Goal: Task Accomplishment & Management: Manage account settings

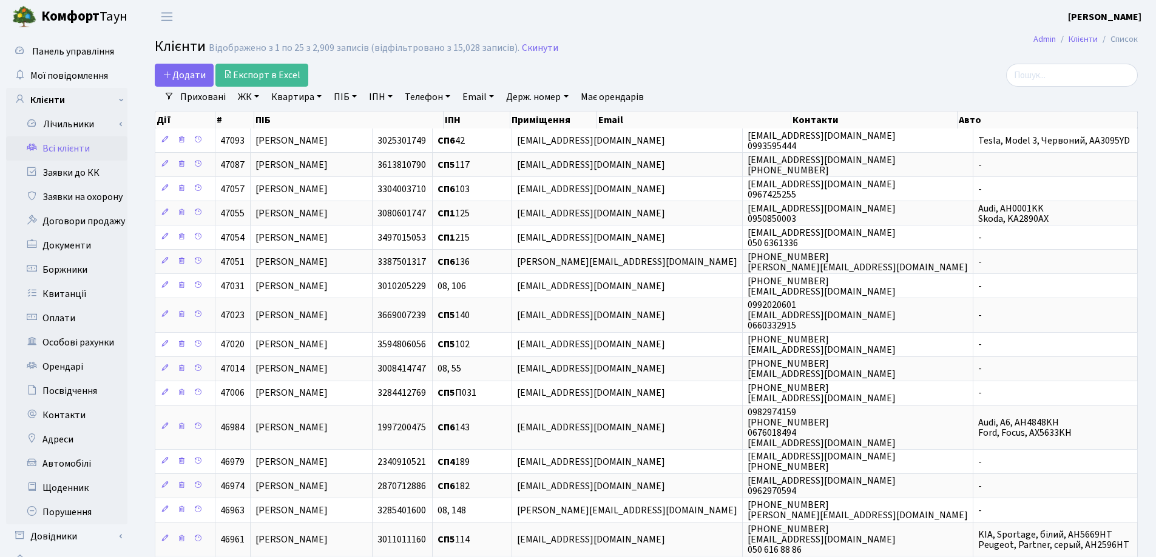
select select "25"
click at [319, 98] on link "Квартира" at bounding box center [296, 97] width 60 height 21
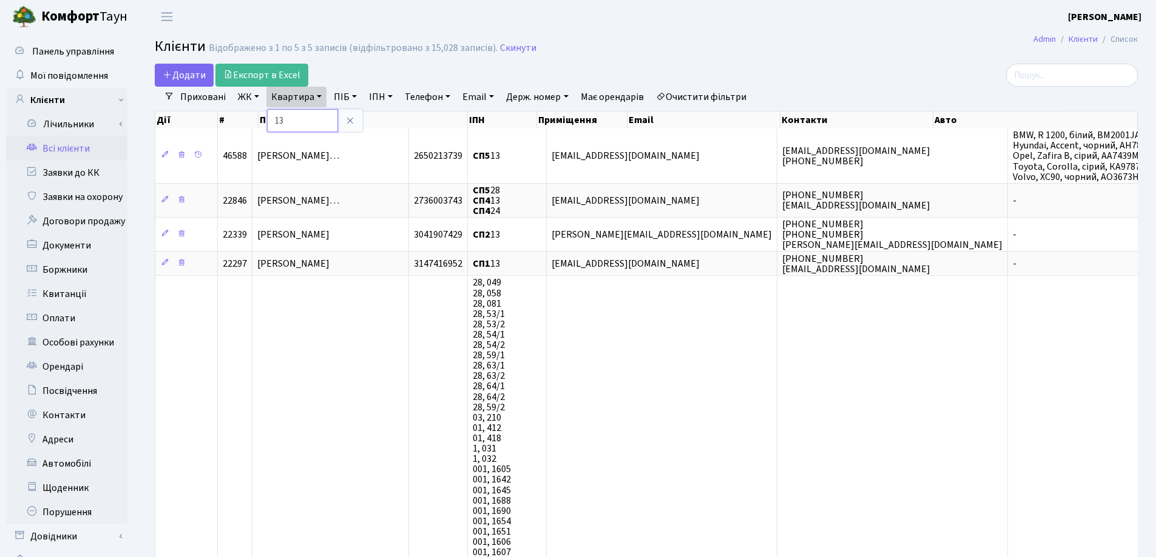
type input "1"
type input "8"
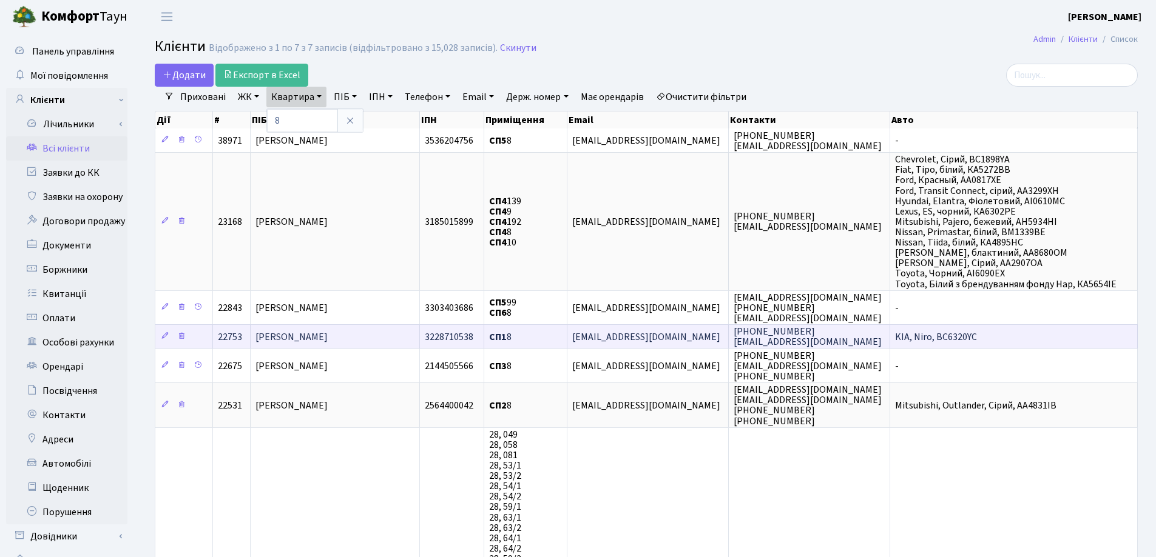
click at [385, 334] on td "Вапнічний Сергій Павлович" at bounding box center [335, 337] width 169 height 24
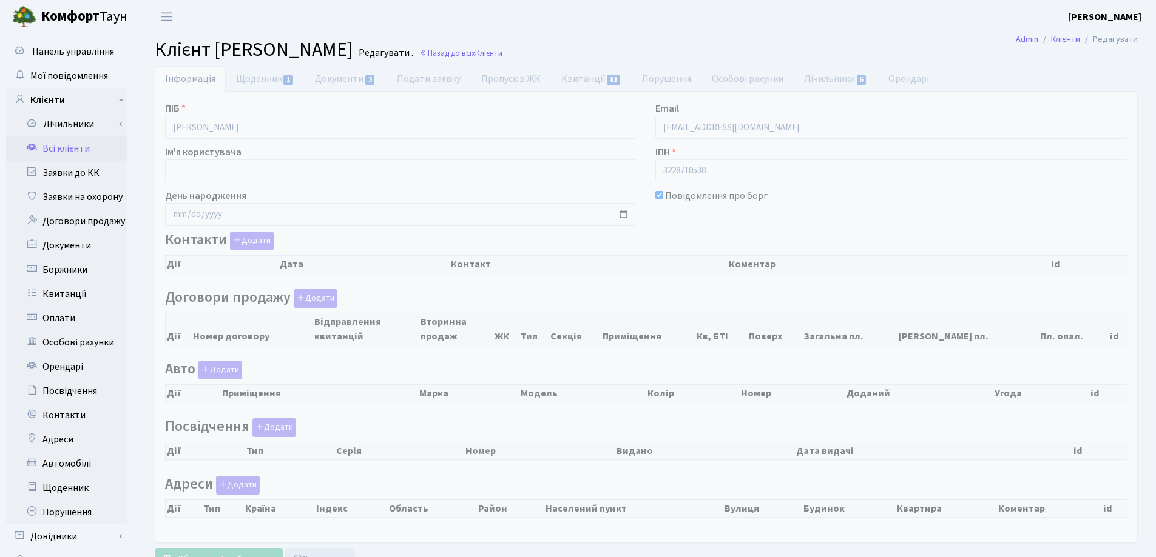
checkbox input "true"
select select "25"
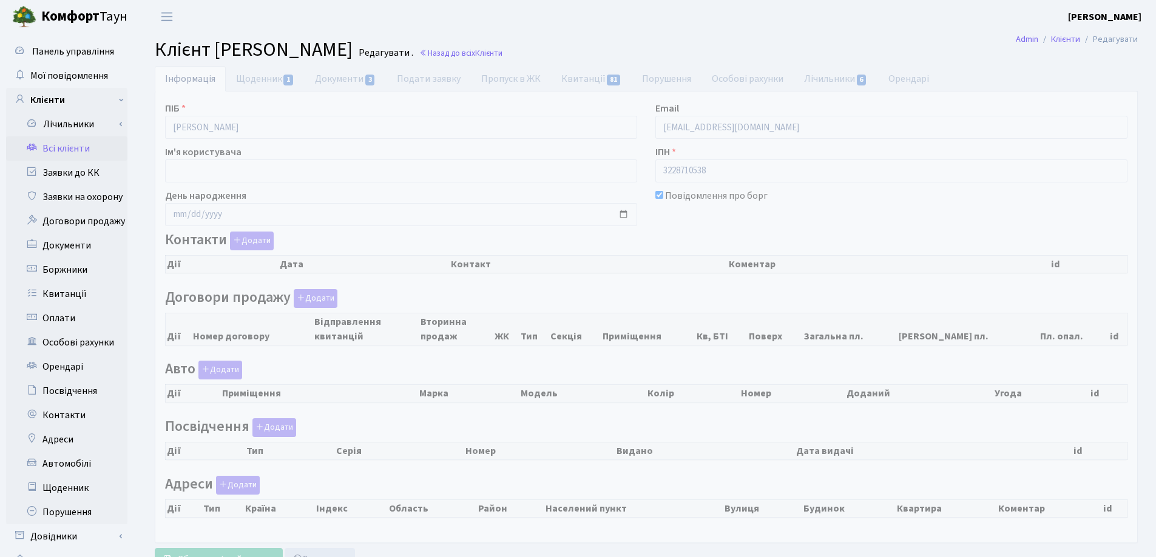
select select "25"
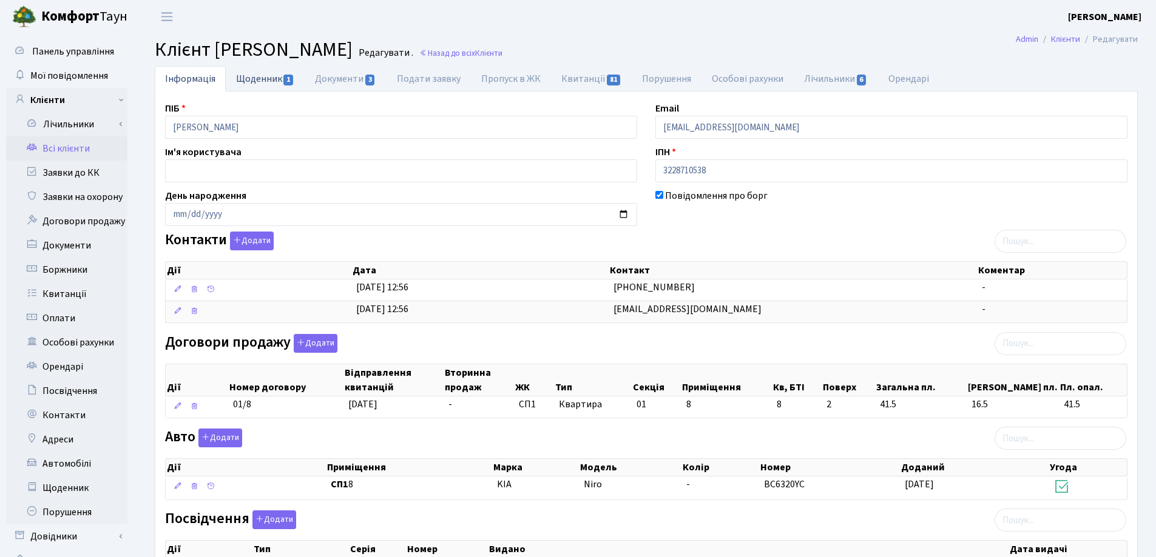
click at [258, 81] on link "Щоденник 1" at bounding box center [265, 78] width 79 height 25
select select "25"
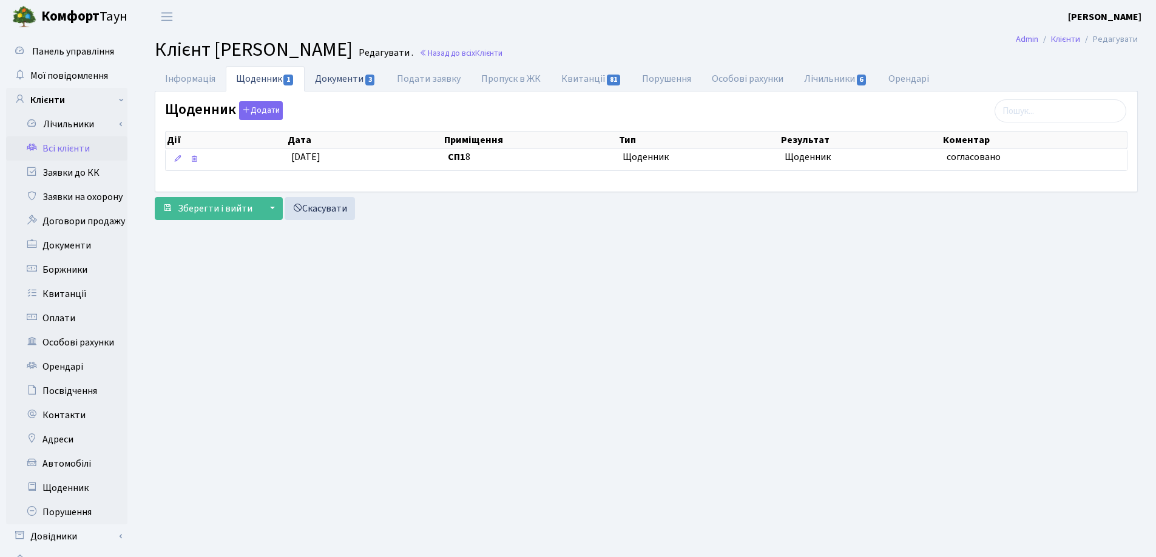
click at [326, 84] on link "Документи 3" at bounding box center [345, 78] width 81 height 25
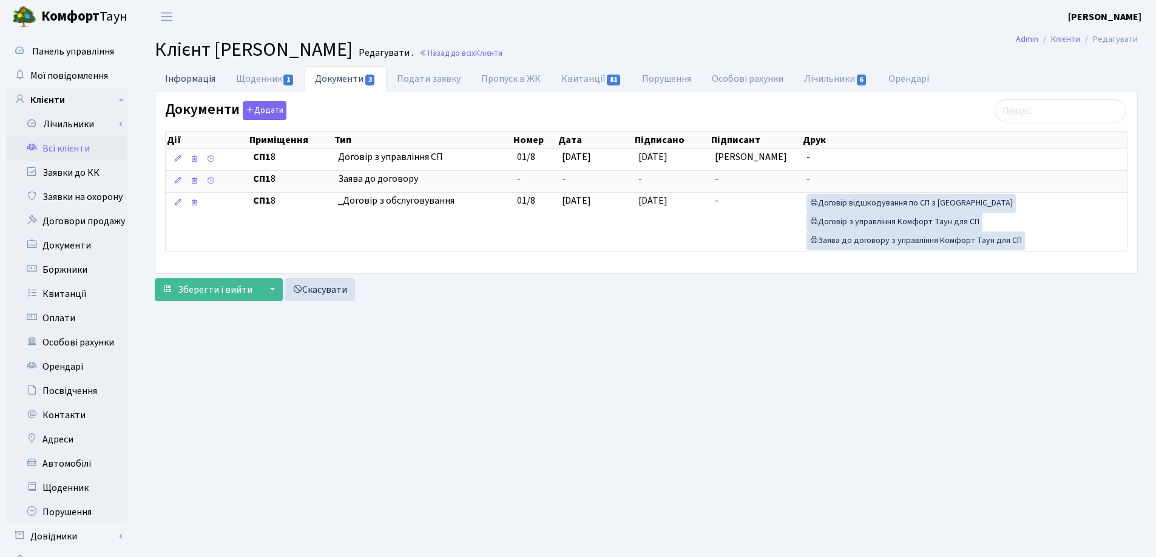
click at [187, 78] on link "Інформація" at bounding box center [190, 78] width 71 height 25
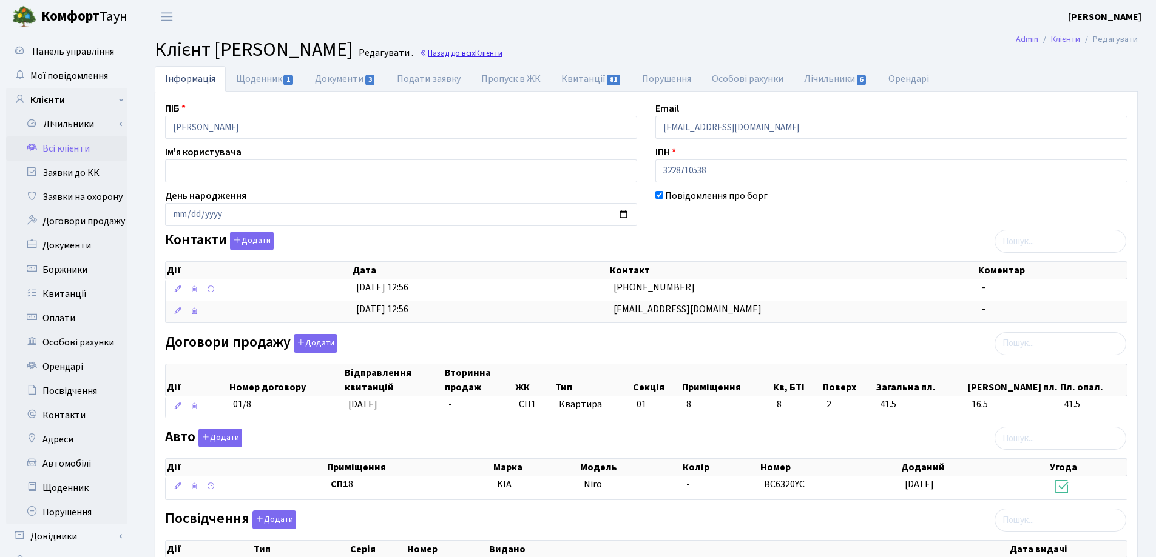
click at [502, 55] on link "Назад до всіх Клієнти" at bounding box center [460, 53] width 83 height 12
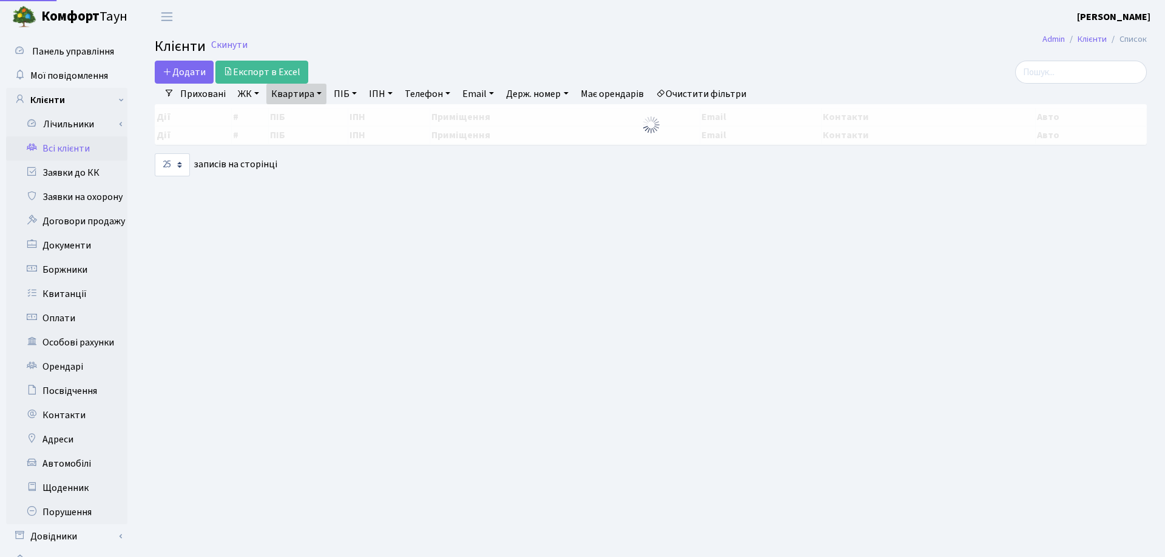
select select "25"
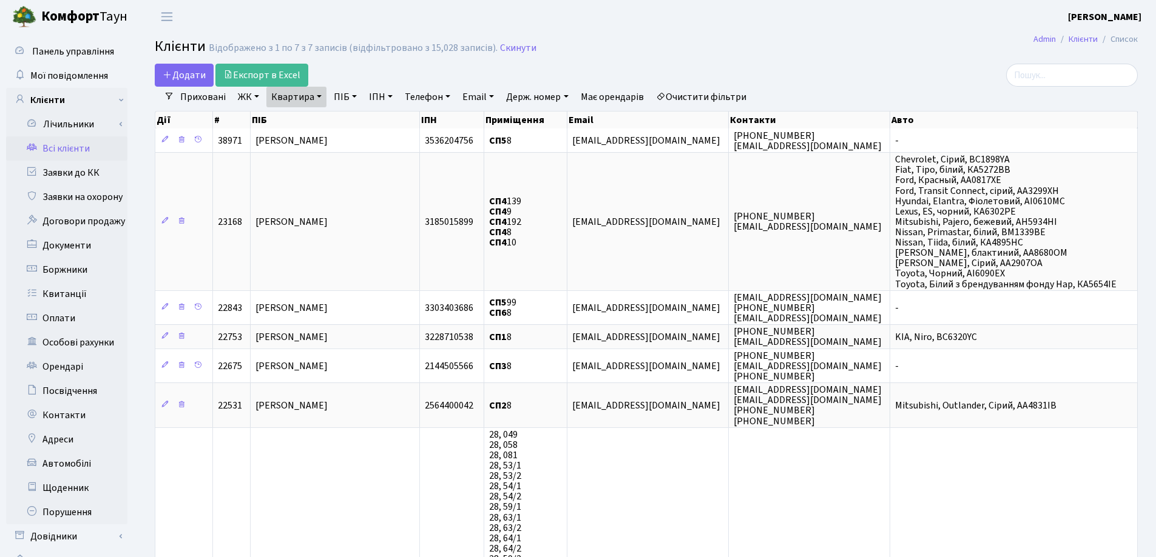
click at [321, 94] on link "Квартира" at bounding box center [296, 97] width 60 height 21
click at [322, 112] on input "8" at bounding box center [302, 120] width 71 height 23
click at [746, 53] on h2 "Клієнти Відображено з 1 по 7 з 7 записів (відфільтровано з 15,028 записів). Ски…" at bounding box center [646, 48] width 983 height 21
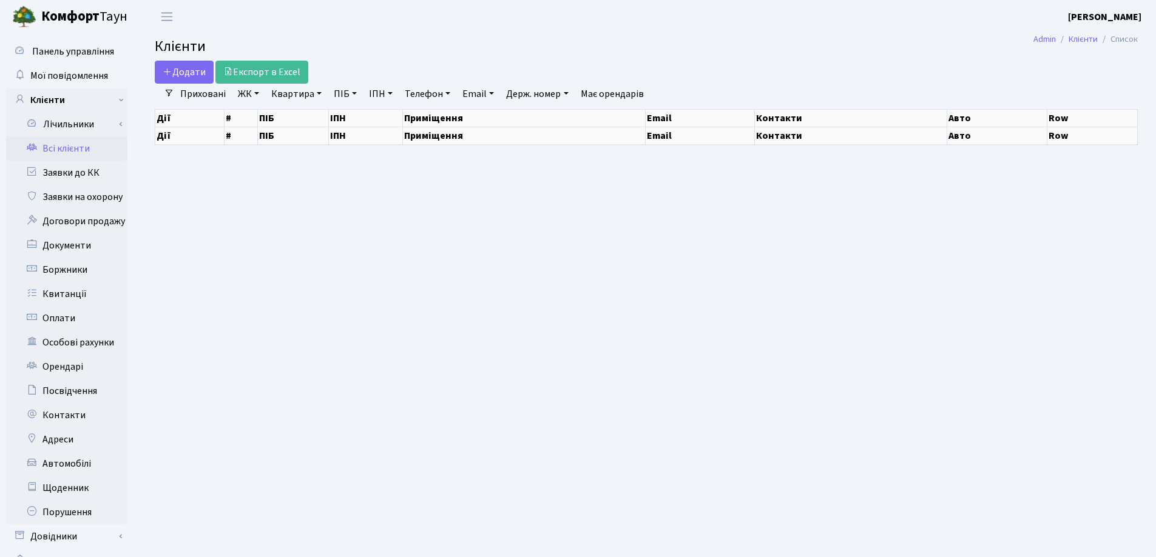
select select "25"
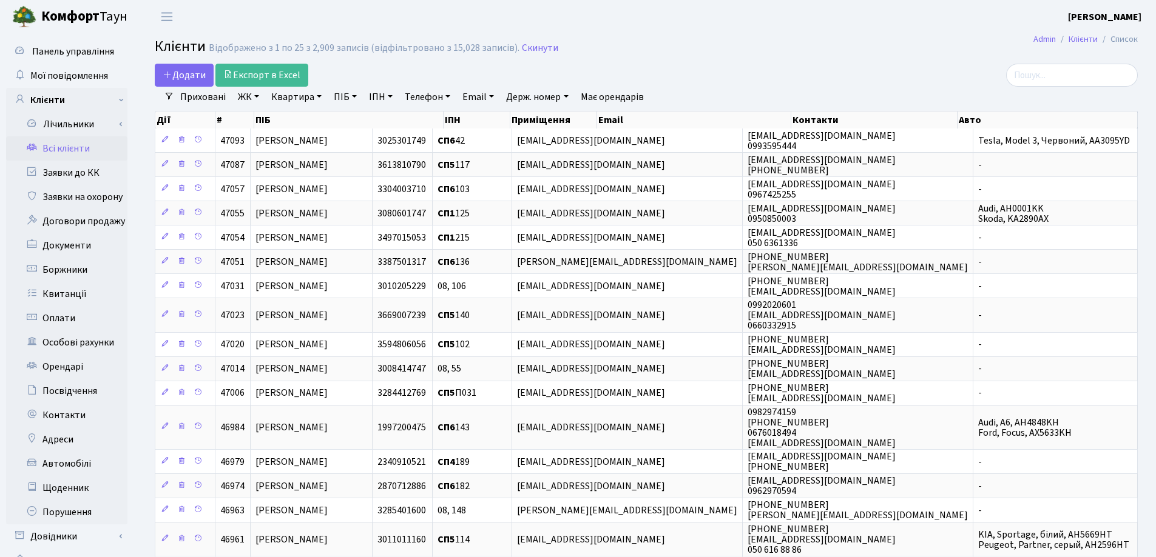
click at [319, 97] on link "Квартира" at bounding box center [296, 97] width 60 height 21
click at [315, 110] on input "text" at bounding box center [302, 120] width 71 height 23
type input "57"
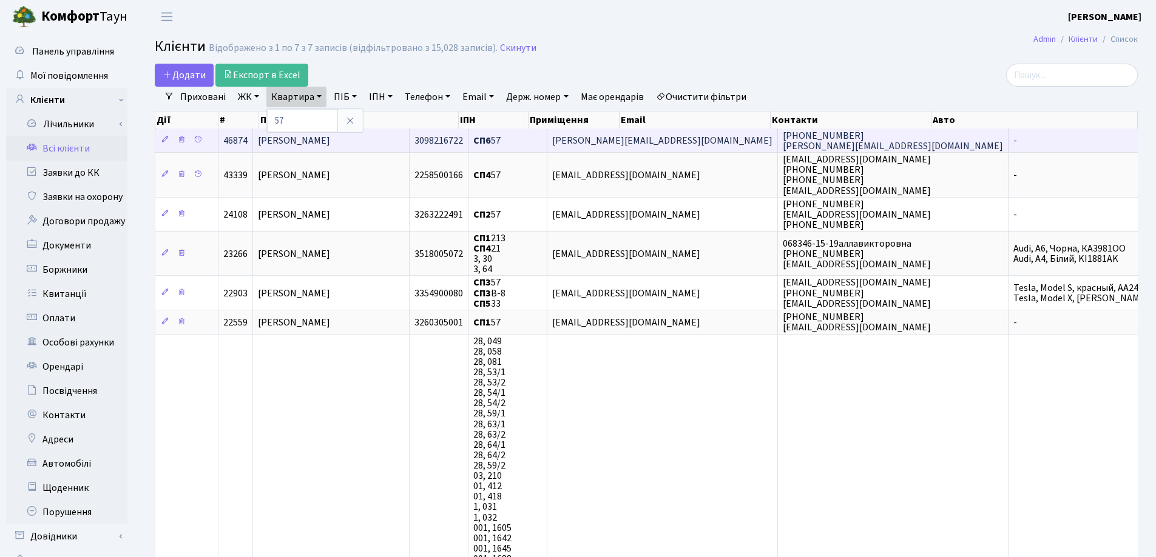
click at [391, 147] on td "[PERSON_NAME]" at bounding box center [331, 141] width 157 height 24
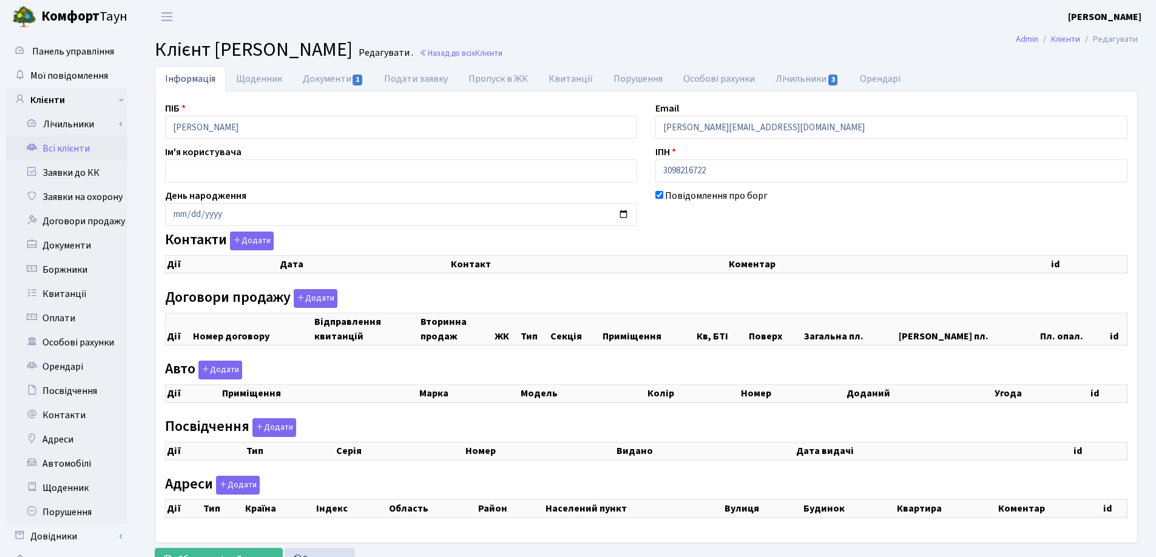
checkbox input "true"
select select "25"
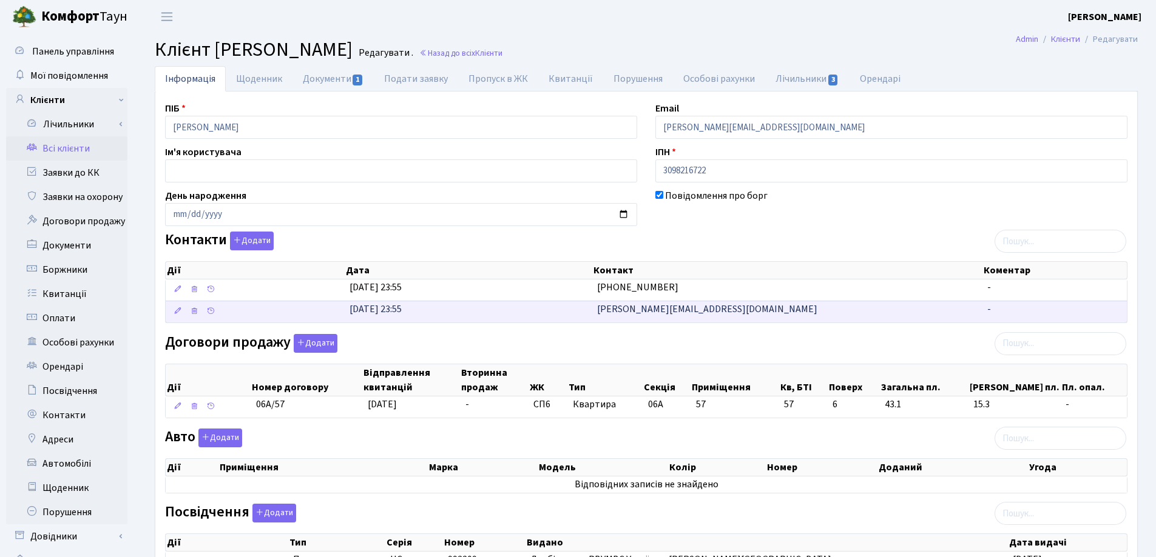
click at [563, 314] on td "[DATE] 23:55" at bounding box center [469, 312] width 248 height 22
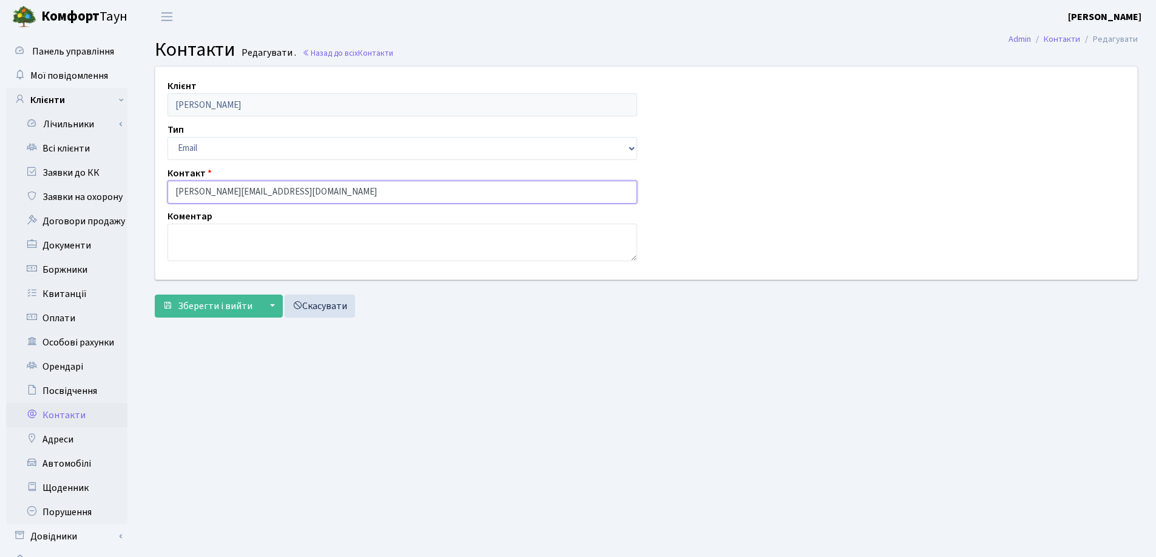
click at [181, 191] on input "[PERSON_NAME][EMAIL_ADDRESS][DOMAIN_NAME]" at bounding box center [402, 192] width 470 height 23
type input "[PERSON_NAME][EMAIL_ADDRESS][DOMAIN_NAME]"
click at [210, 301] on span "Зберегти і вийти" at bounding box center [215, 306] width 75 height 13
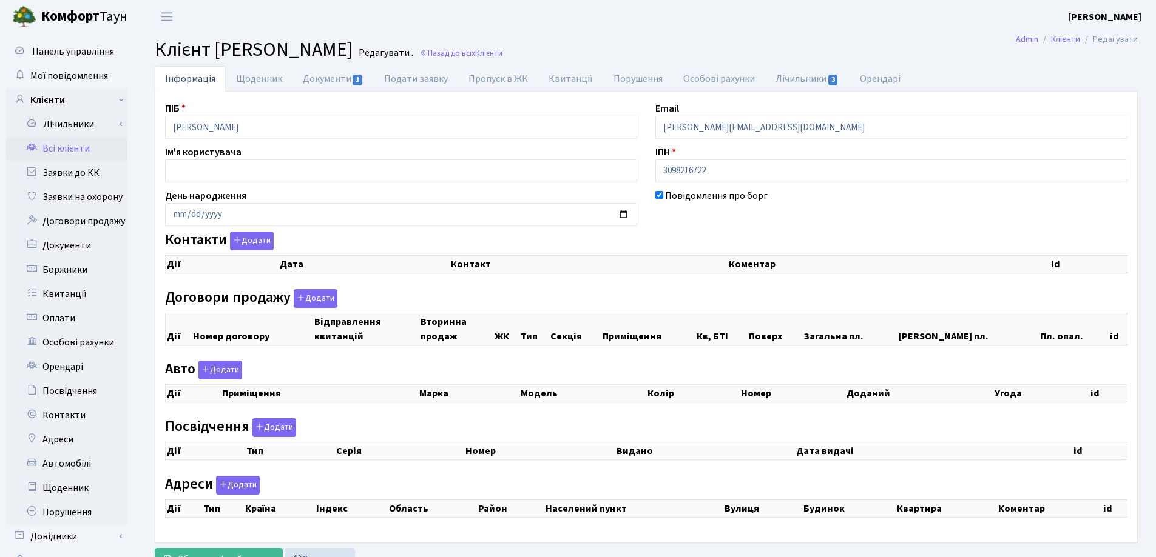
checkbox input "true"
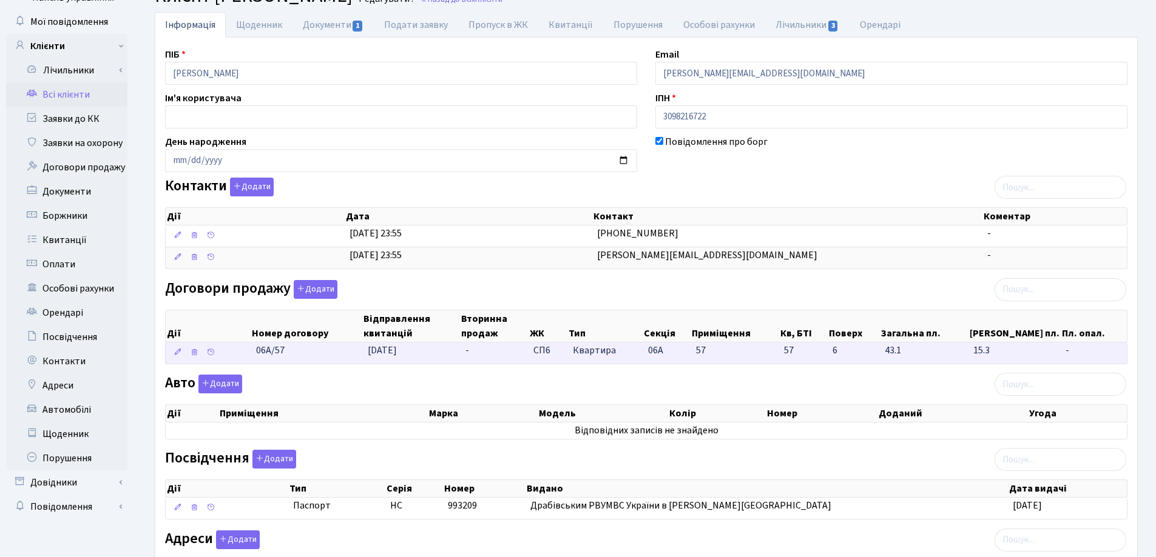
scroll to position [204, 0]
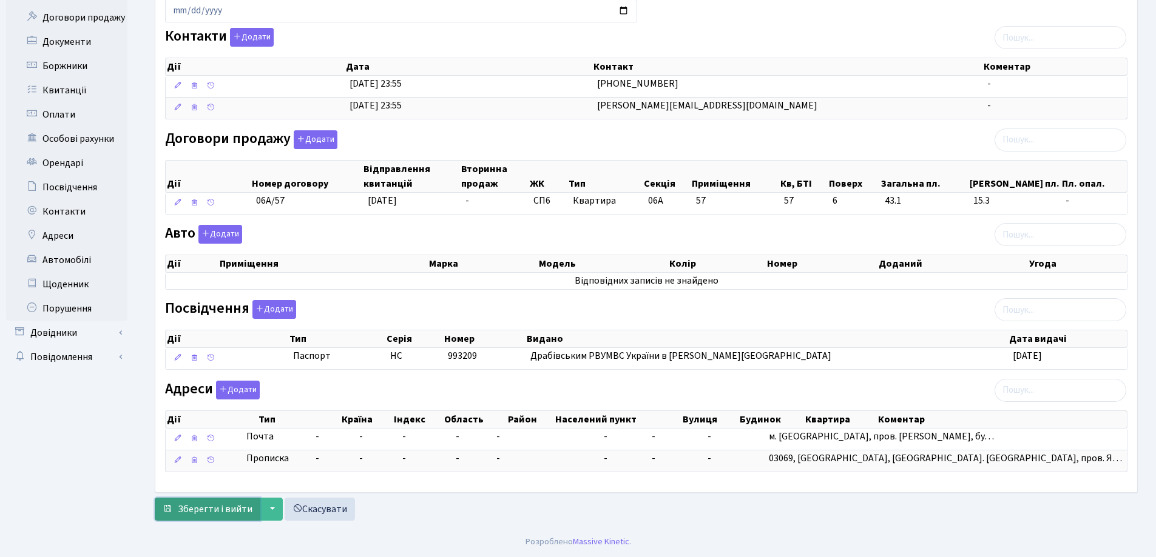
click at [207, 509] on span "Зберегти і вийти" at bounding box center [215, 509] width 75 height 13
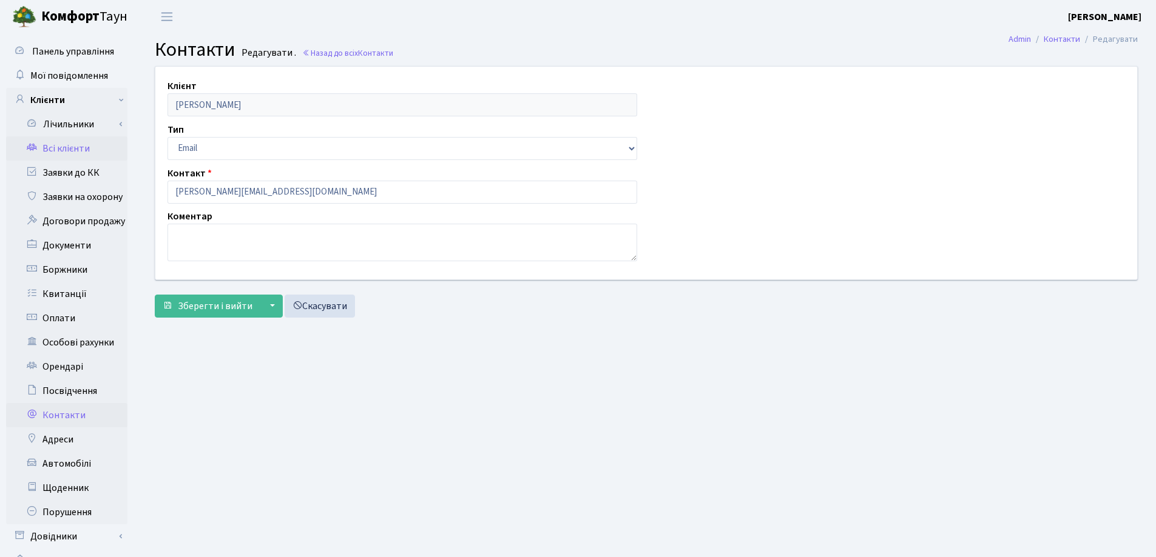
click at [73, 152] on link "Всі клієнти" at bounding box center [66, 148] width 121 height 24
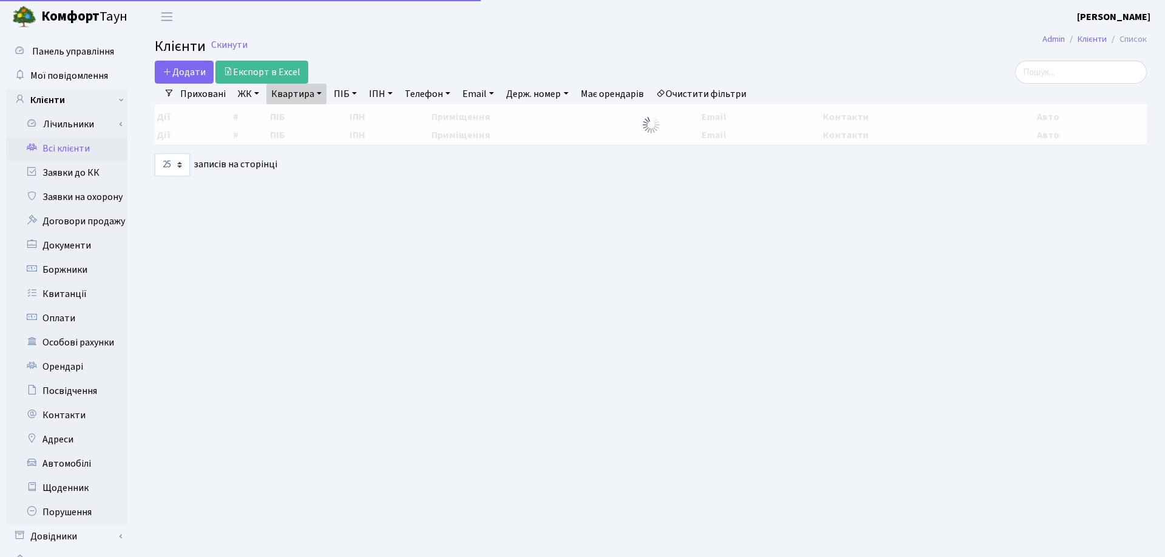
select select "25"
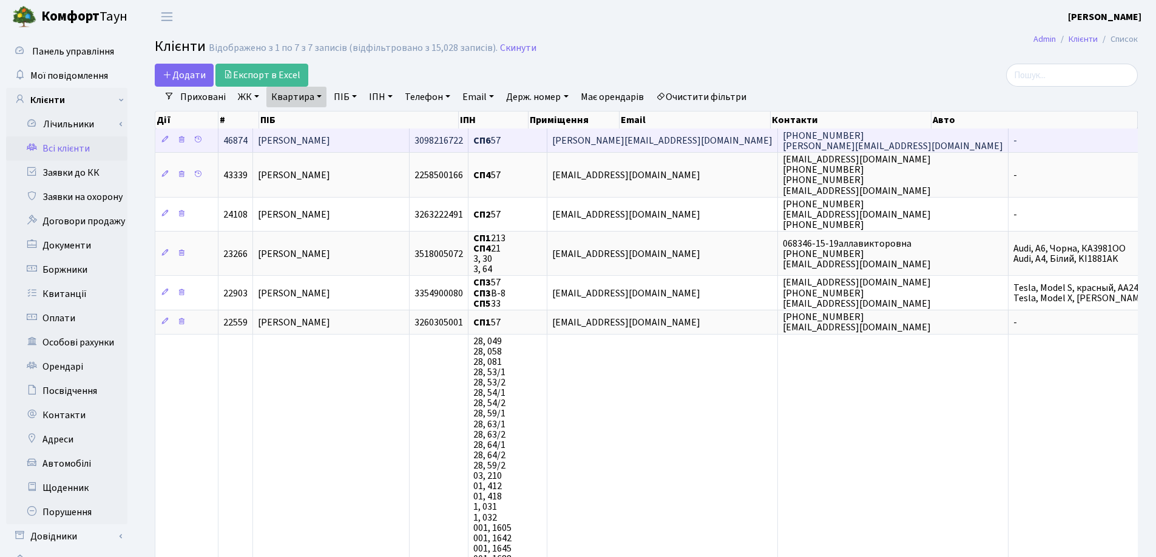
click at [408, 136] on td "[PERSON_NAME]" at bounding box center [331, 141] width 157 height 24
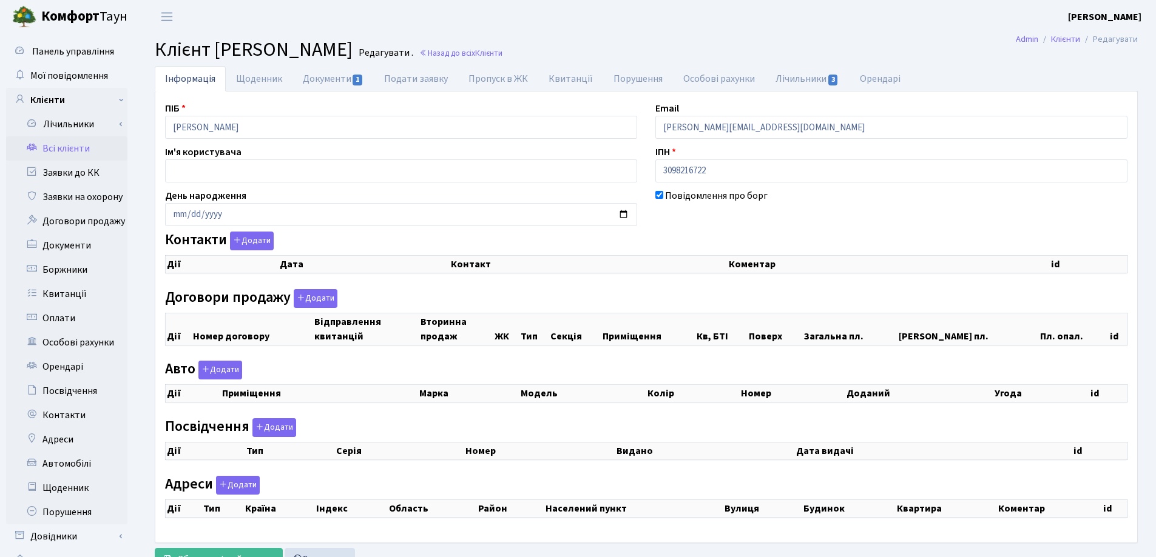
checkbox input "true"
select select "25"
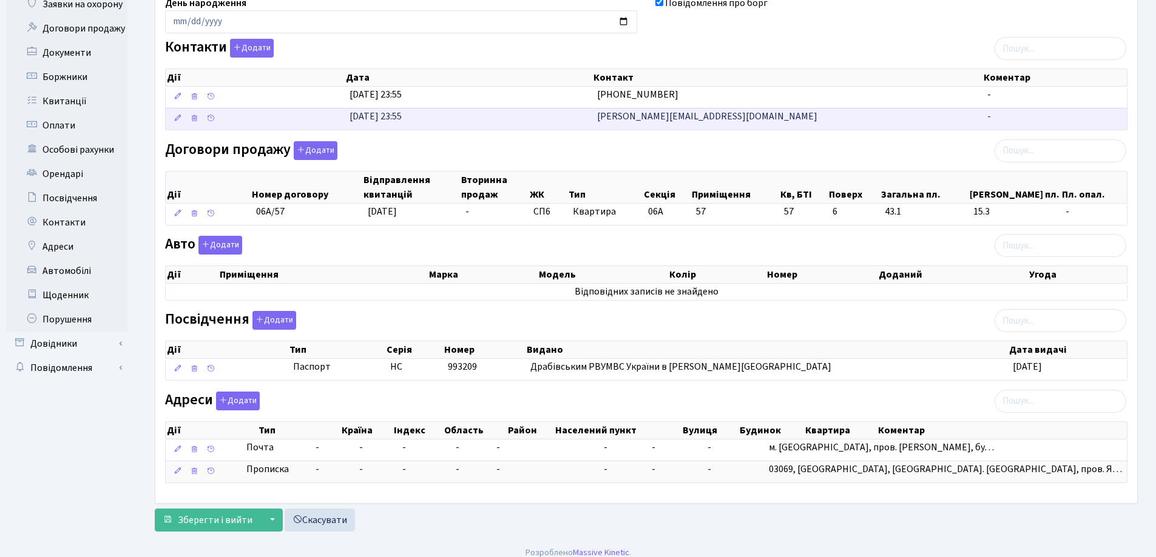
scroll to position [204, 0]
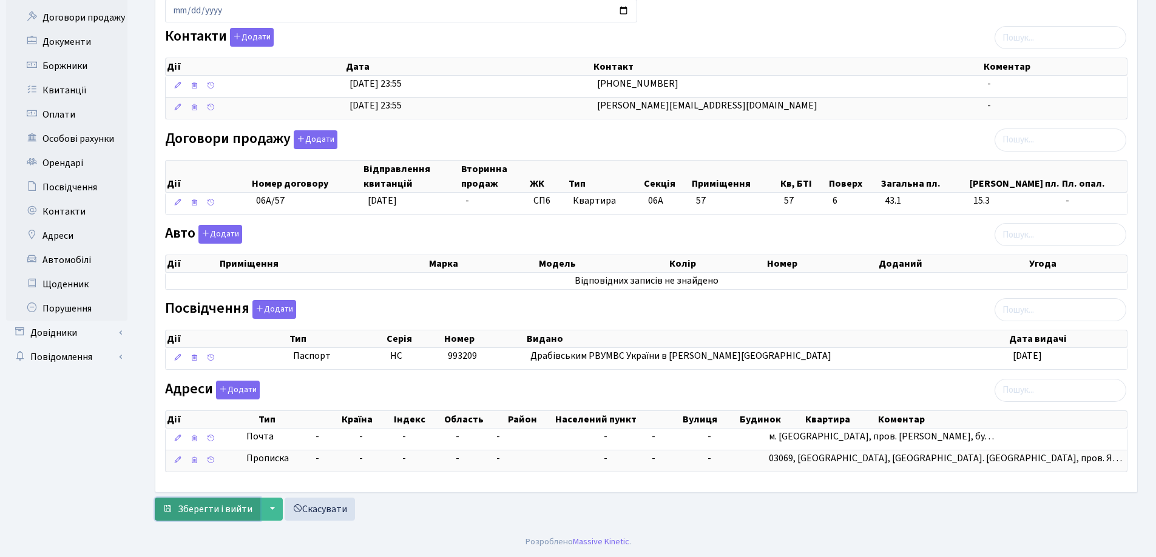
click at [197, 507] on span "Зберегти і вийти" at bounding box center [215, 509] width 75 height 13
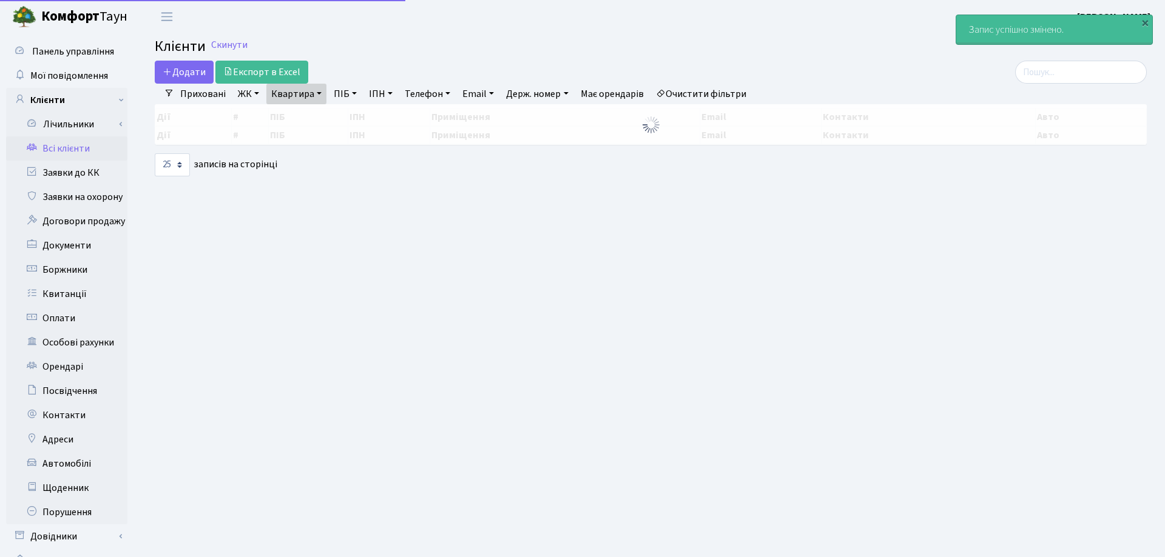
select select "25"
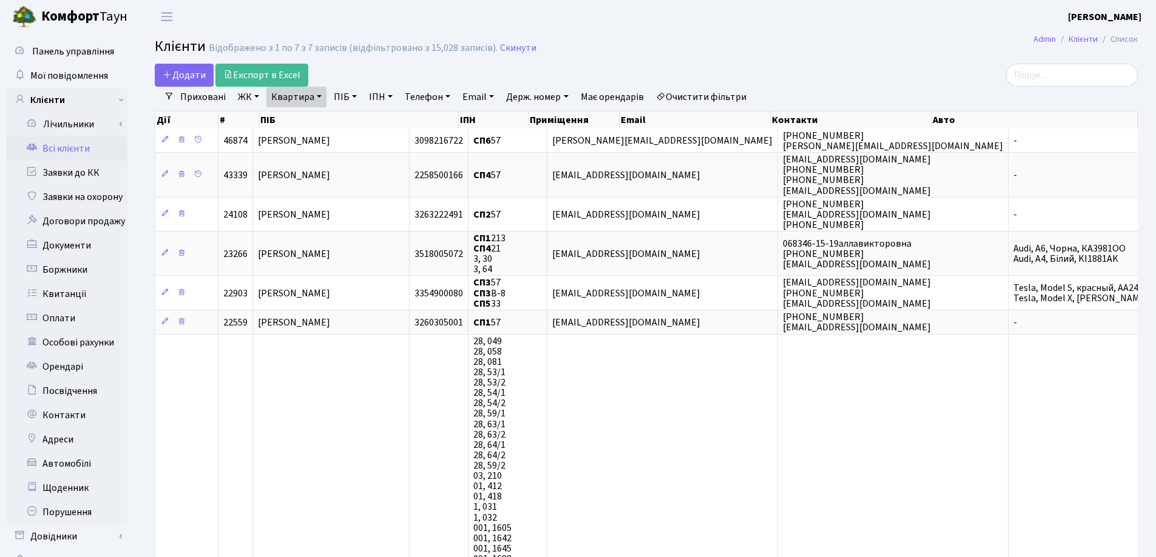
click at [320, 97] on link "Квартира" at bounding box center [296, 97] width 60 height 21
click at [357, 119] on link at bounding box center [349, 120] width 25 height 23
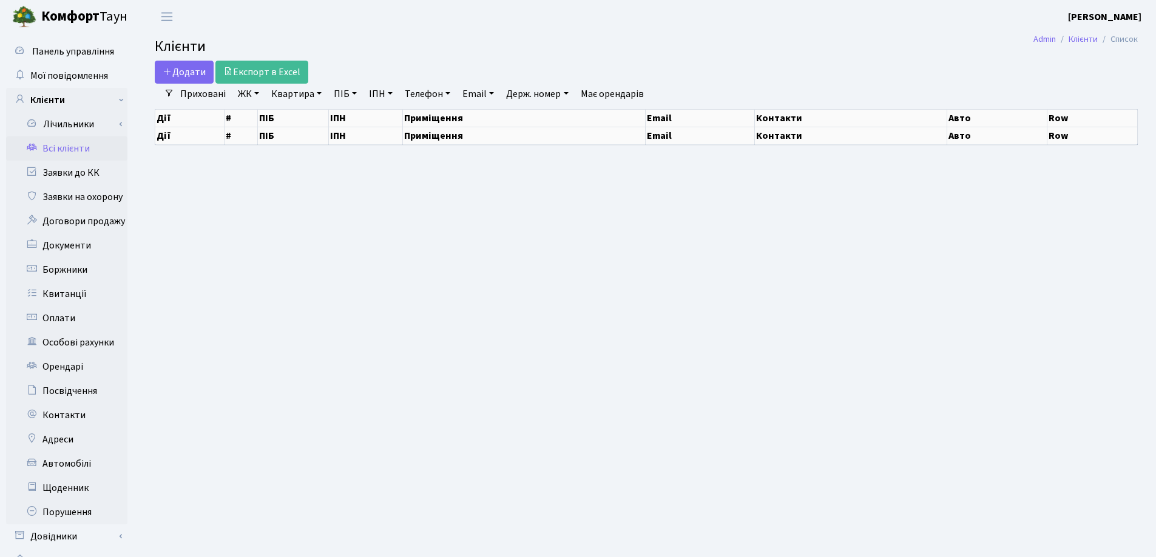
select select "25"
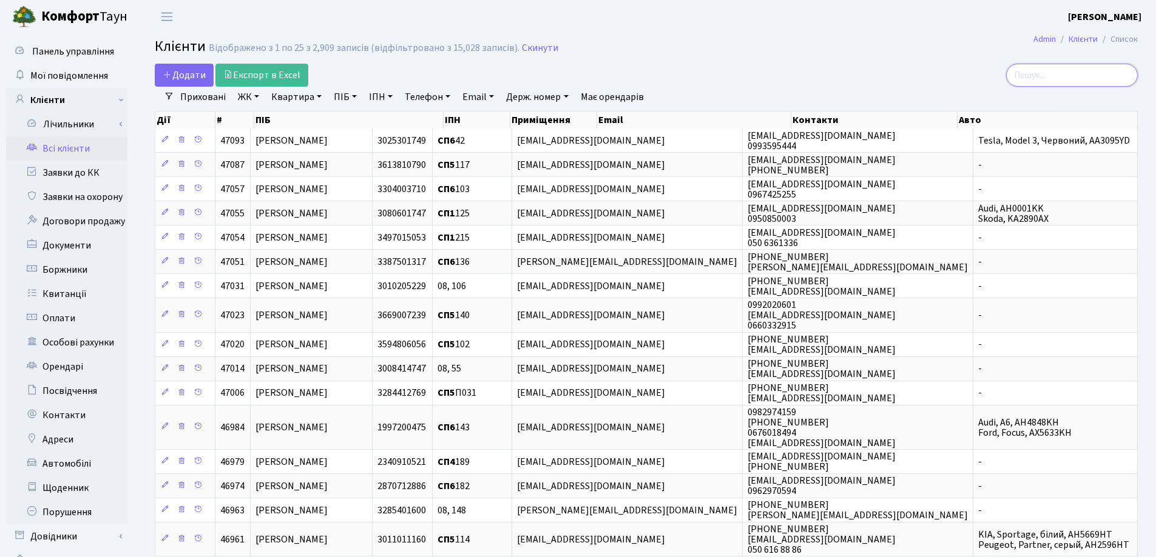
click at [1065, 76] on input "search" at bounding box center [1072, 75] width 132 height 23
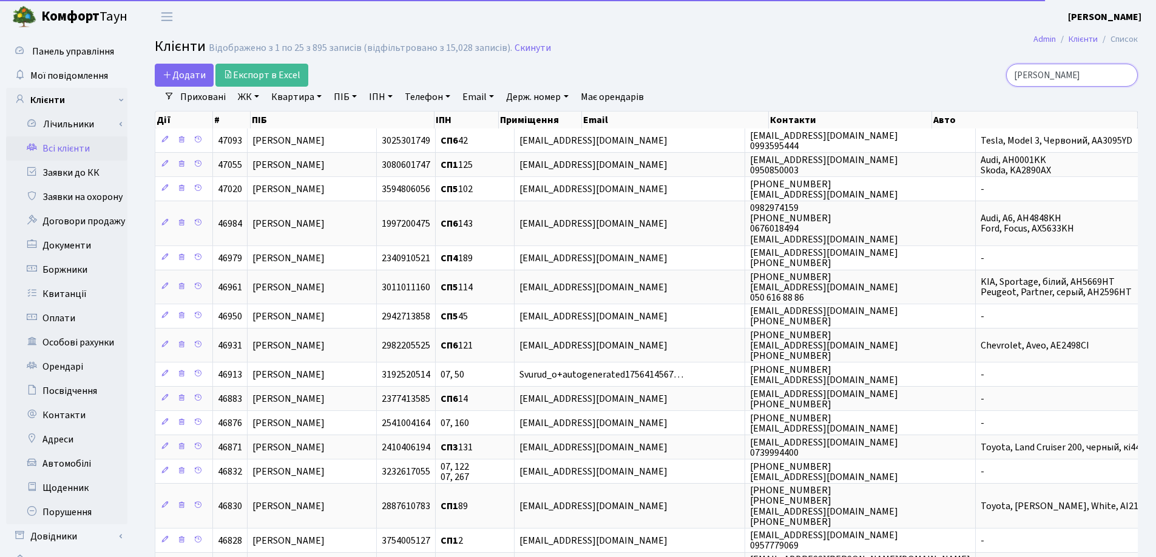
type input "М"
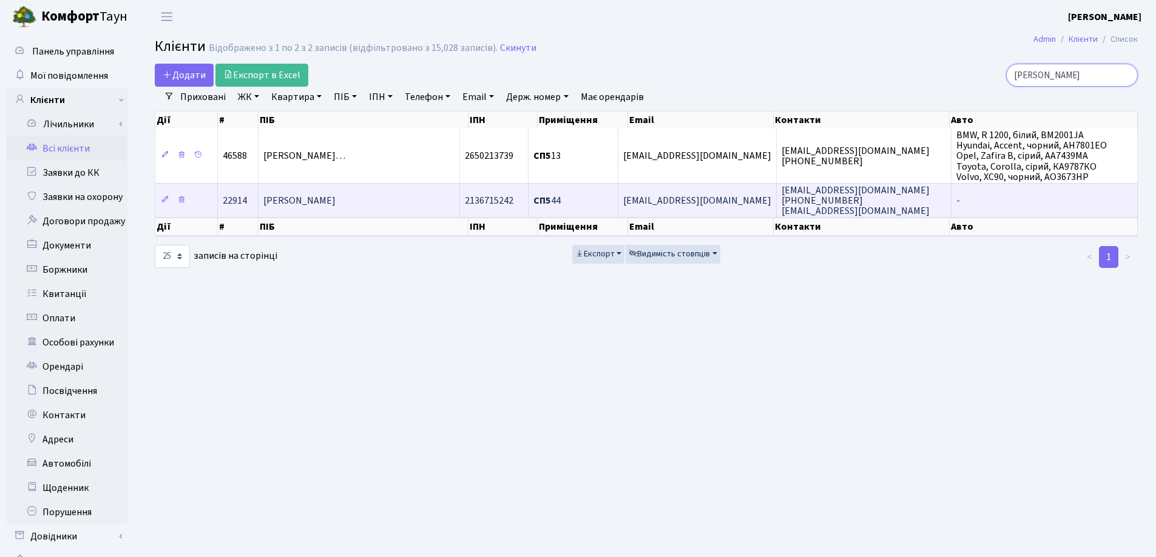
type input "Тимоф"
click at [411, 194] on td "Тимофєєва Галина Миколаівна" at bounding box center [359, 200] width 202 height 34
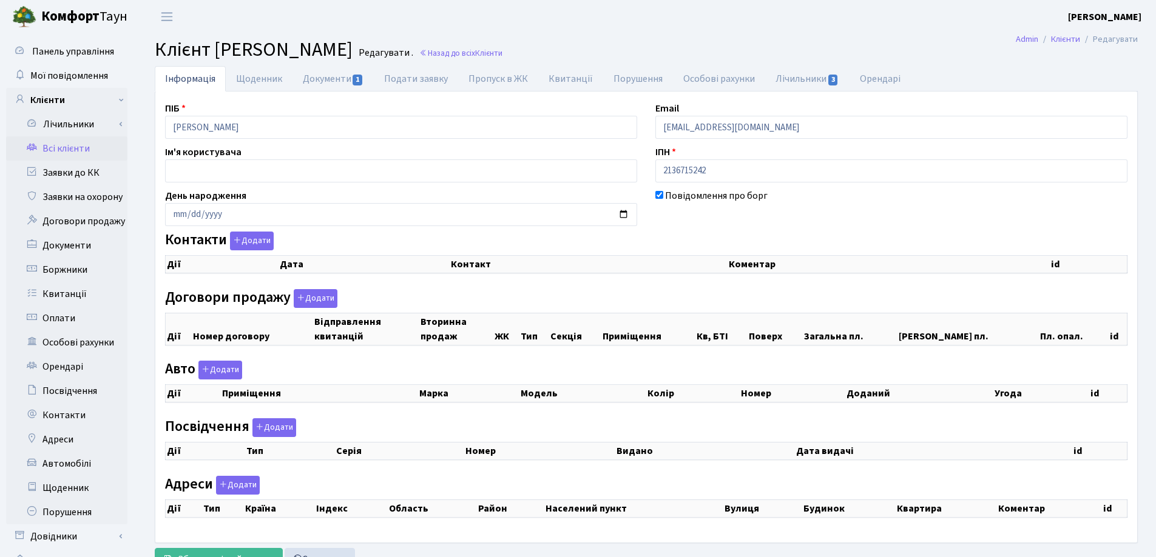
checkbox input "true"
select select "25"
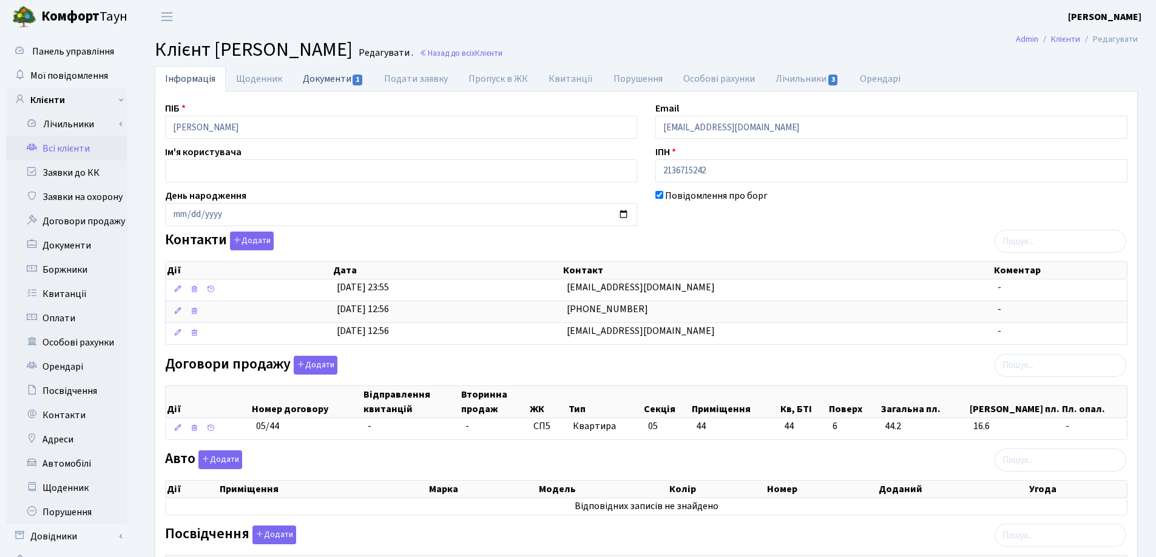
click at [323, 88] on link "Документи 1" at bounding box center [332, 78] width 81 height 25
select select "25"
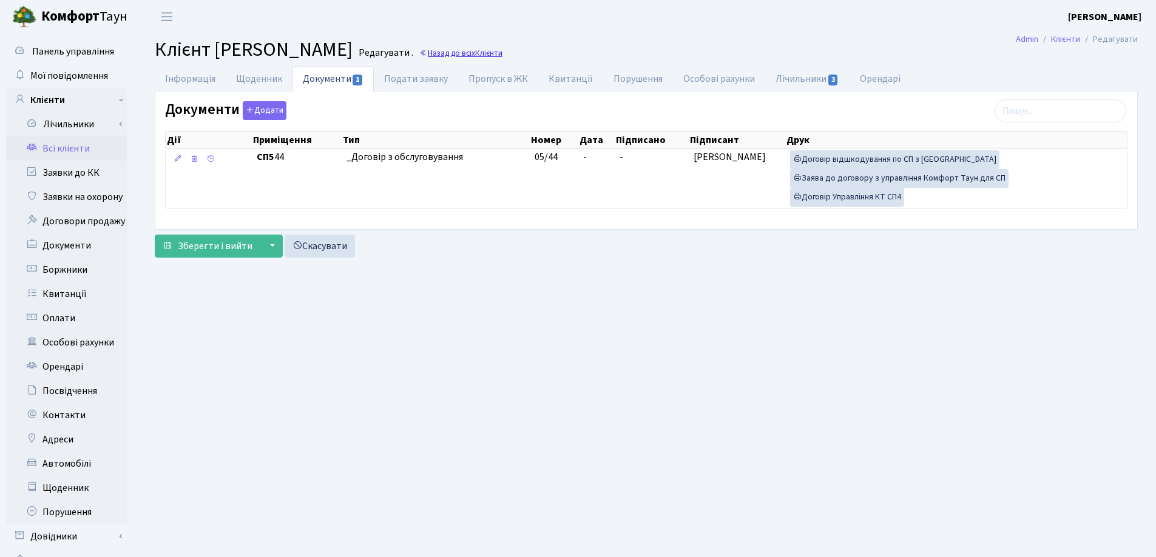
click at [502, 55] on link "Назад до всіх Клієнти" at bounding box center [460, 53] width 83 height 12
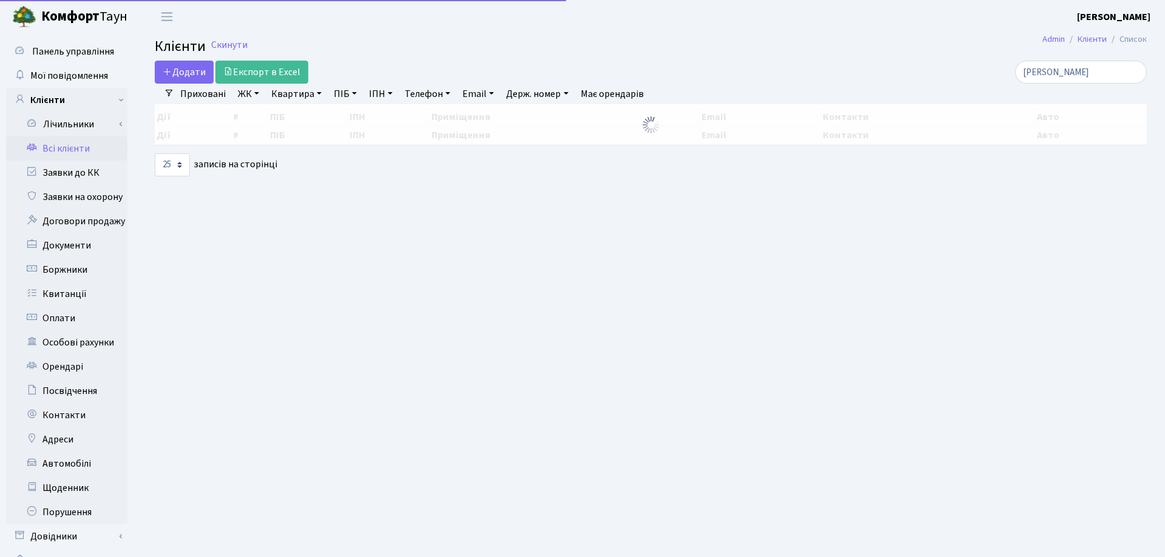
select select "25"
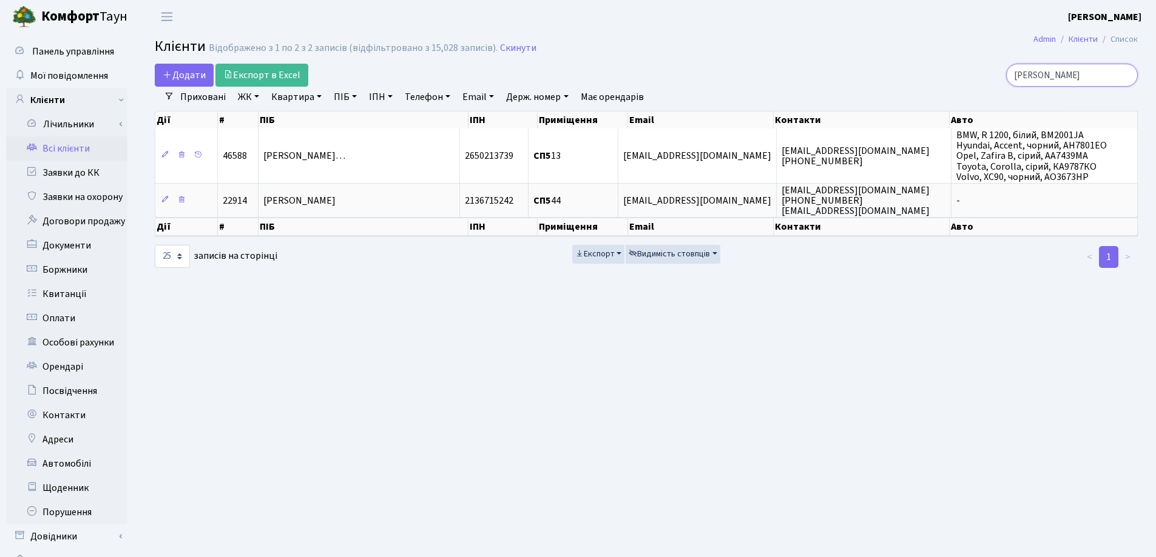
click at [1123, 71] on input "Тимоф" at bounding box center [1072, 75] width 132 height 23
click at [1127, 76] on input "Тимоф" at bounding box center [1072, 75] width 132 height 23
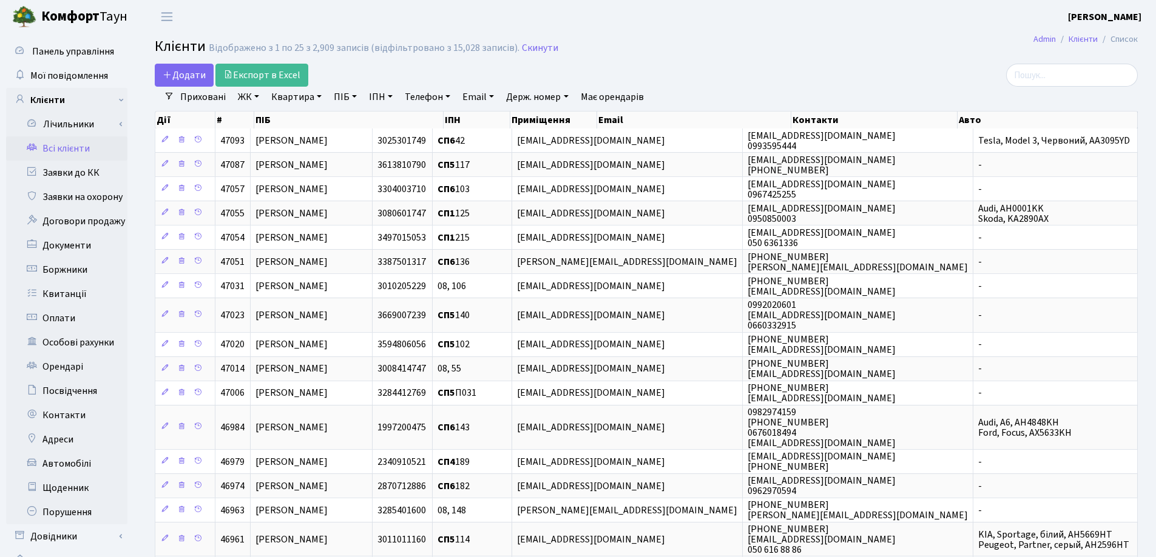
click at [321, 96] on link "Квартира" at bounding box center [296, 97] width 60 height 21
type input "57"
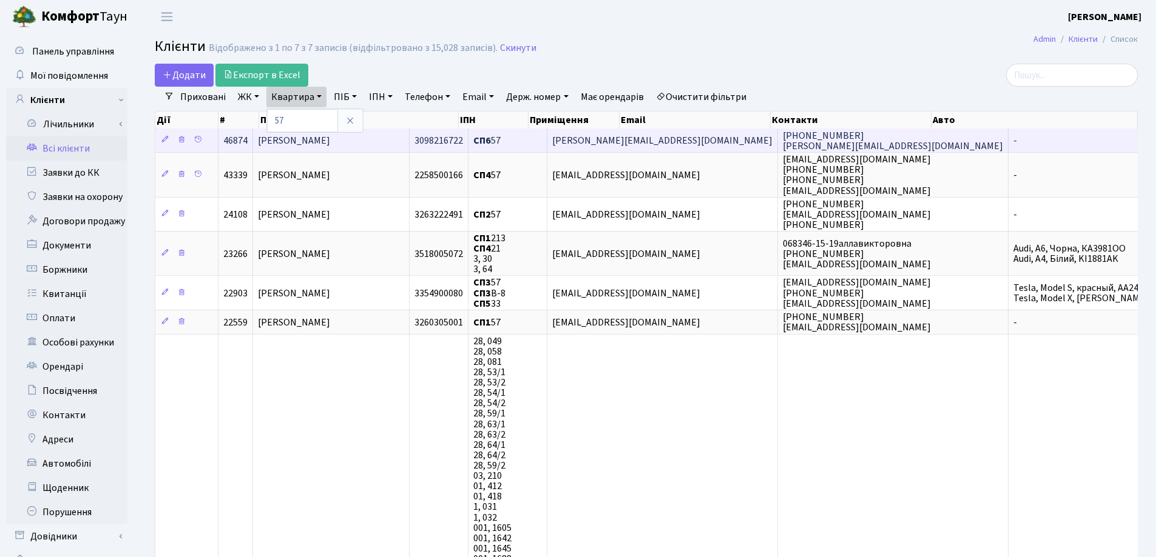
click at [330, 137] on span "Журавель Олена Петрівна" at bounding box center [294, 140] width 72 height 13
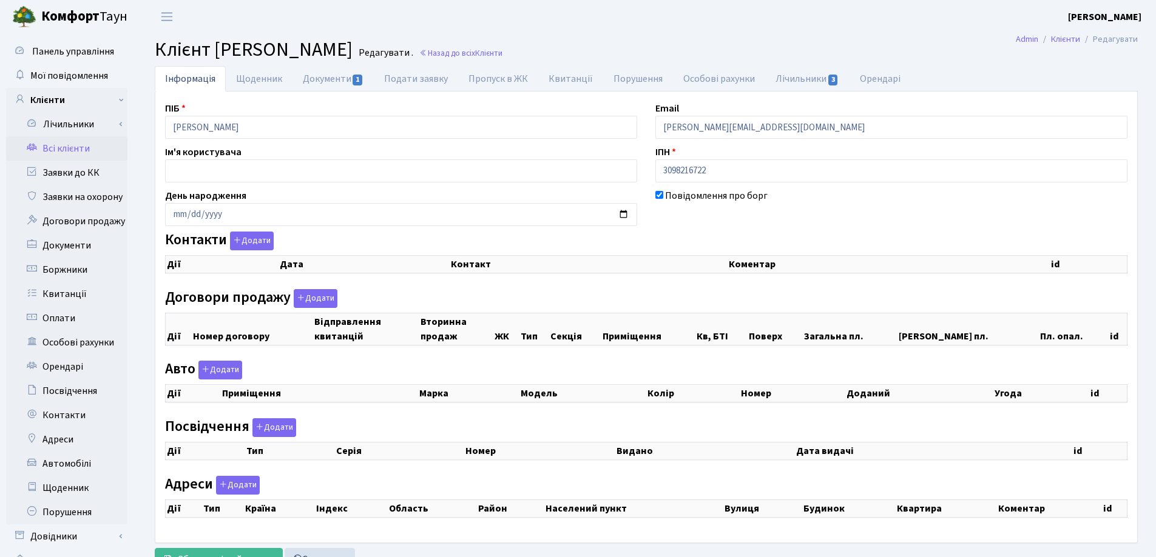
checkbox input "true"
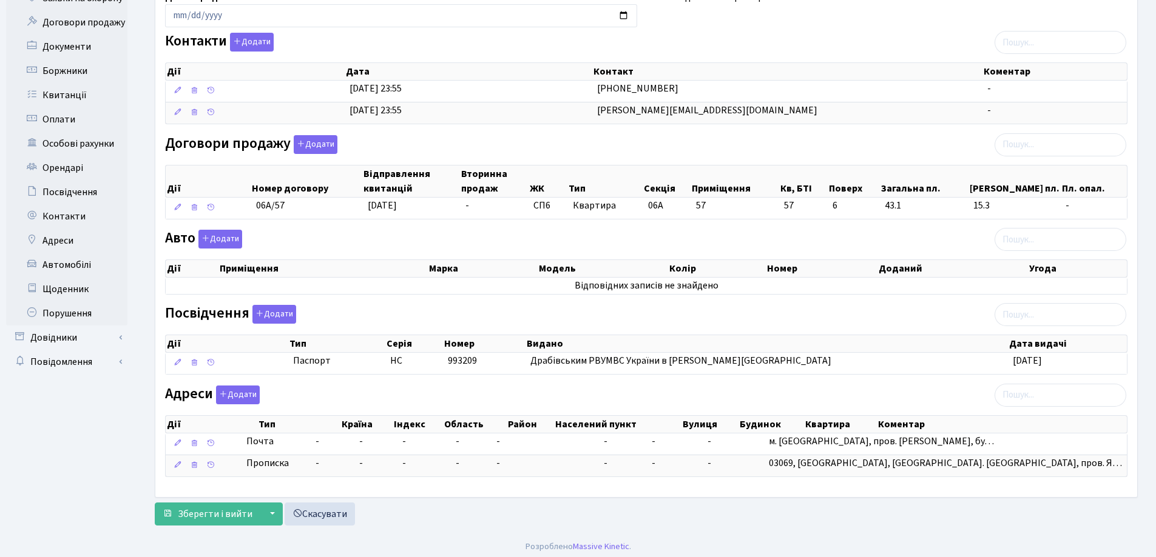
scroll to position [204, 0]
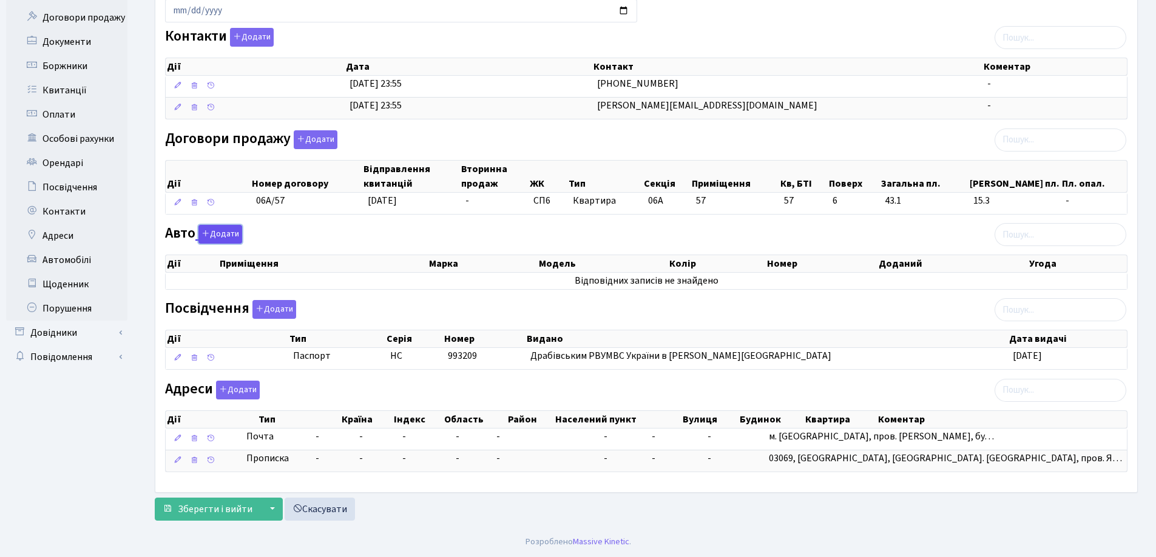
click at [228, 234] on button "Додати" at bounding box center [220, 234] width 44 height 19
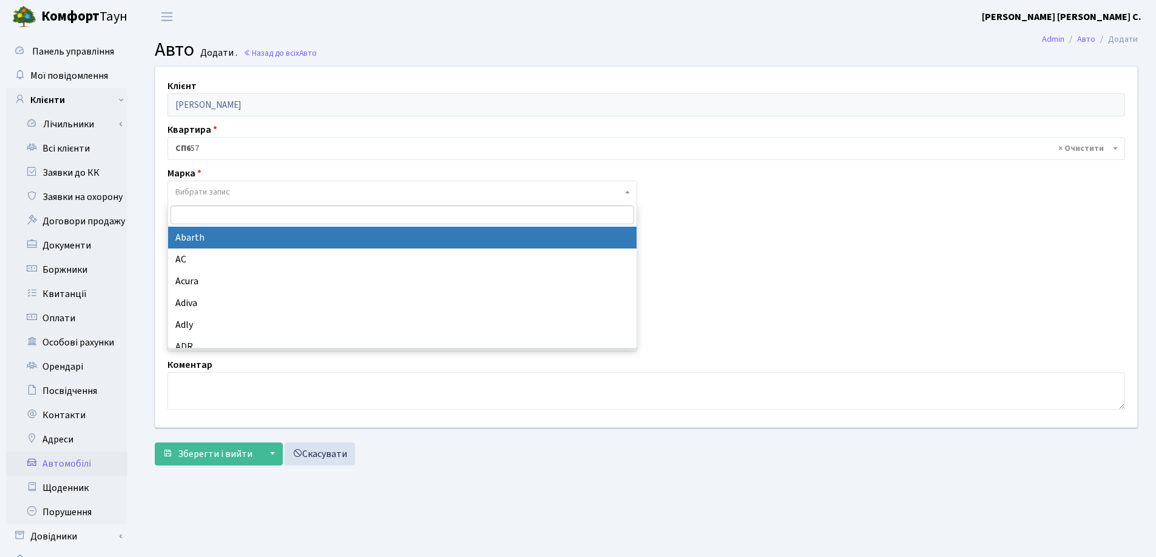
click at [202, 191] on span "Вибрати запис" at bounding box center [202, 192] width 55 height 12
type input "О"
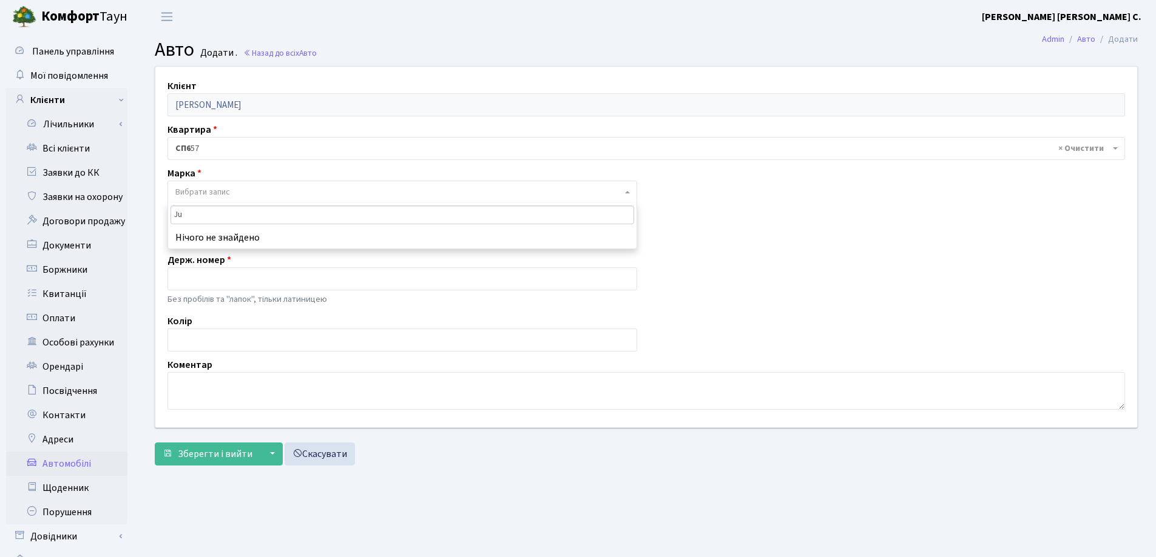
type input "J"
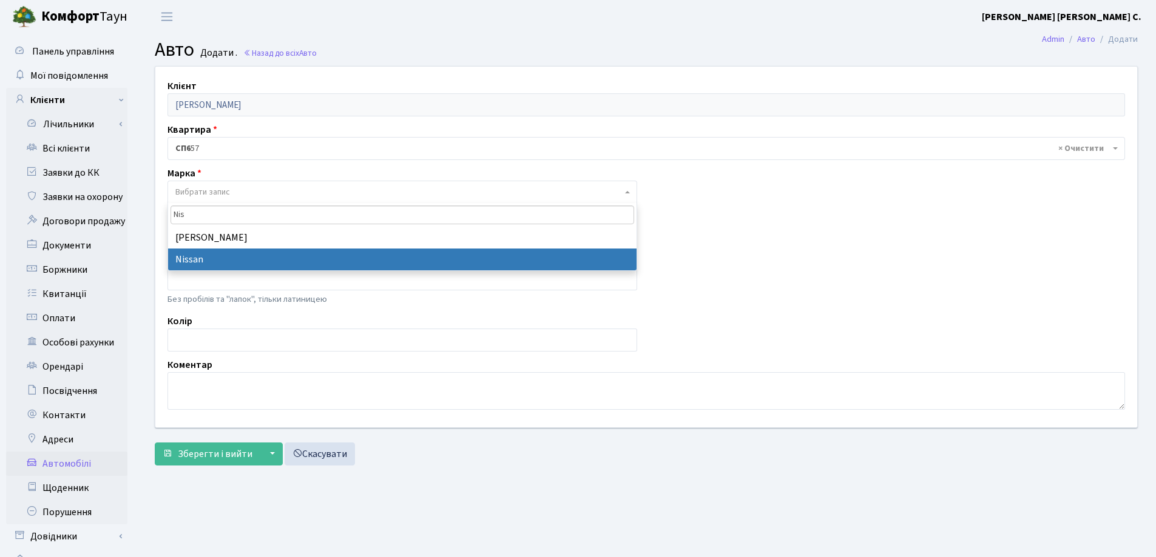
type input "Nis"
select select "96"
select select
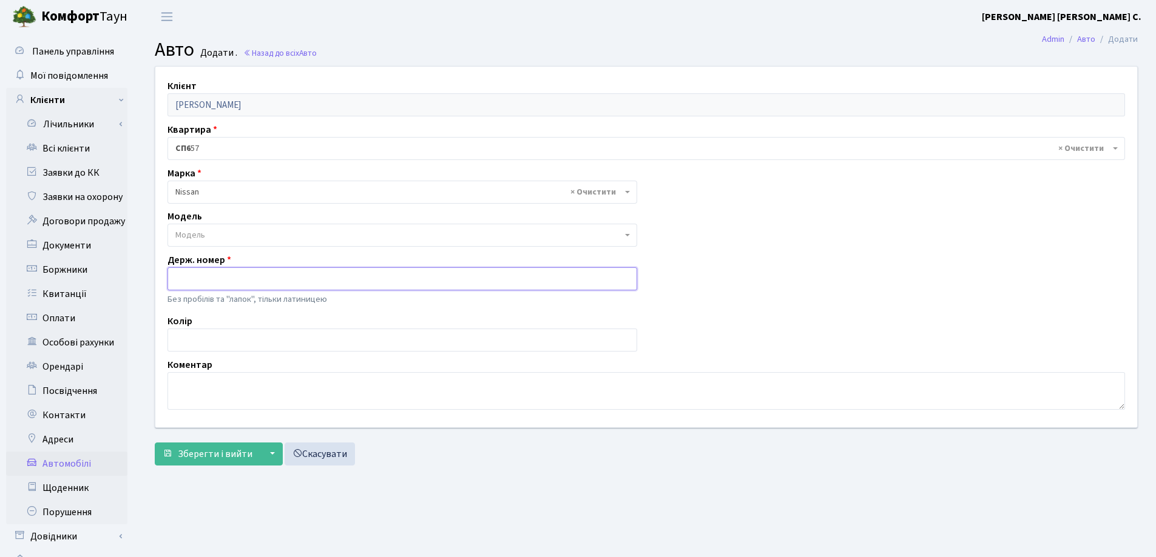
click at [200, 281] on input "text" at bounding box center [402, 279] width 470 height 23
type input "KA5856HT"
click at [210, 453] on span "Зберегти і вийти" at bounding box center [215, 454] width 75 height 13
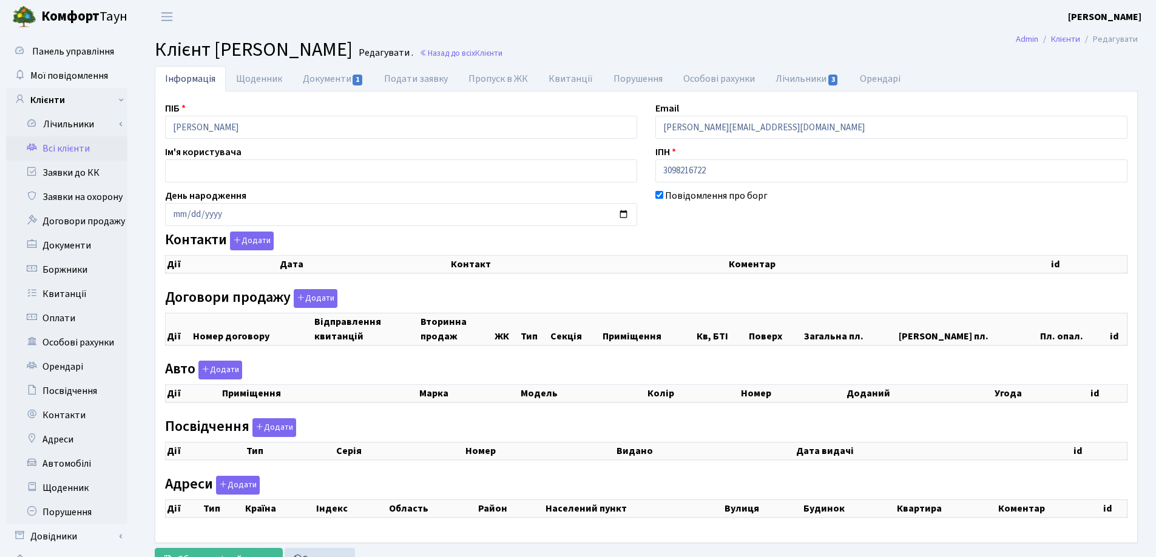
checkbox input "true"
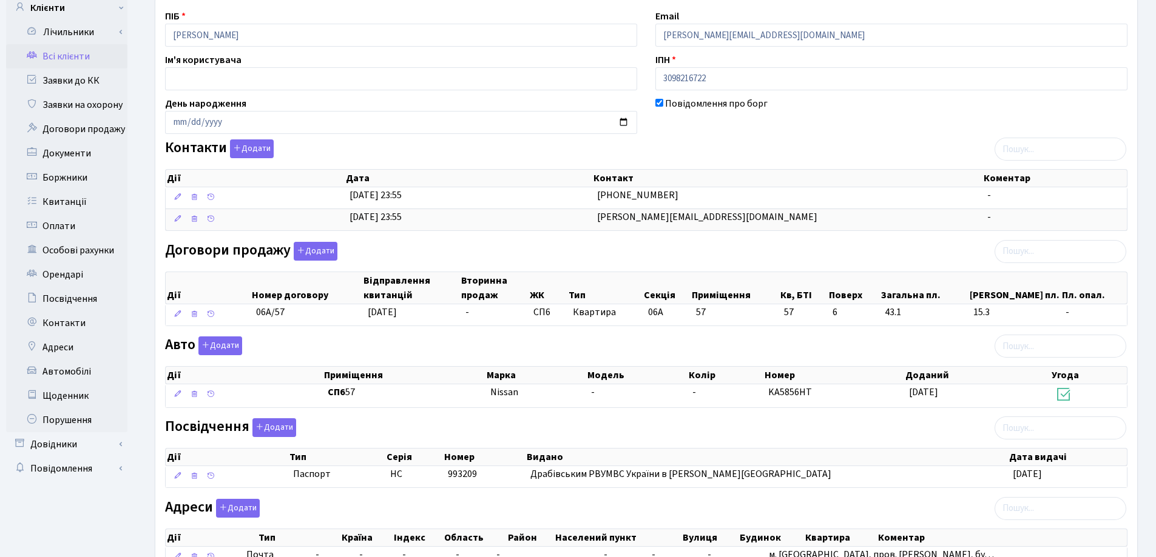
scroll to position [182, 0]
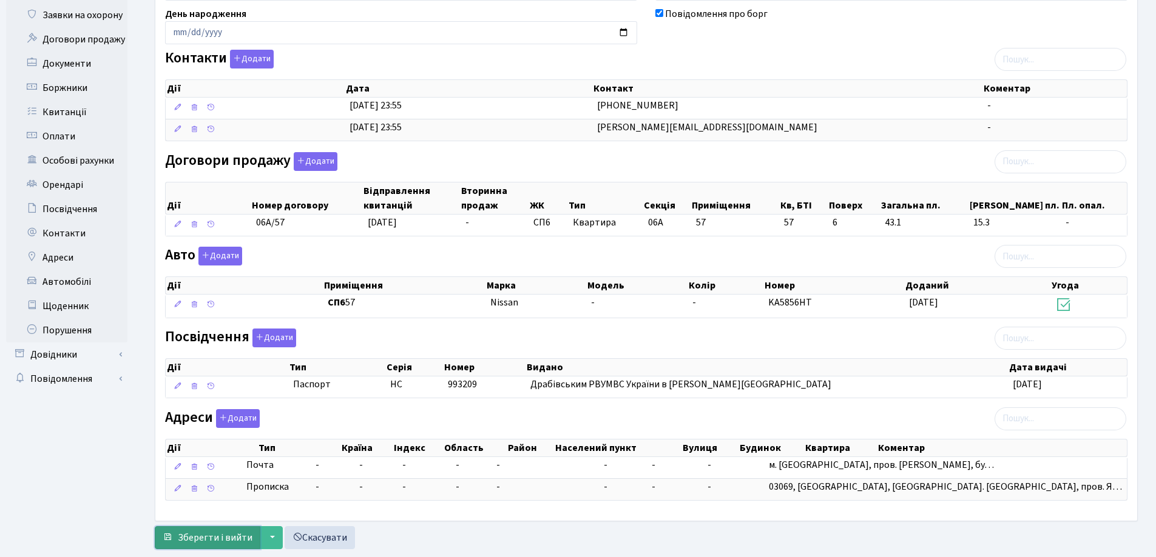
click at [223, 536] on span "Зберегти і вийти" at bounding box center [215, 537] width 75 height 13
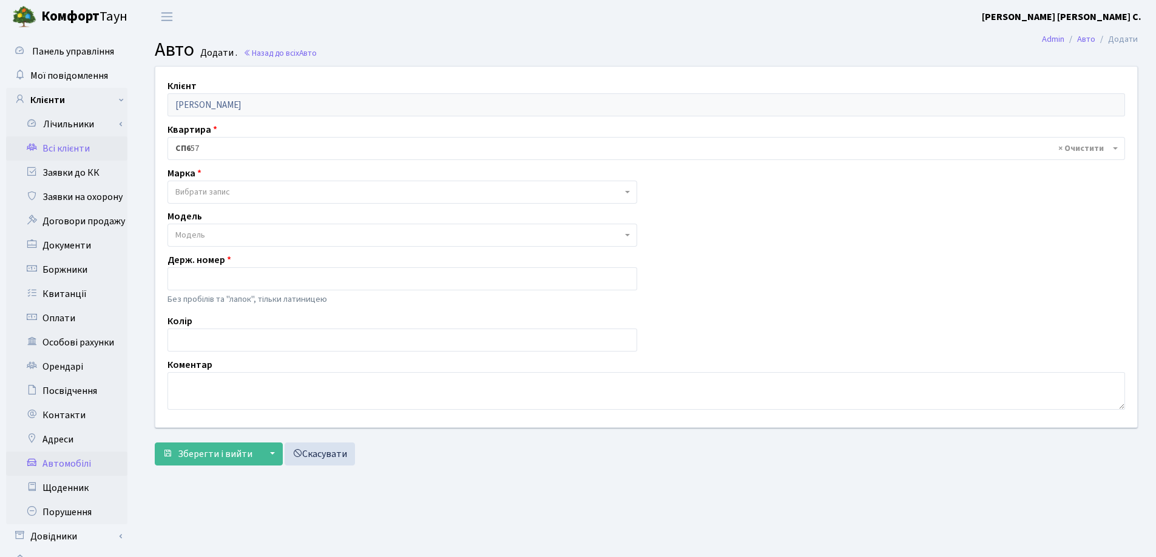
click at [59, 149] on link "Всі клієнти" at bounding box center [66, 148] width 121 height 24
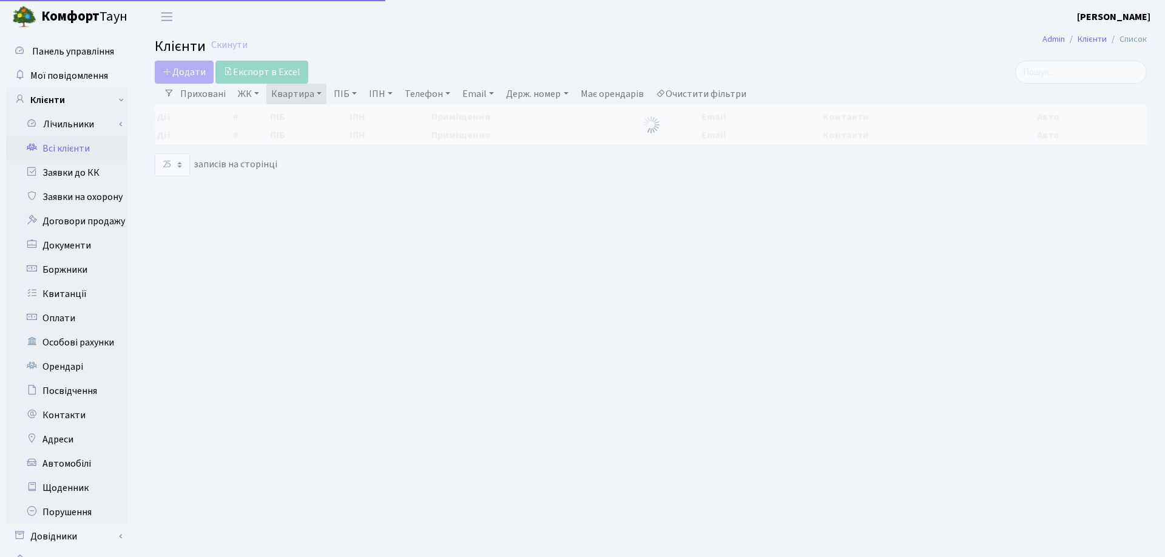
select select "25"
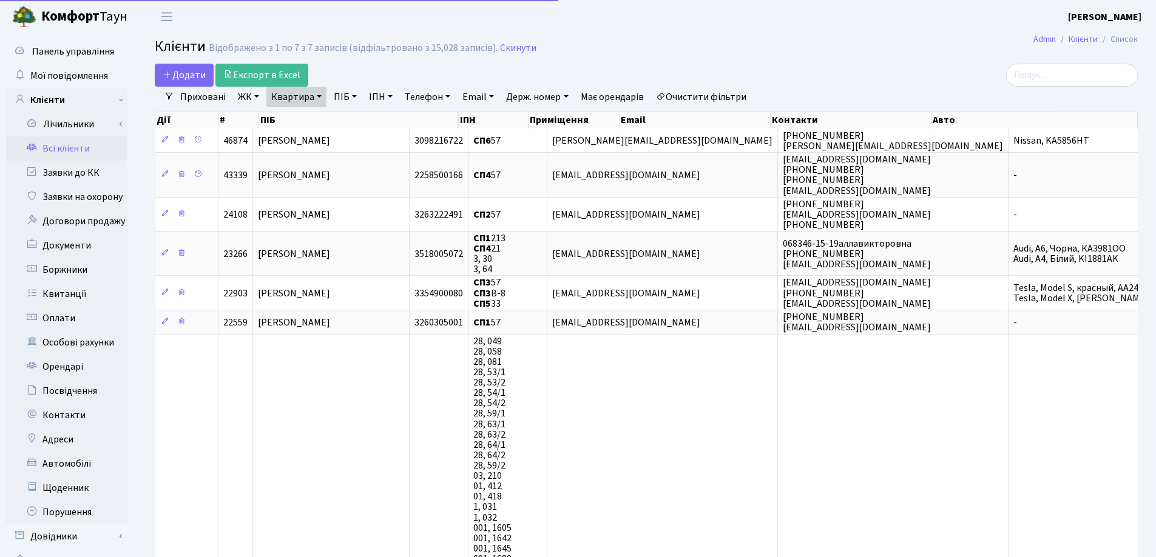
click at [318, 93] on link "Квартира" at bounding box center [296, 97] width 60 height 21
click at [317, 115] on input "57" at bounding box center [302, 120] width 71 height 23
type input "5"
type input "3"
type input "61"
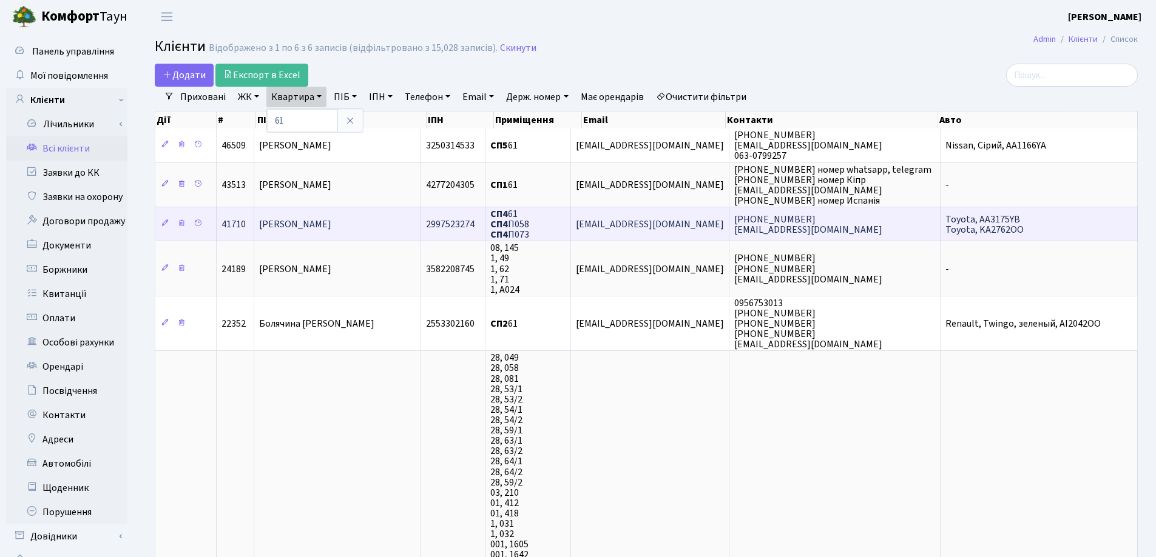
click at [326, 229] on span "Коваленко Станіслав Ігорович" at bounding box center [295, 224] width 72 height 13
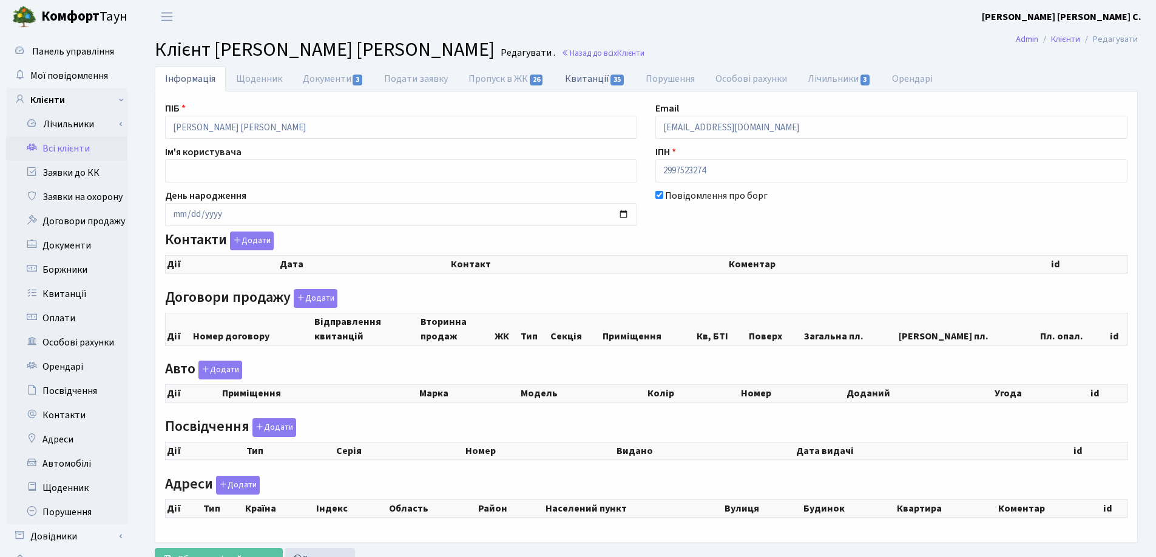
click at [578, 79] on link "Квитанції 35" at bounding box center [594, 78] width 81 height 25
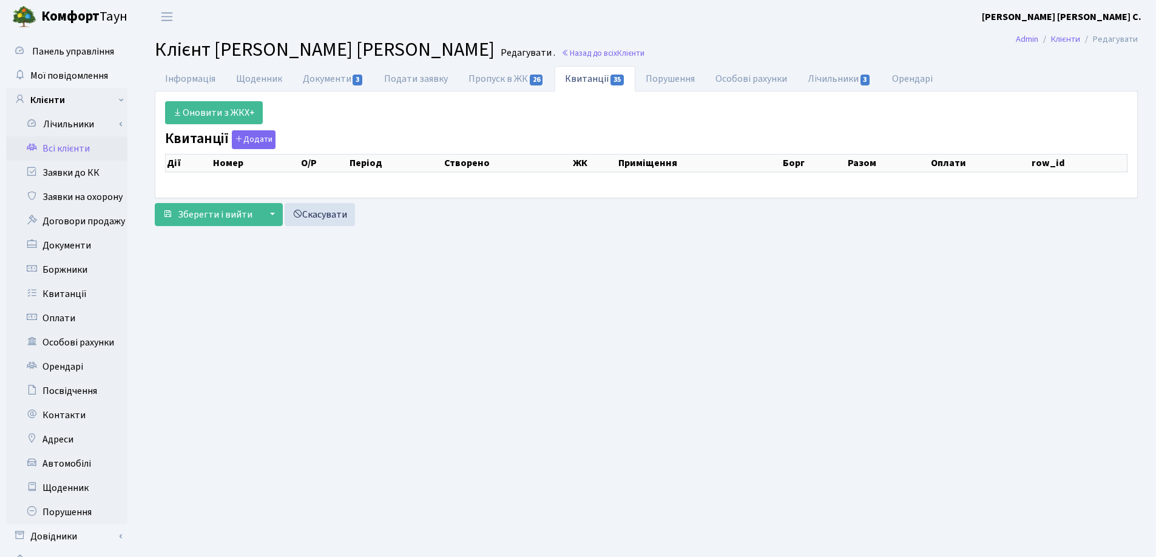
select select "25"
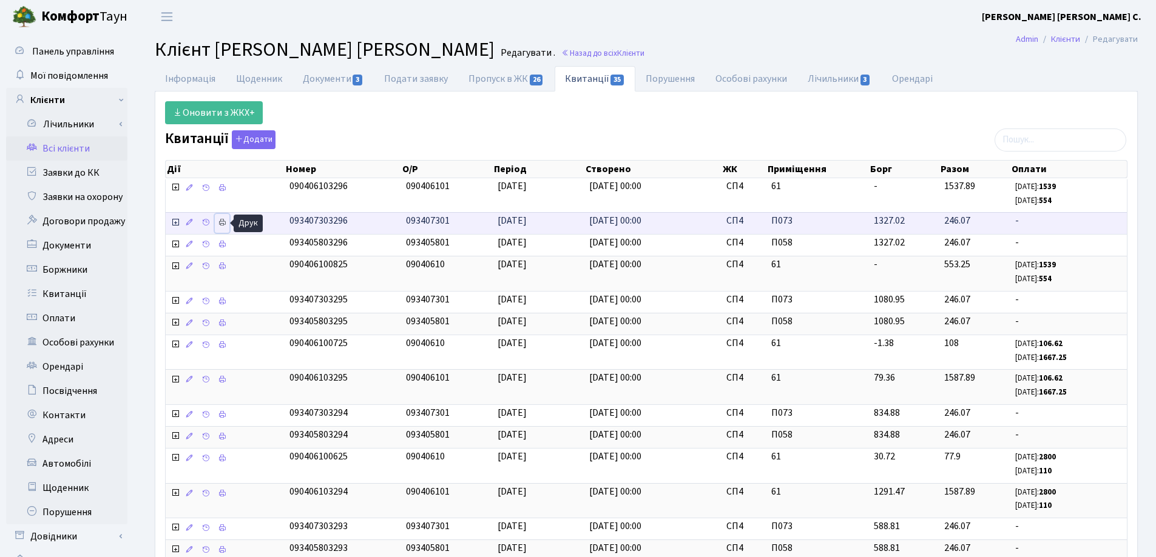
click at [221, 222] on icon at bounding box center [222, 222] width 8 height 8
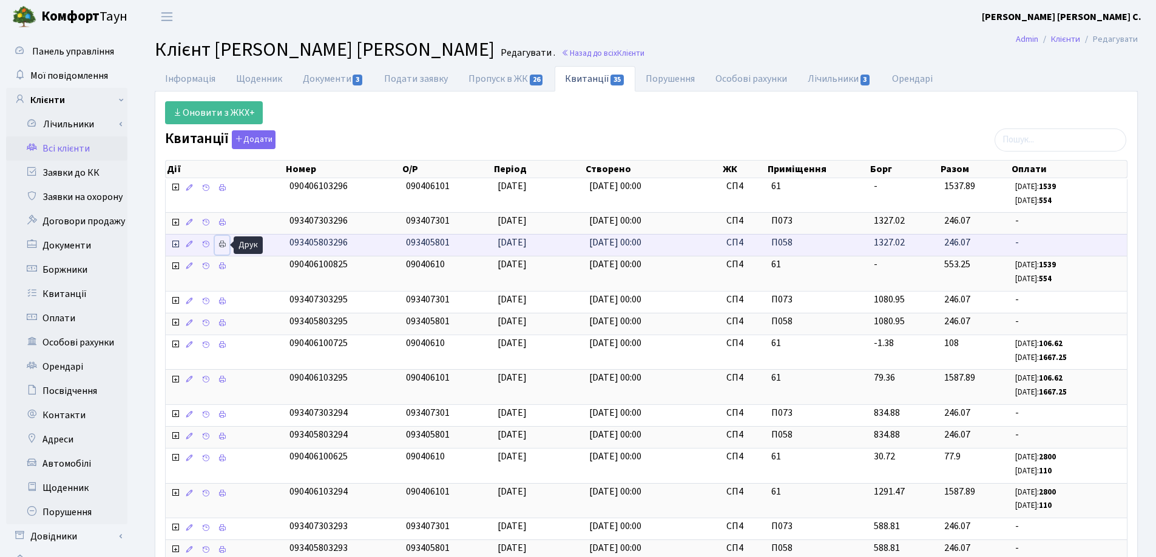
click at [220, 244] on icon at bounding box center [222, 244] width 8 height 8
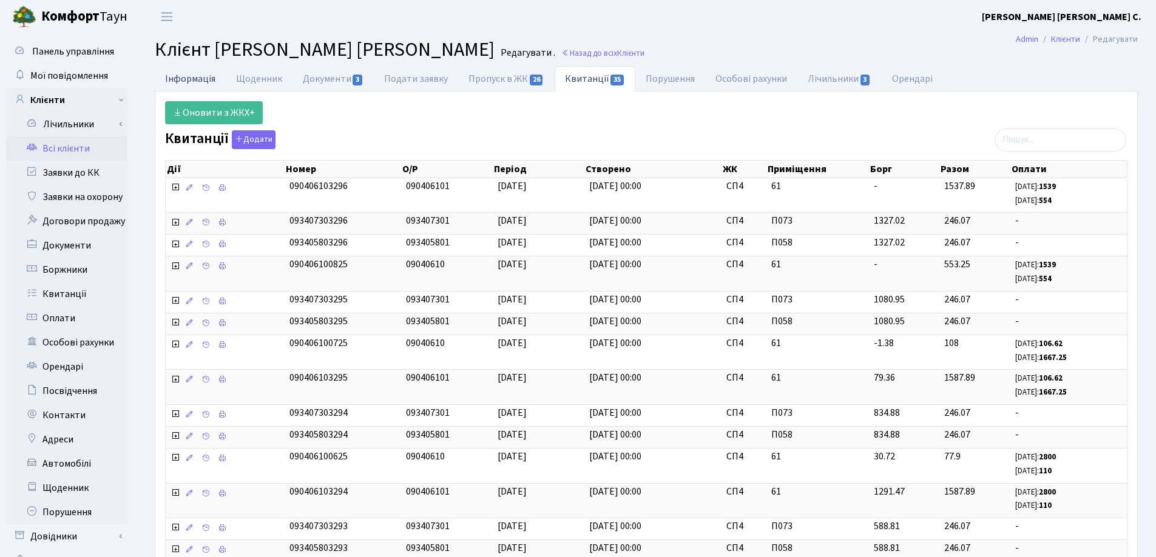
click at [184, 78] on link "Інформація" at bounding box center [190, 78] width 71 height 25
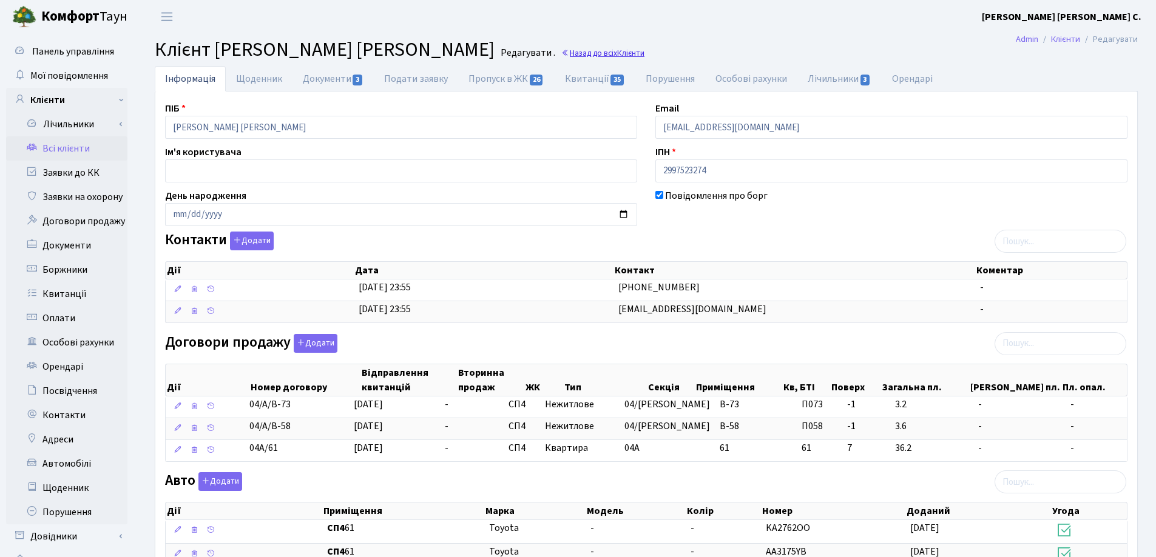
click at [576, 56] on link "Назад до всіх Клієнти" at bounding box center [602, 53] width 83 height 12
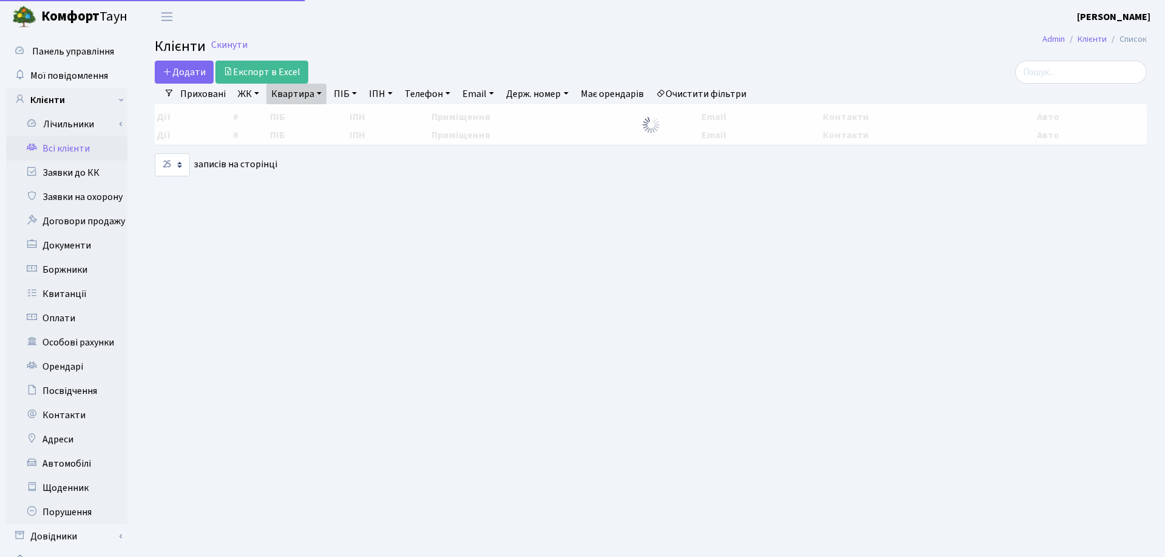
select select "25"
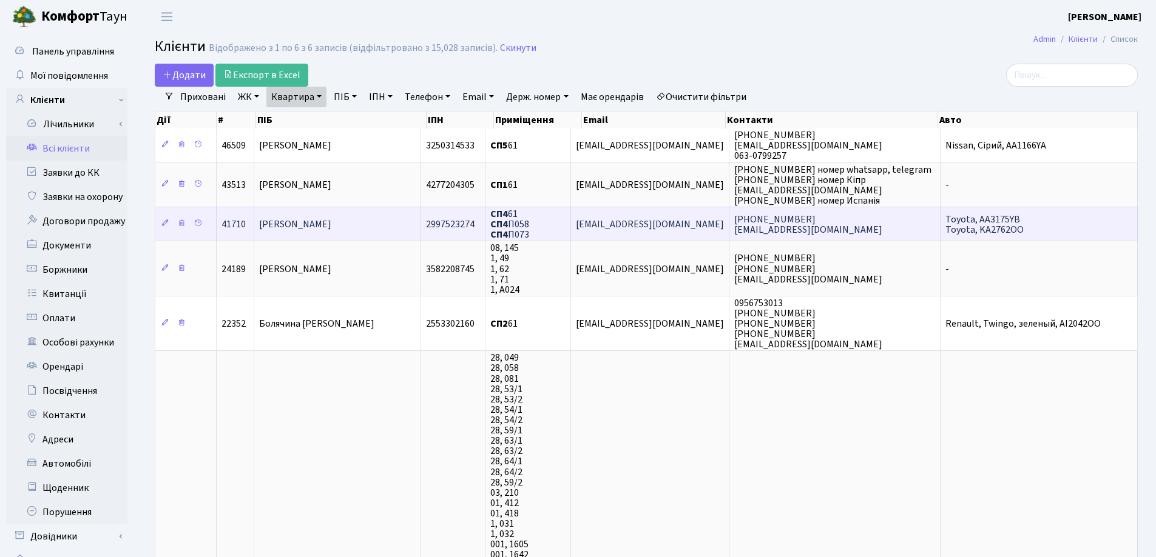
click at [331, 228] on span "Коваленко Станіслав Ігорович" at bounding box center [295, 224] width 72 height 13
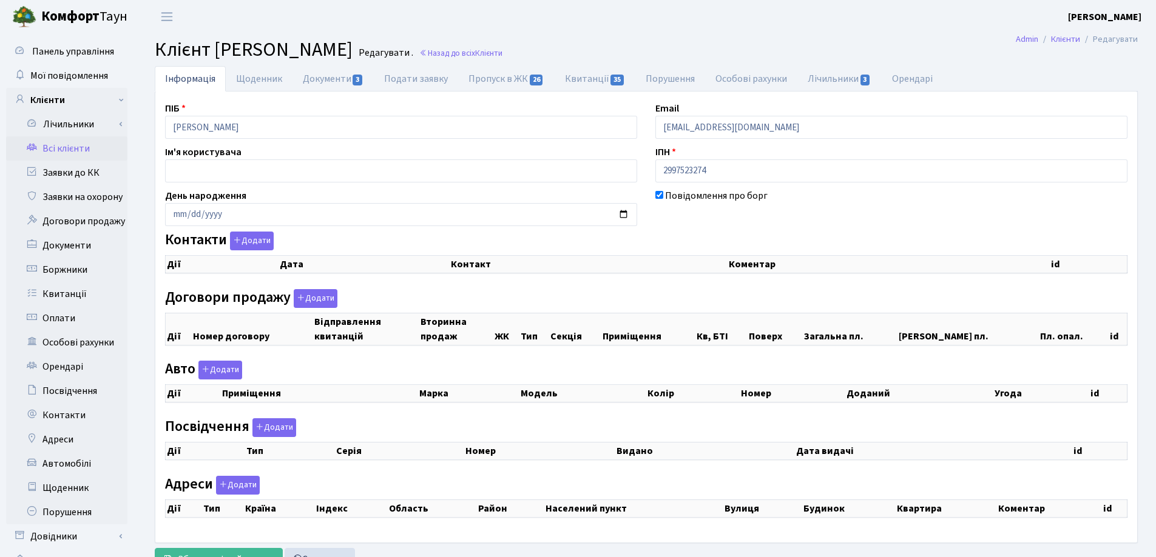
checkbox input "true"
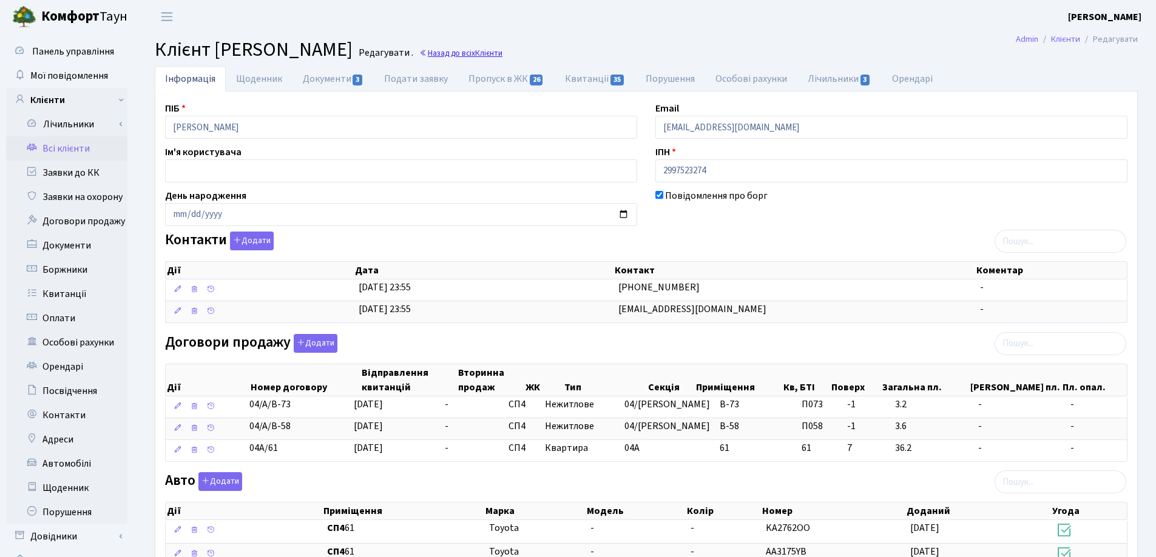
click at [502, 53] on link "Назад до всіх Клієнти" at bounding box center [460, 53] width 83 height 12
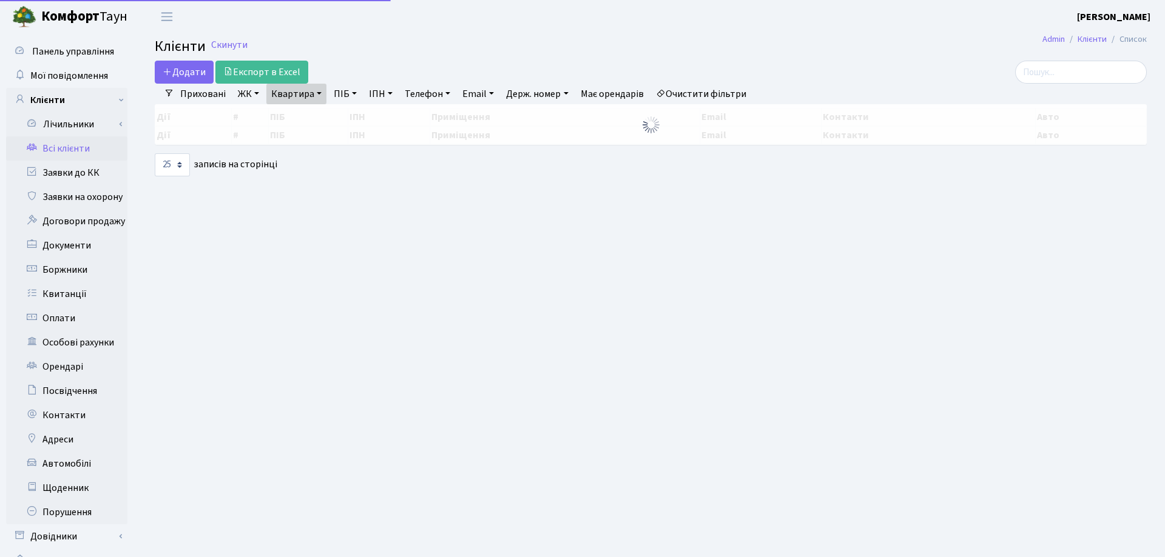
select select "25"
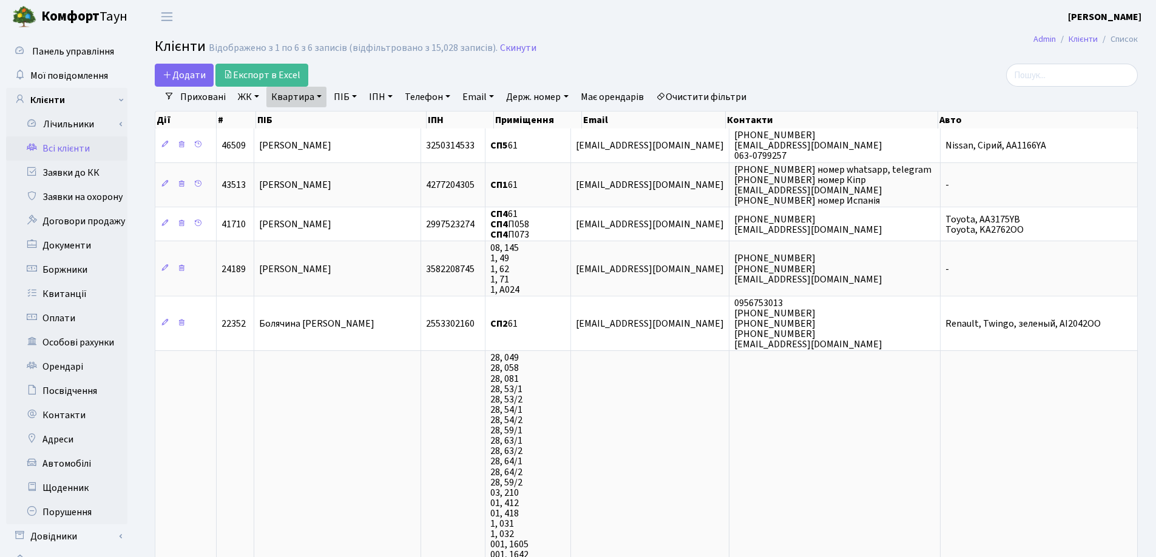
click at [320, 98] on link "Квартира" at bounding box center [296, 97] width 60 height 21
click at [353, 122] on icon at bounding box center [350, 121] width 10 height 10
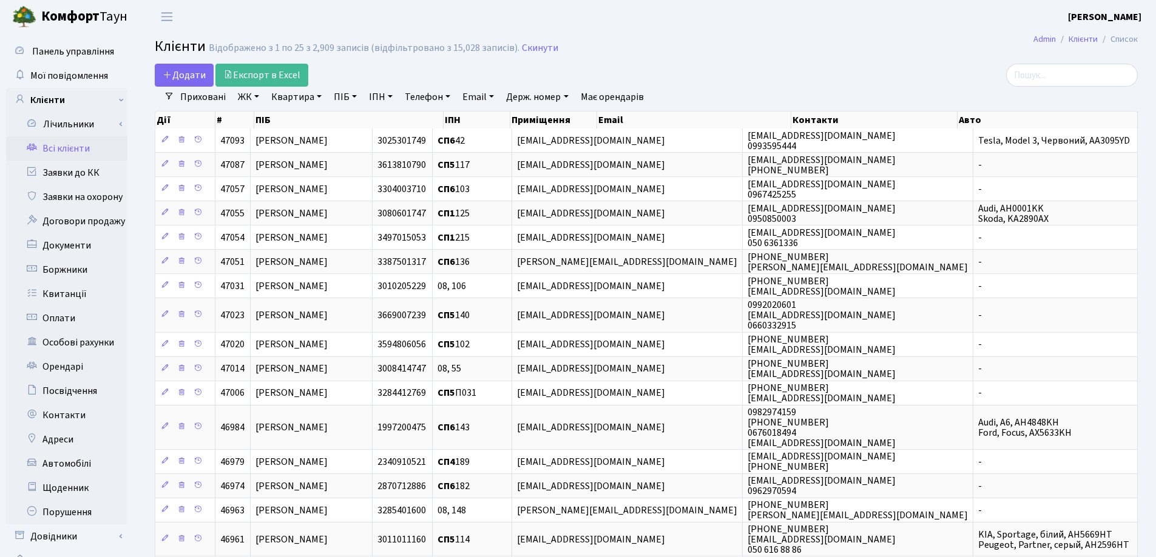
click at [874, 77] on div at bounding box center [979, 75] width 315 height 23
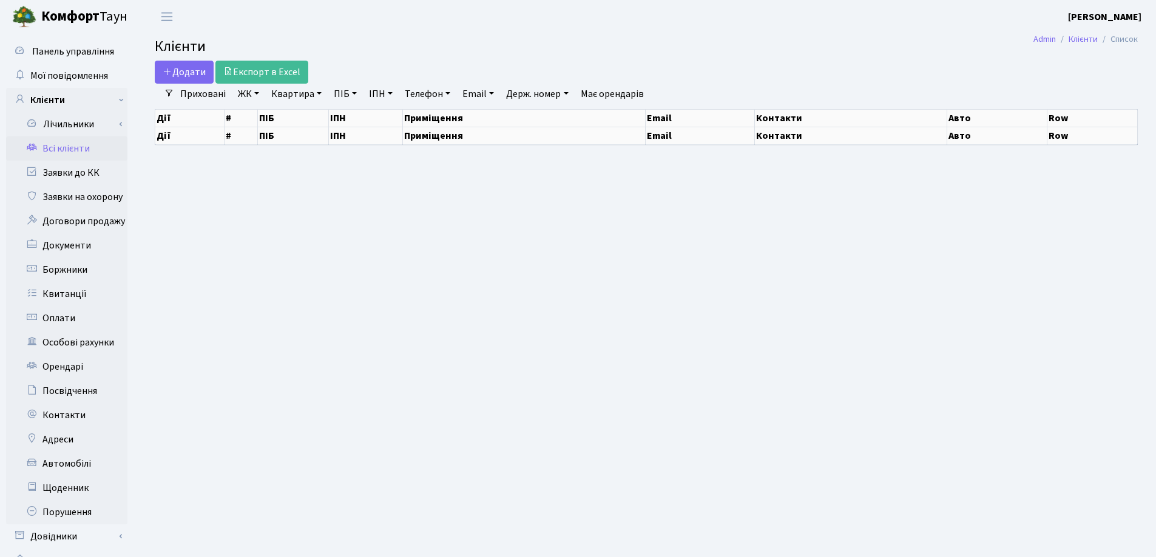
select select "25"
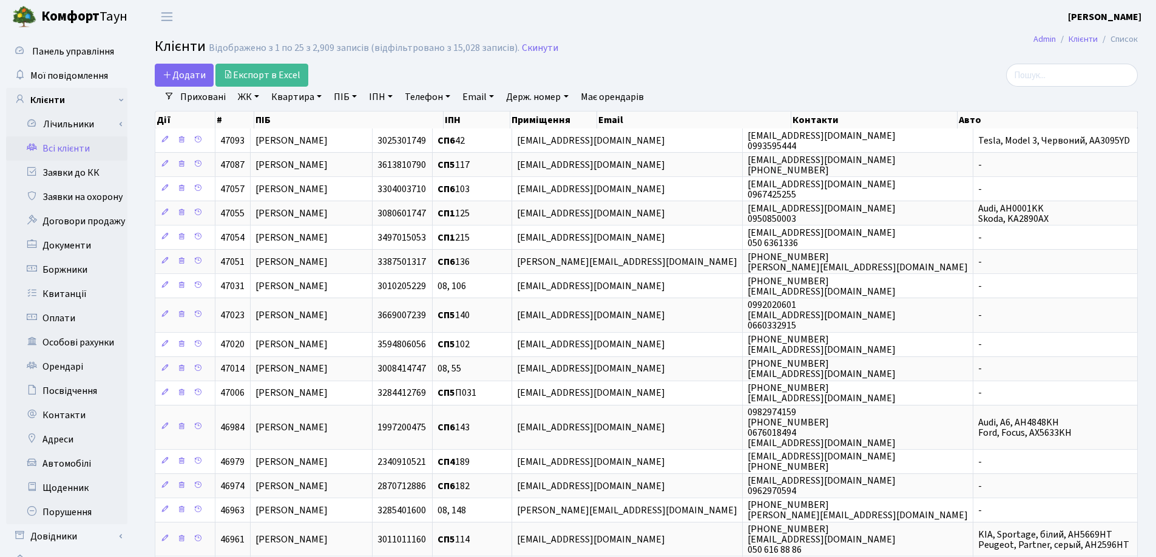
click at [866, 33] on header "[PERSON_NAME] [PERSON_NAME] Мій обліковий запис Вийти" at bounding box center [578, 16] width 1156 height 33
click at [318, 98] on link "Квартира" at bounding box center [296, 97] width 60 height 21
type input "269"
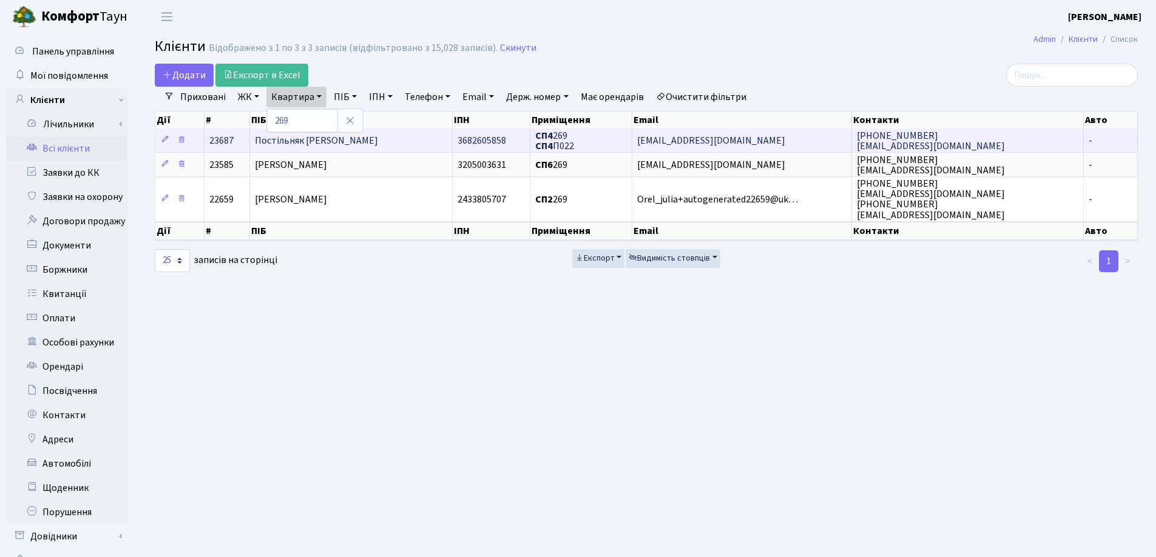
click at [396, 138] on td "Постільняк [PERSON_NAME]" at bounding box center [351, 141] width 203 height 24
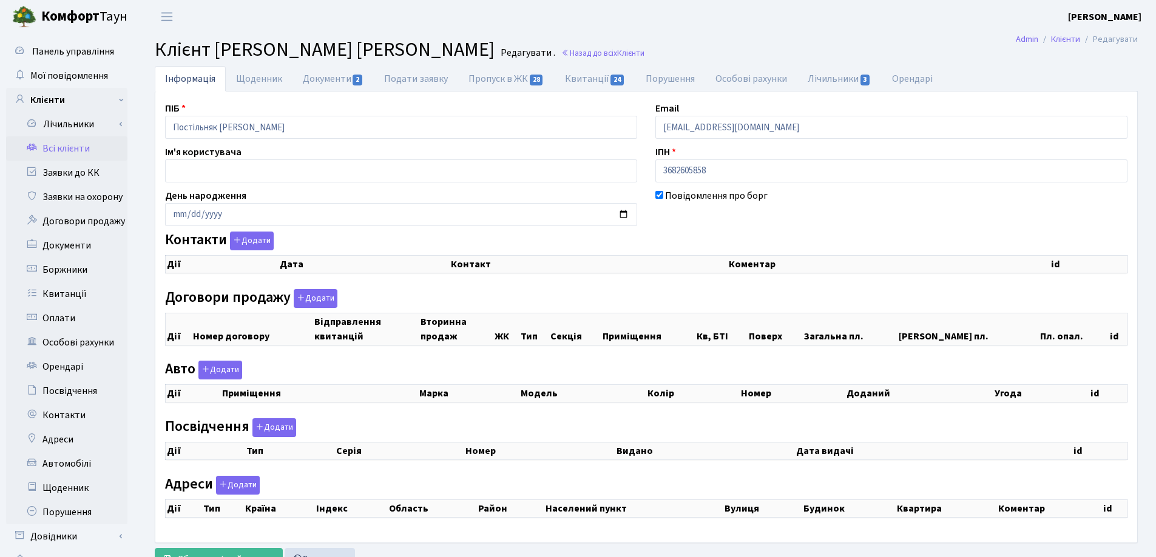
checkbox input "true"
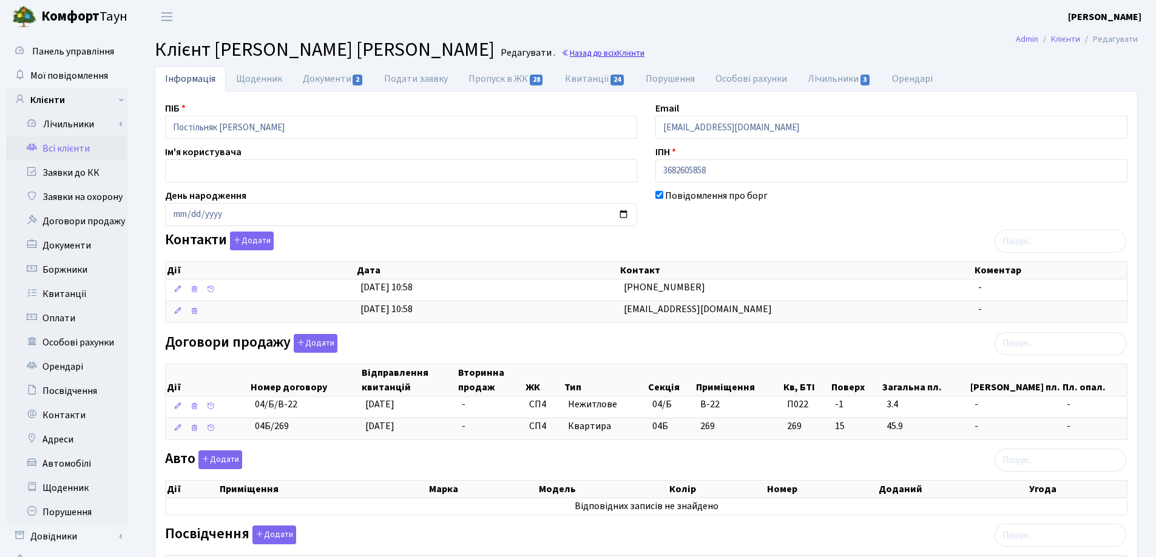
click at [568, 53] on link "Назад до всіх Клієнти" at bounding box center [602, 53] width 83 height 12
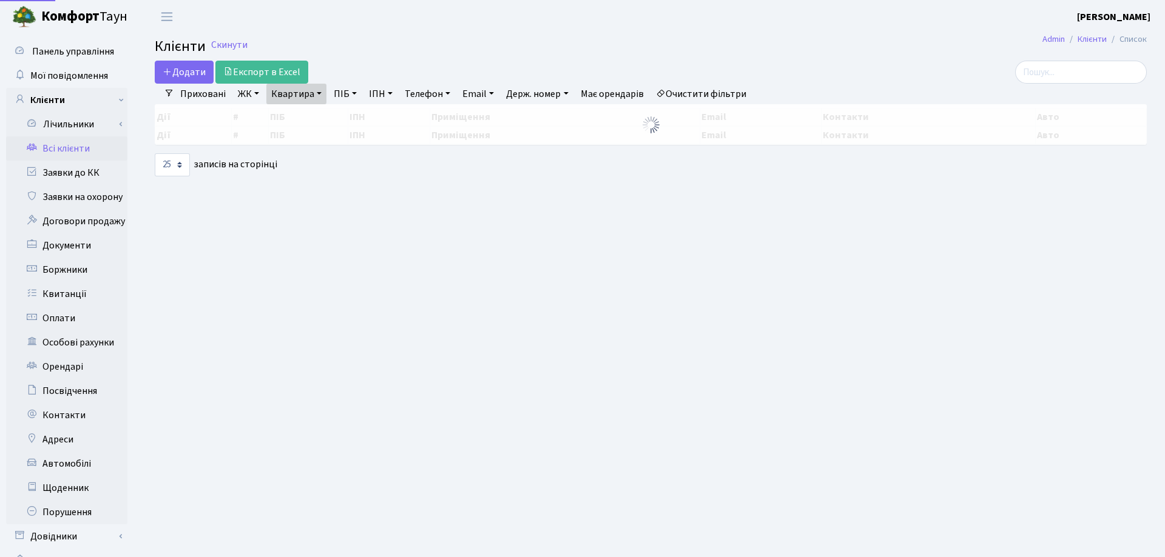
select select "25"
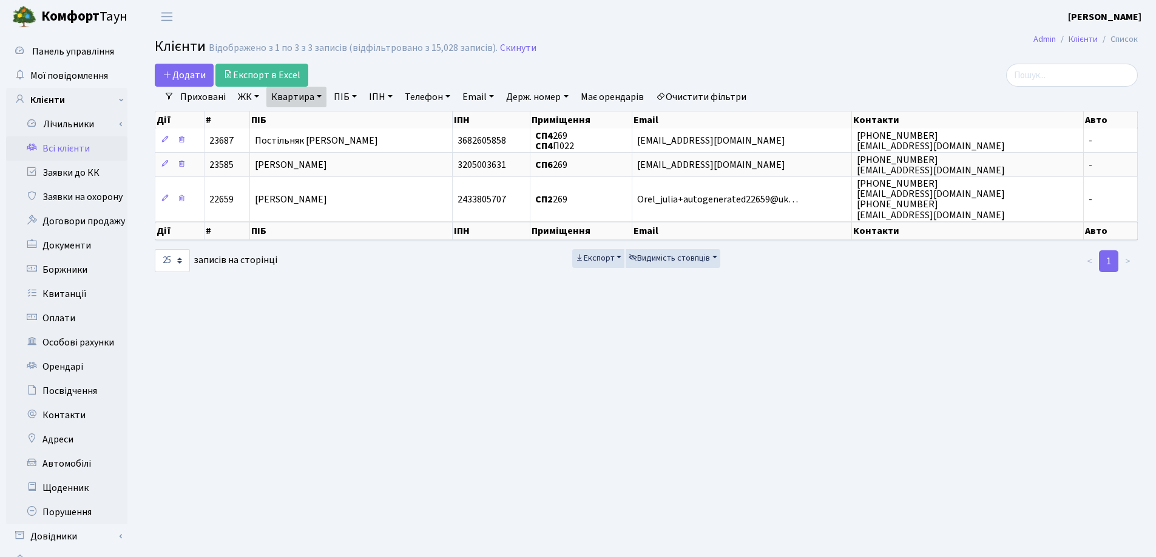
click at [318, 96] on link "Квартира" at bounding box center [296, 97] width 60 height 21
click at [351, 116] on icon at bounding box center [350, 121] width 10 height 10
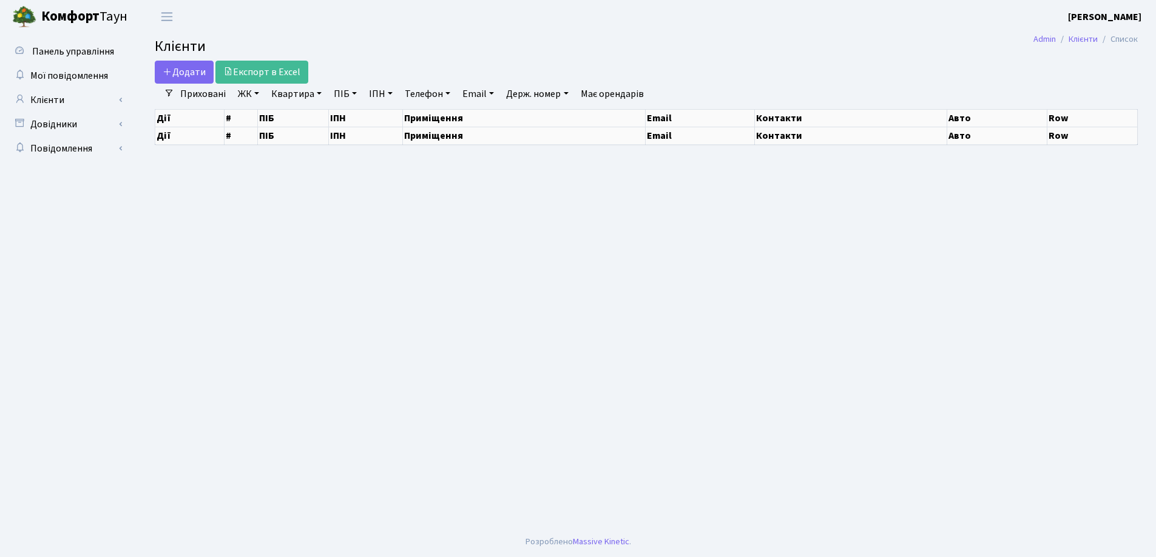
select select "25"
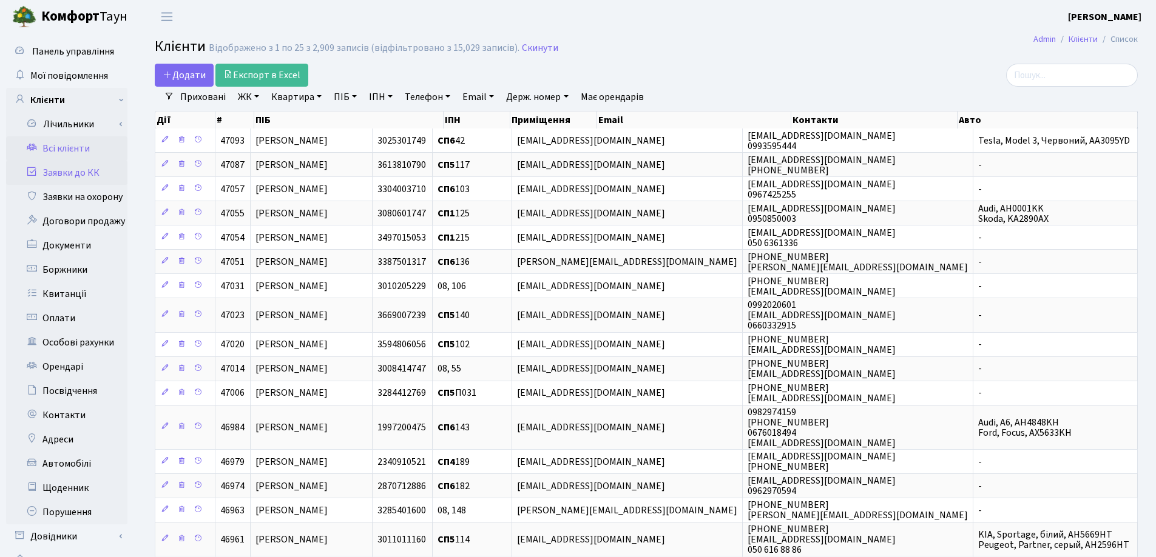
click at [59, 173] on link "Заявки до КК" at bounding box center [66, 173] width 121 height 24
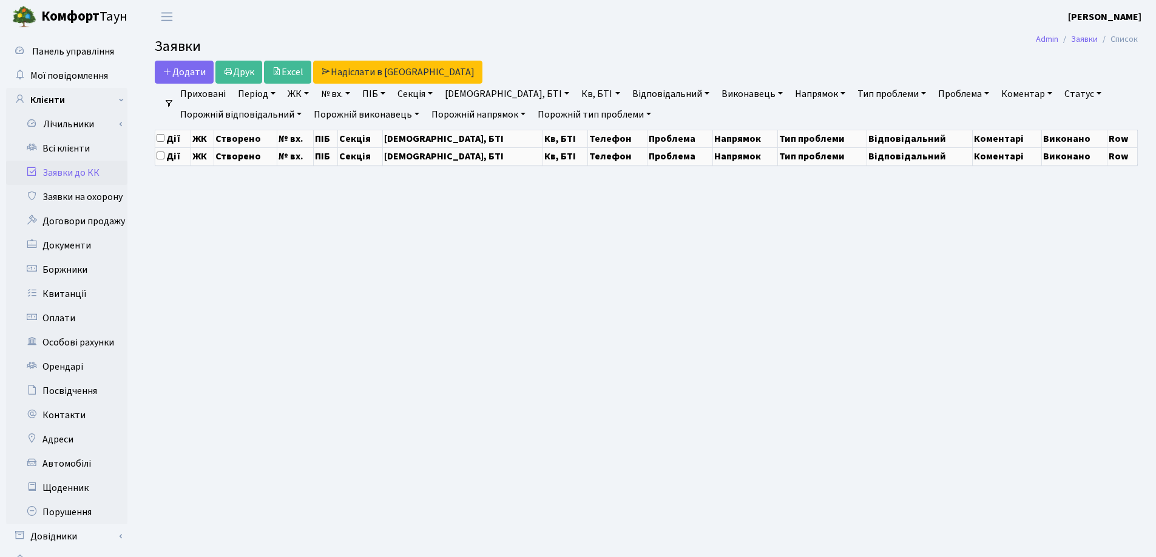
select select "25"
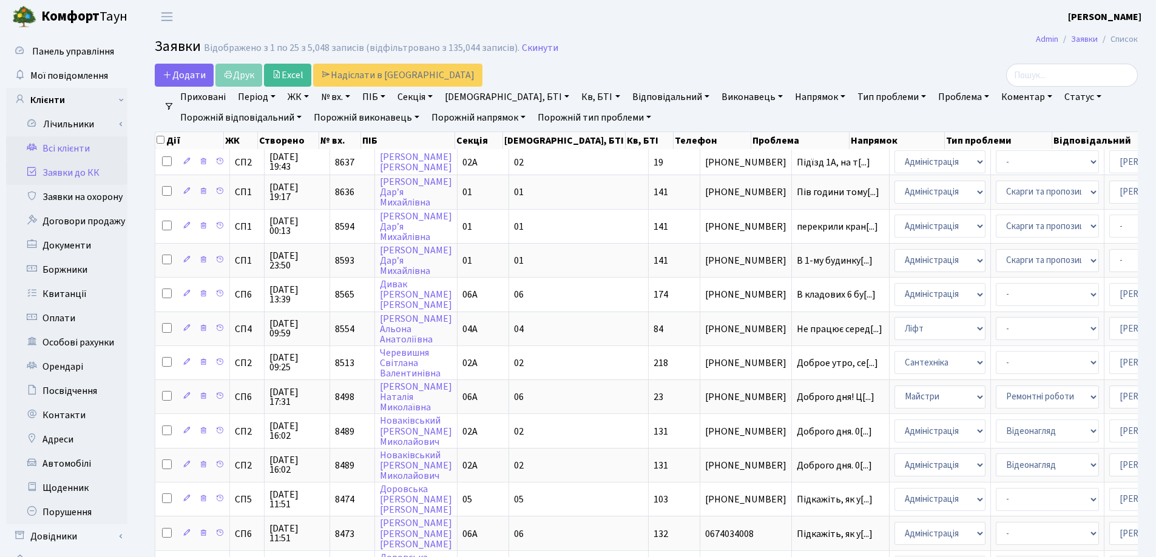
click at [60, 144] on link "Всі клієнти" at bounding box center [66, 148] width 121 height 24
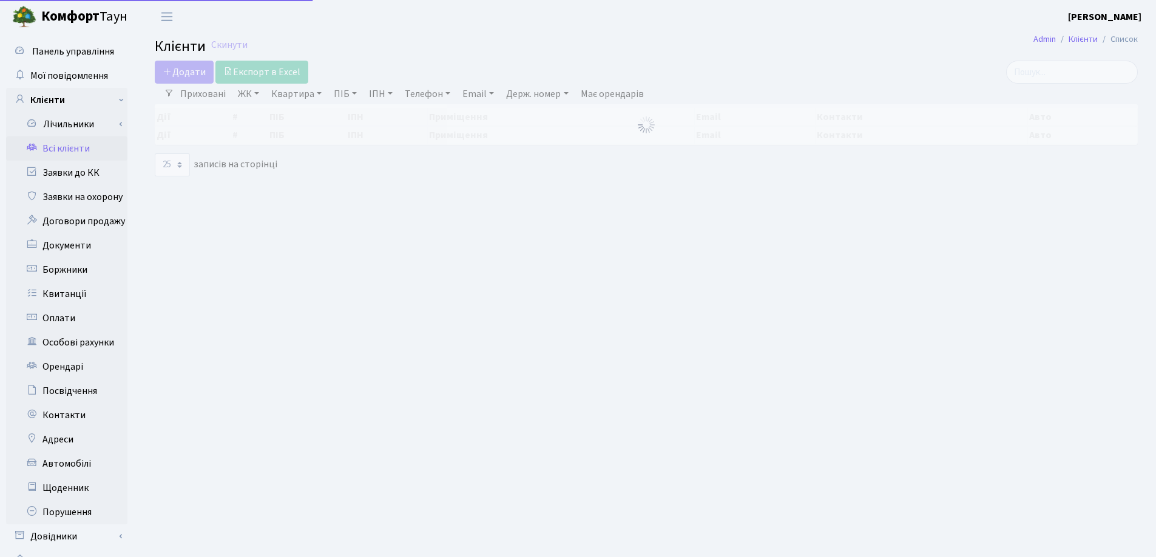
select select "25"
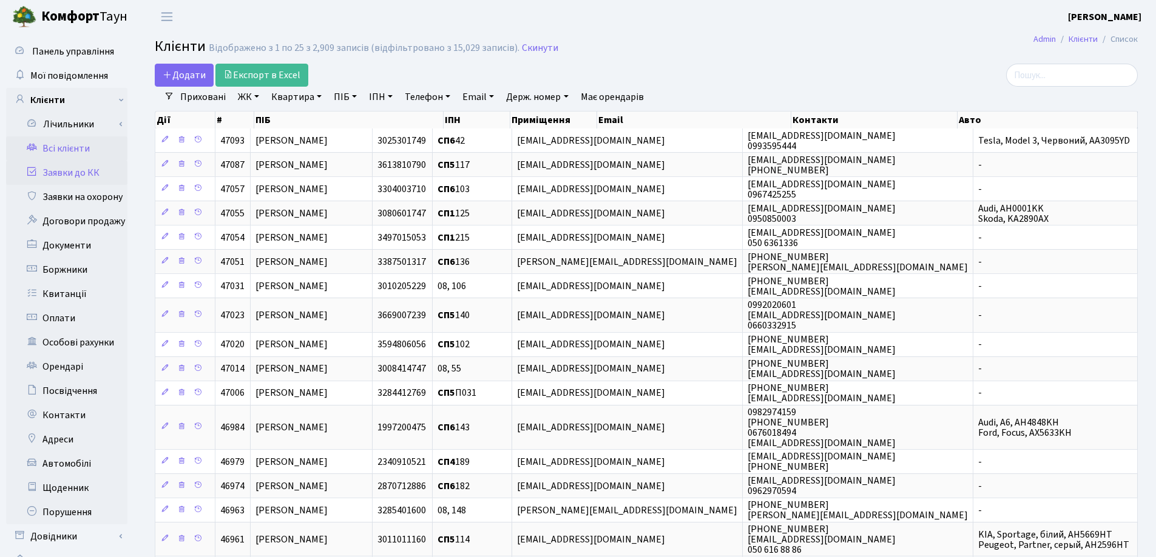
click at [77, 173] on link "Заявки до КК" at bounding box center [66, 173] width 121 height 24
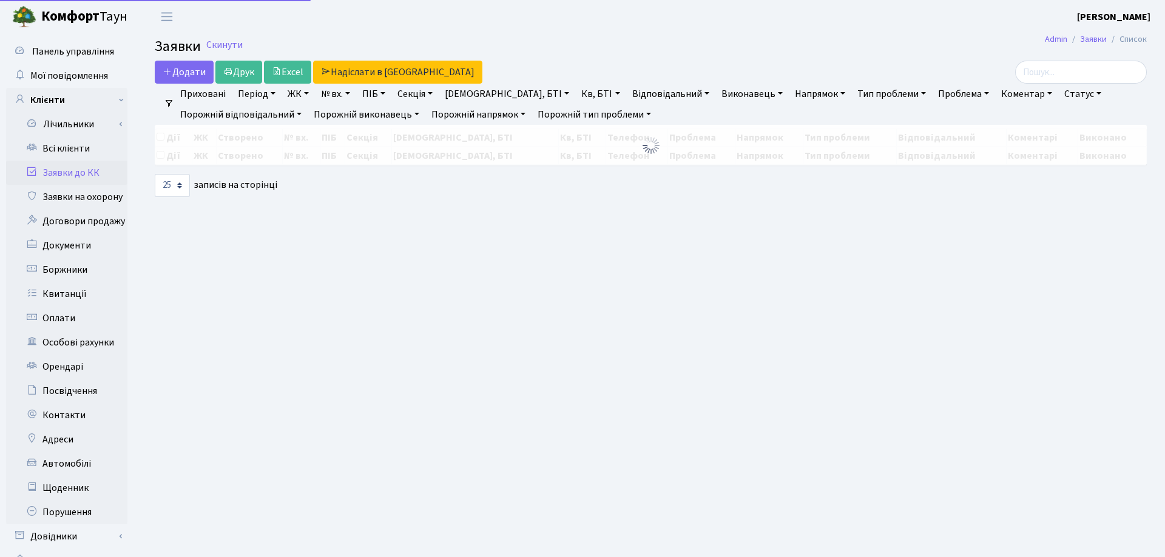
select select "25"
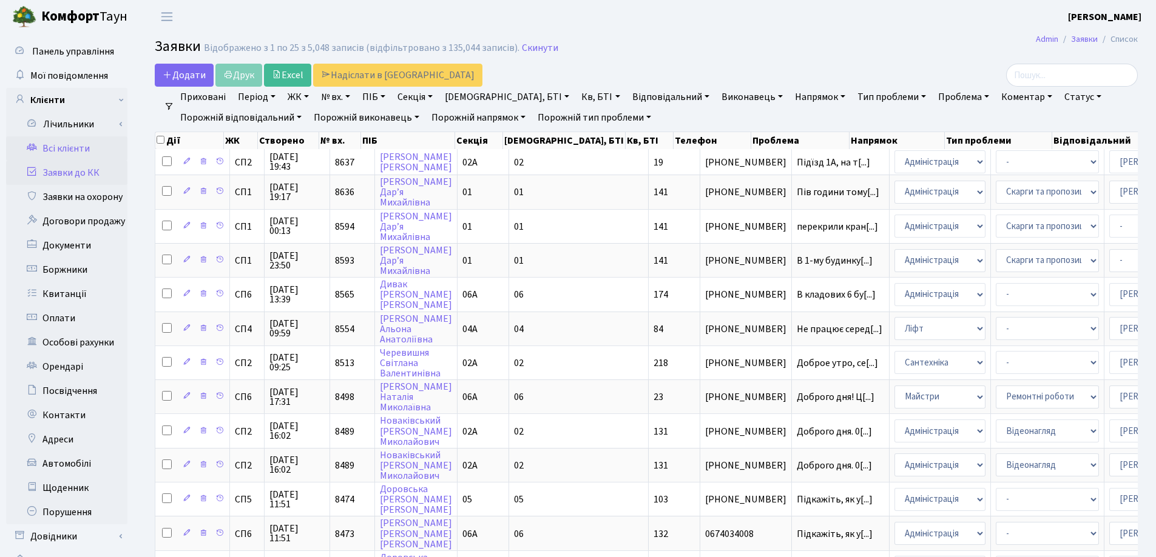
click at [53, 146] on link "Всі клієнти" at bounding box center [66, 148] width 121 height 24
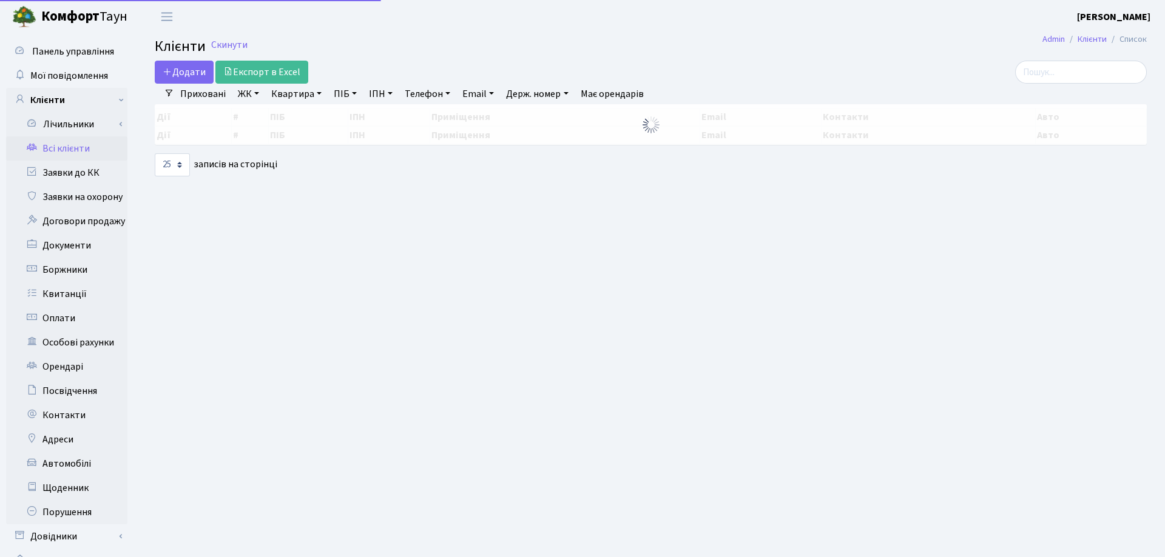
select select "25"
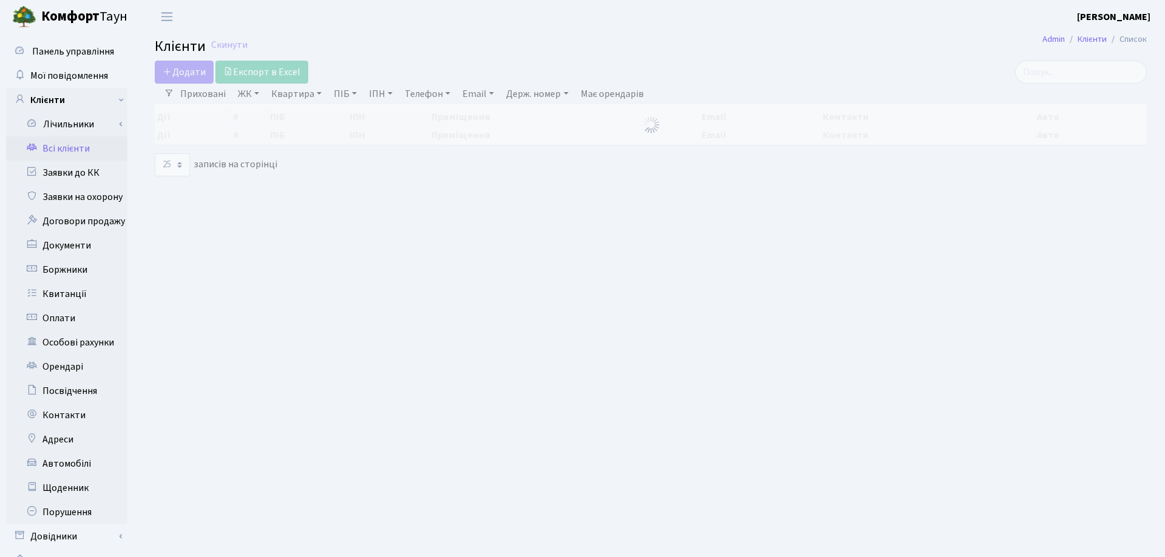
select select "25"
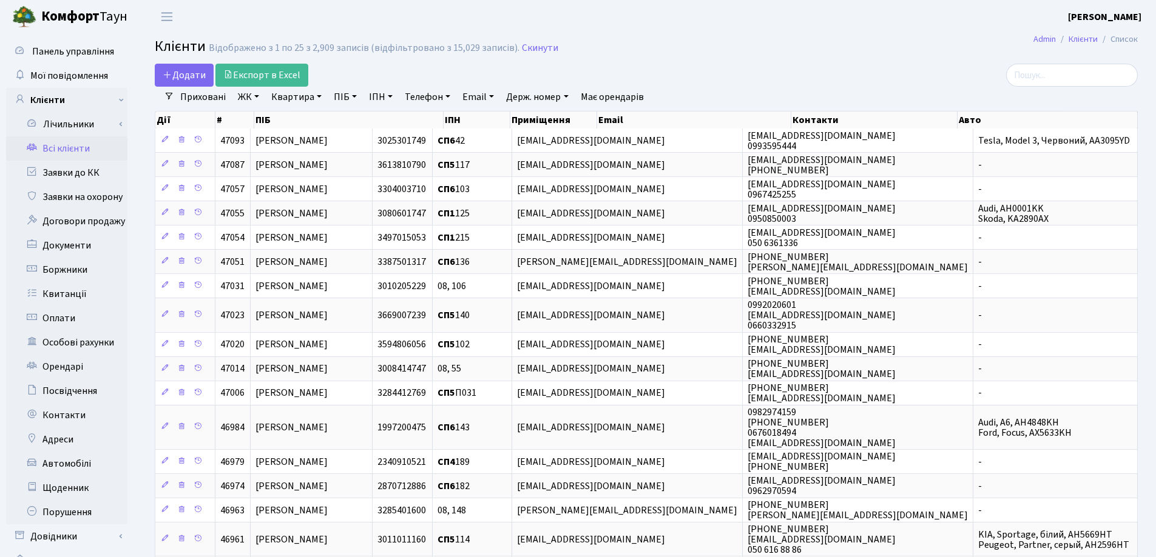
click at [320, 96] on link "Квартира" at bounding box center [296, 97] width 60 height 21
type input "269"
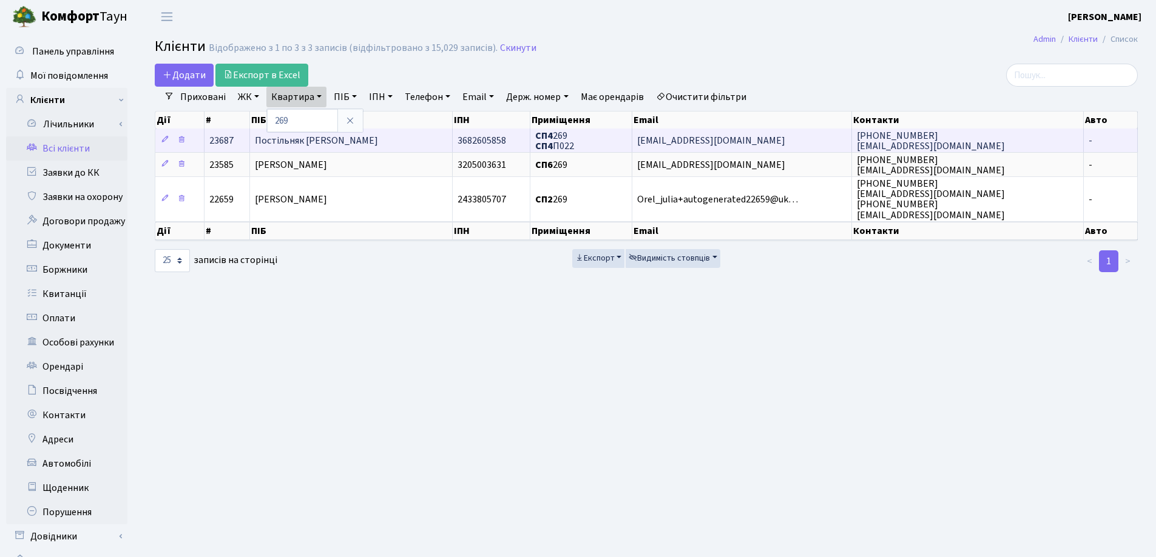
click at [387, 140] on td "Постільняк [PERSON_NAME]" at bounding box center [351, 141] width 203 height 24
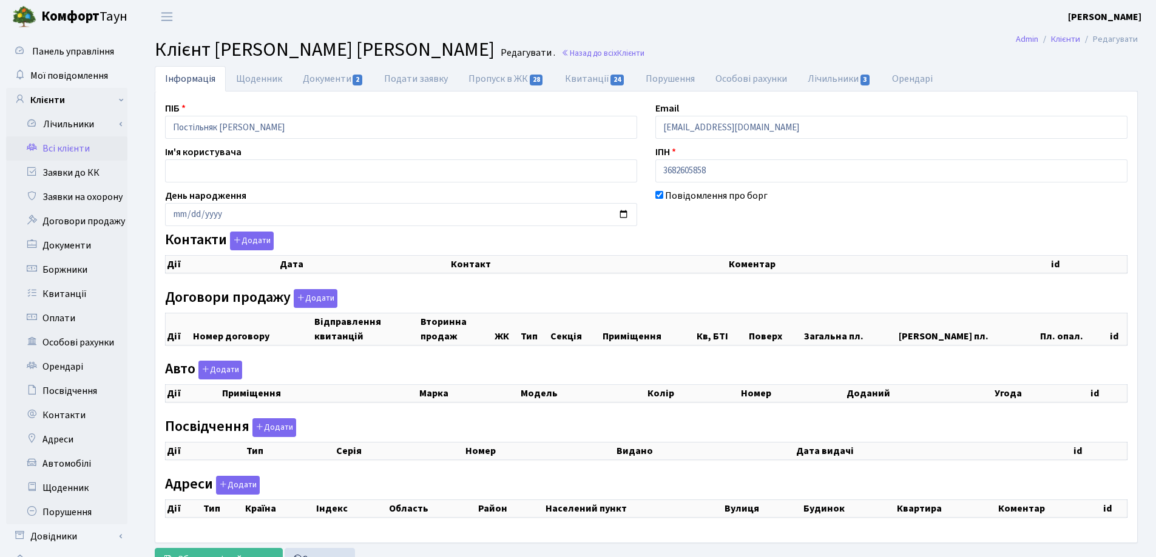
checkbox input "true"
select select "25"
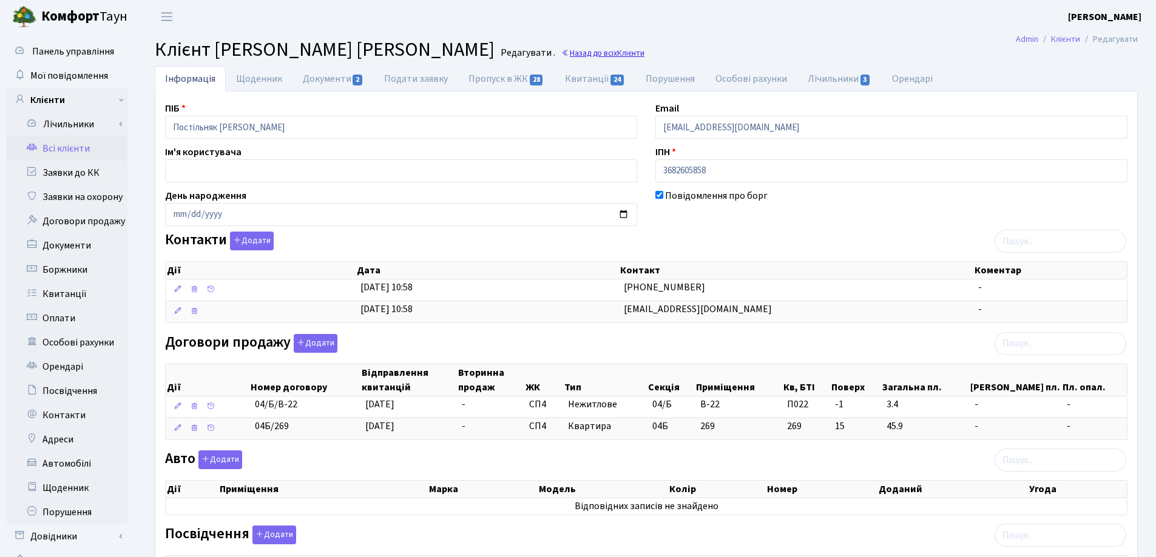
click at [617, 58] on span "Клієнти" at bounding box center [630, 53] width 27 height 12
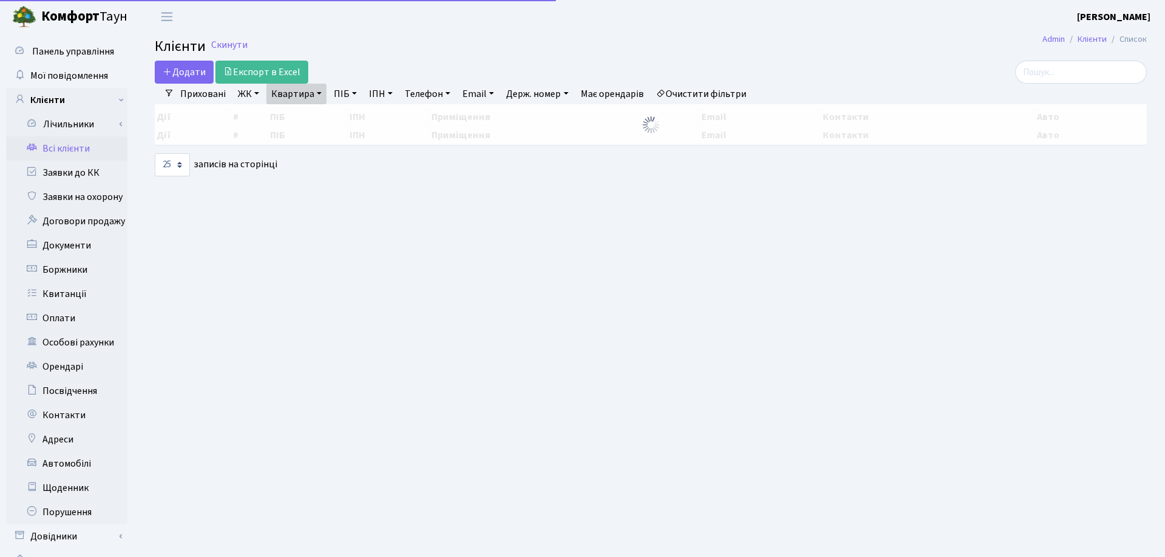
select select "25"
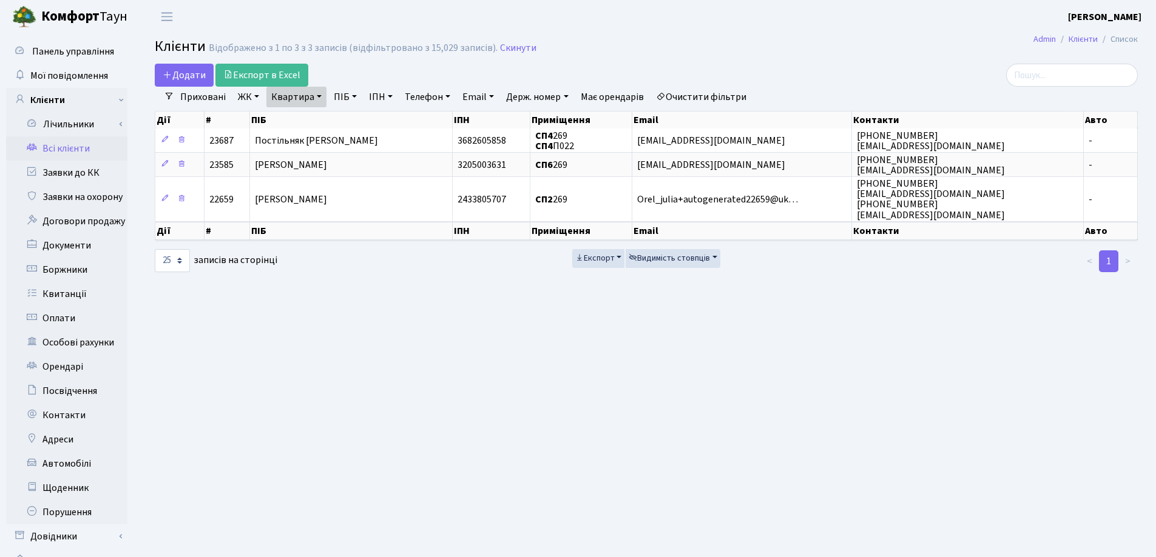
click at [319, 93] on link "Квартира" at bounding box center [296, 97] width 60 height 21
click at [319, 119] on input "269" at bounding box center [302, 120] width 71 height 23
type input "2"
type input "8"
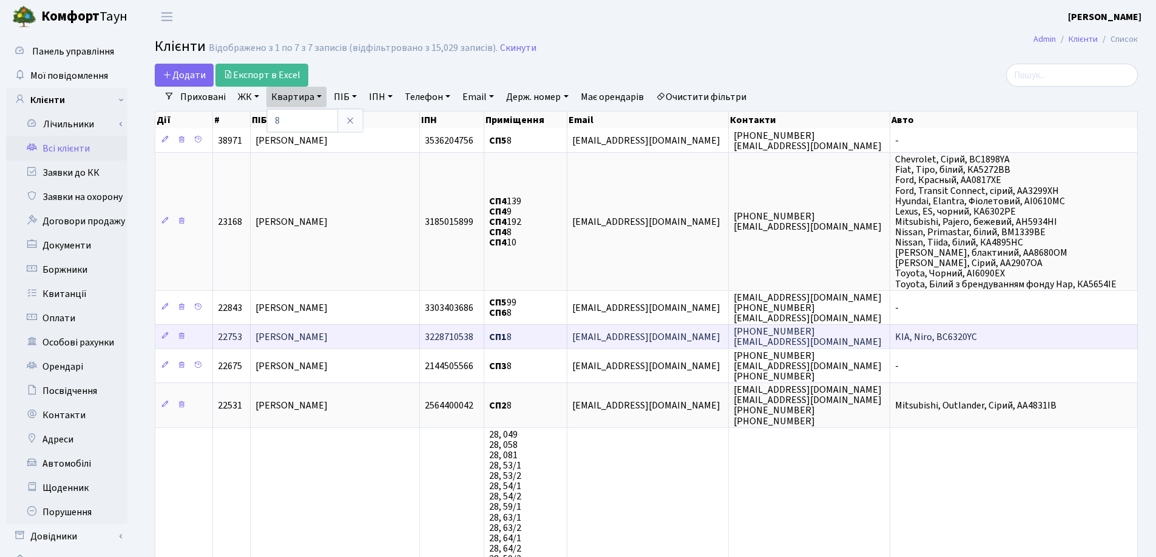
click at [328, 340] on span "[PERSON_NAME]" at bounding box center [291, 337] width 72 height 13
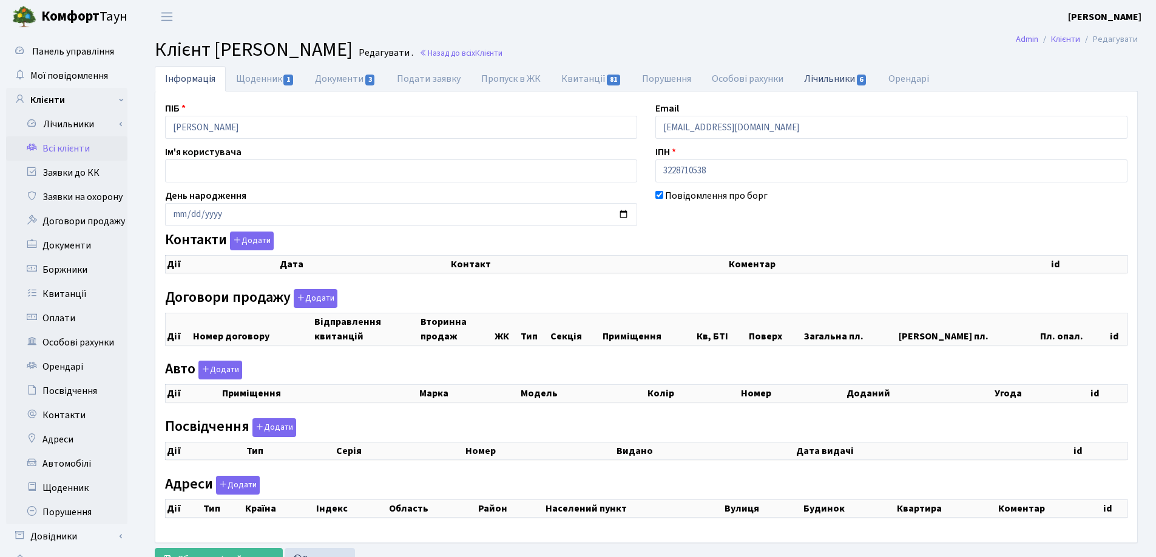
checkbox input "true"
click at [826, 78] on link "Лічильники 6" at bounding box center [835, 78] width 84 height 25
select select "25"
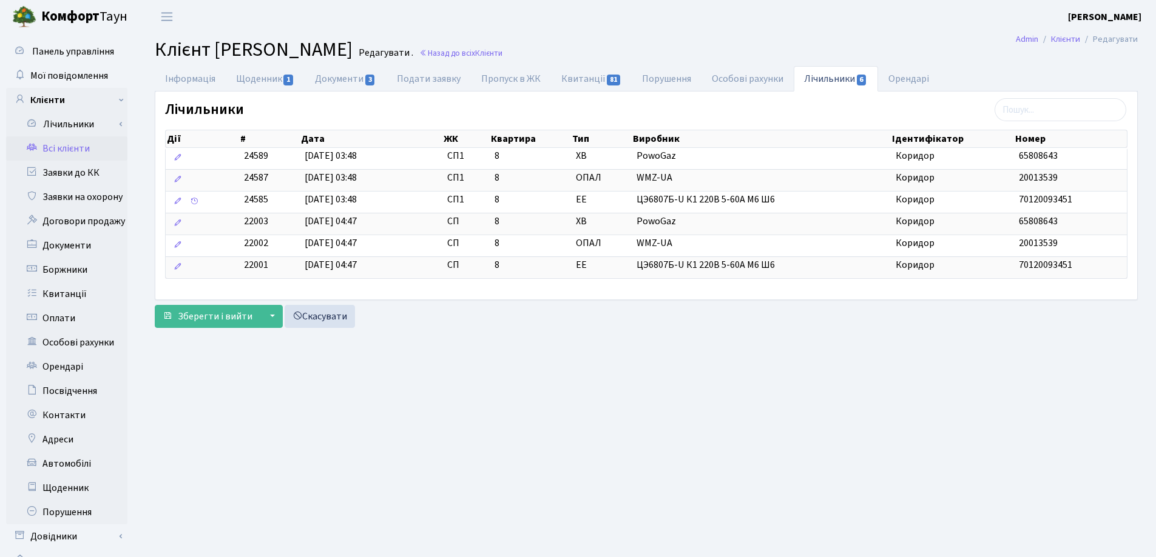
click at [84, 144] on link "Всі клієнти" at bounding box center [66, 148] width 121 height 24
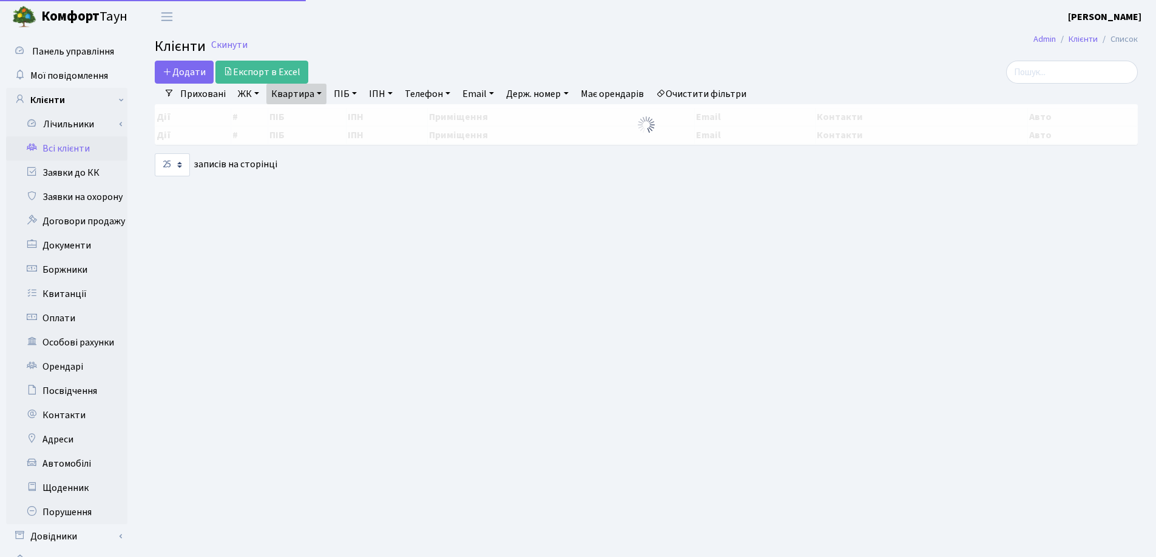
select select "25"
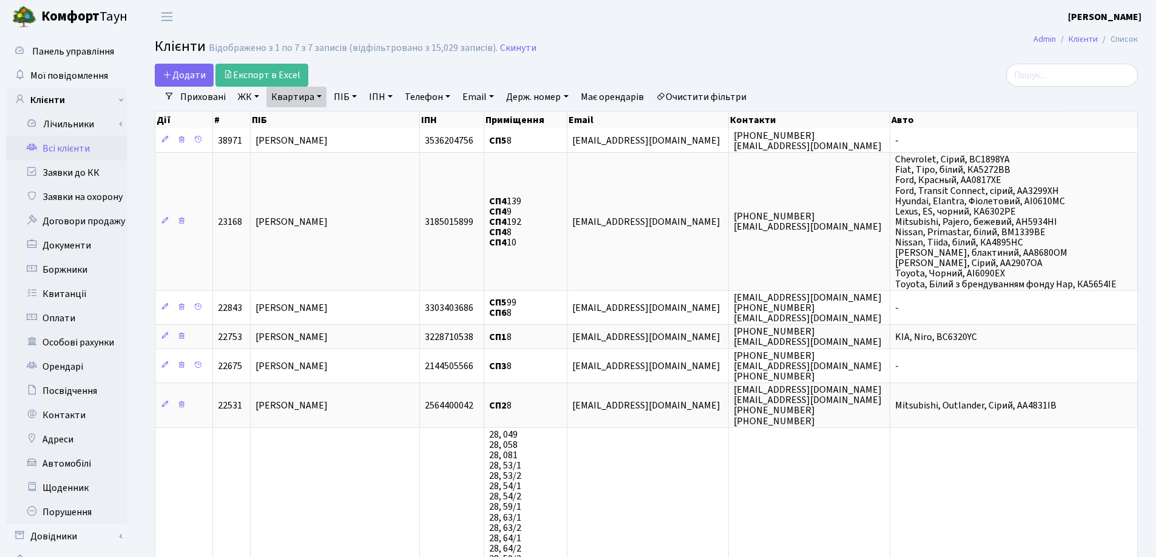
click at [322, 100] on link "Квартира" at bounding box center [296, 97] width 60 height 21
click at [350, 120] on icon at bounding box center [350, 121] width 10 height 10
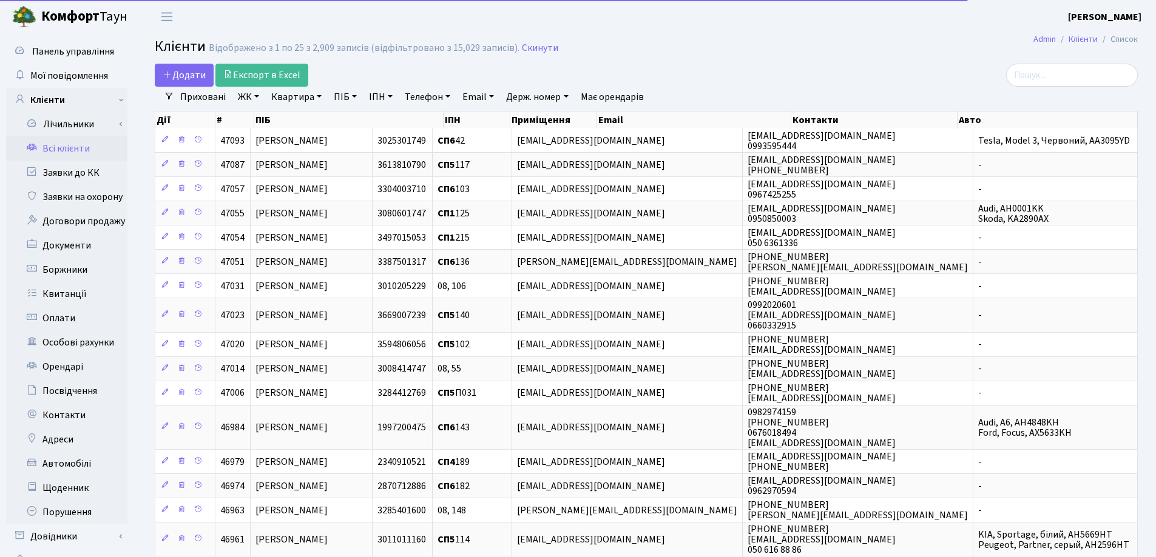
click at [255, 98] on link "ЖК" at bounding box center [248, 97] width 31 height 21
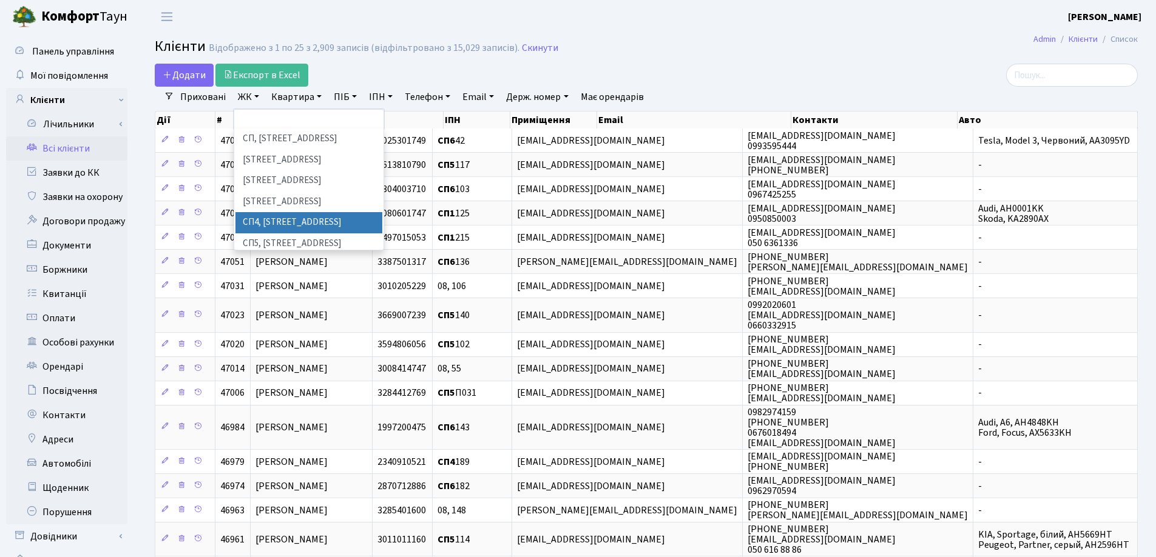
click at [260, 224] on li "СП4, [STREET_ADDRESS]" at bounding box center [308, 222] width 147 height 21
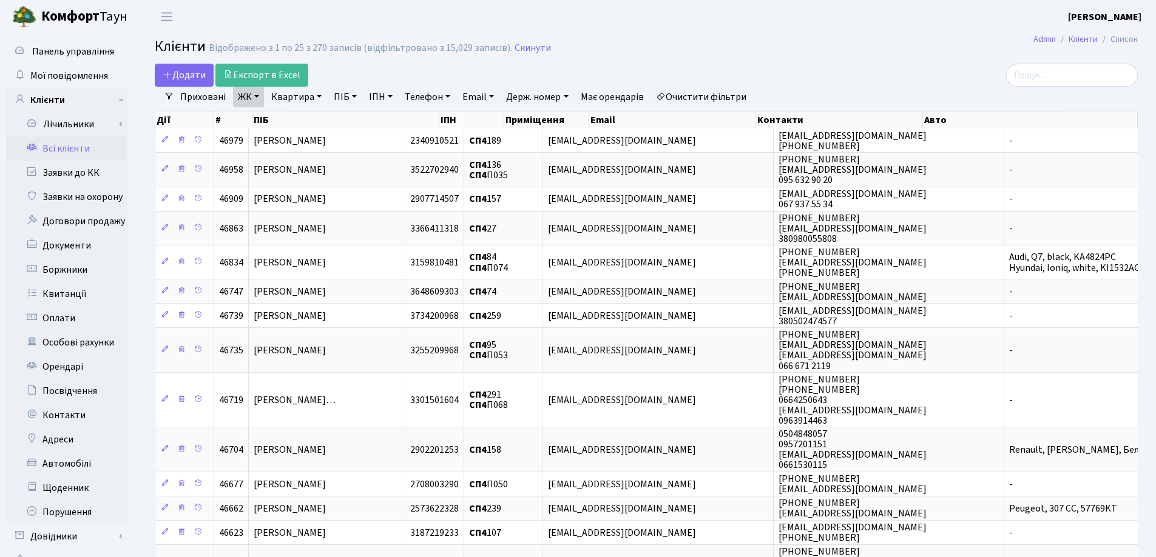
click at [290, 93] on link "Квартира" at bounding box center [296, 97] width 60 height 21
click at [294, 118] on input "text" at bounding box center [302, 120] width 71 height 23
type input "269"
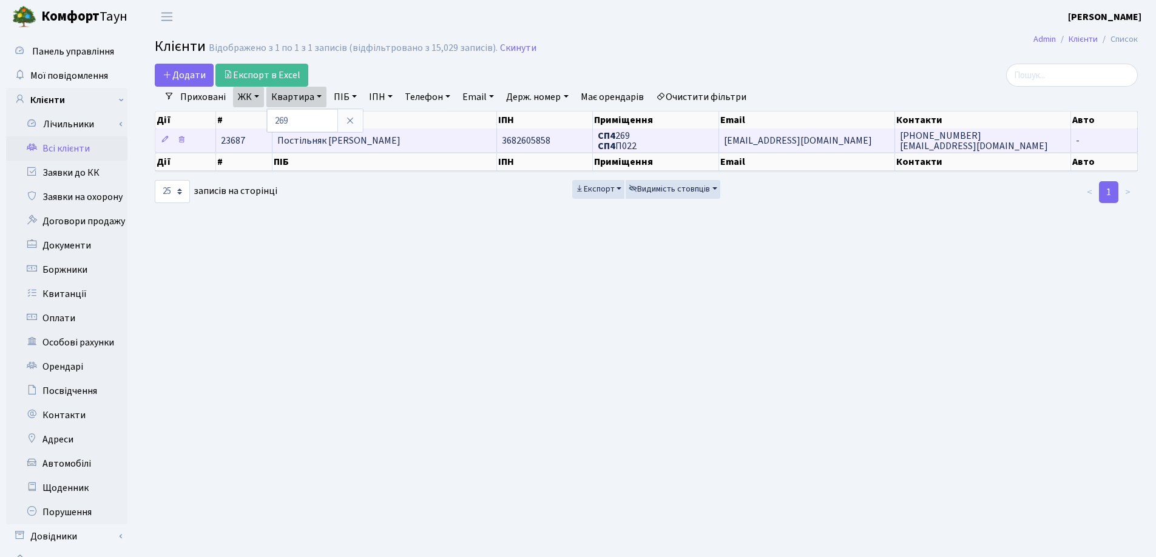
click at [412, 140] on td "Постільняк Денис Вікторович" at bounding box center [384, 141] width 224 height 24
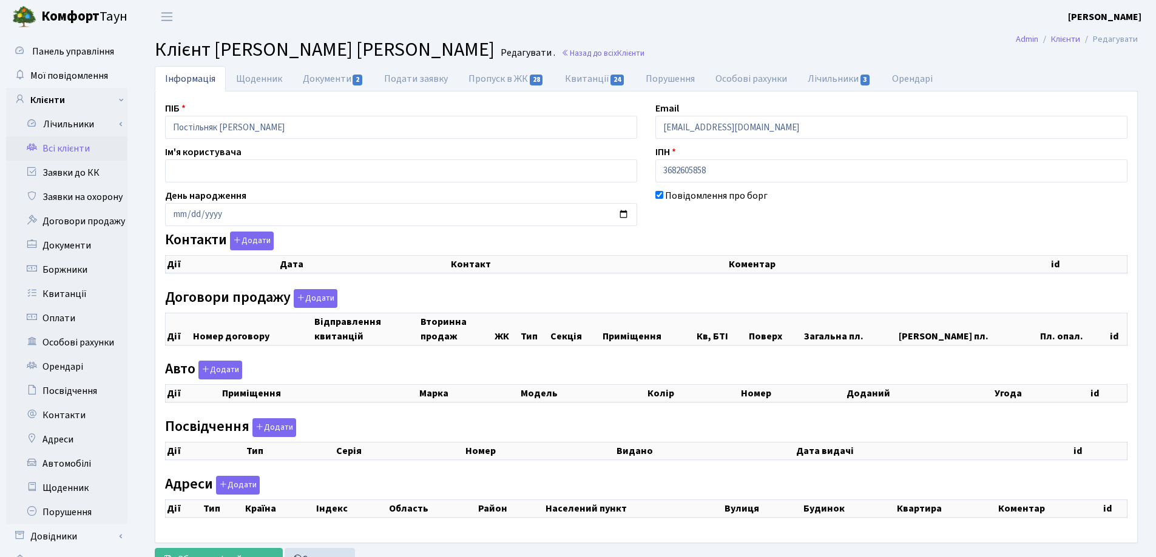
checkbox input "true"
select select "25"
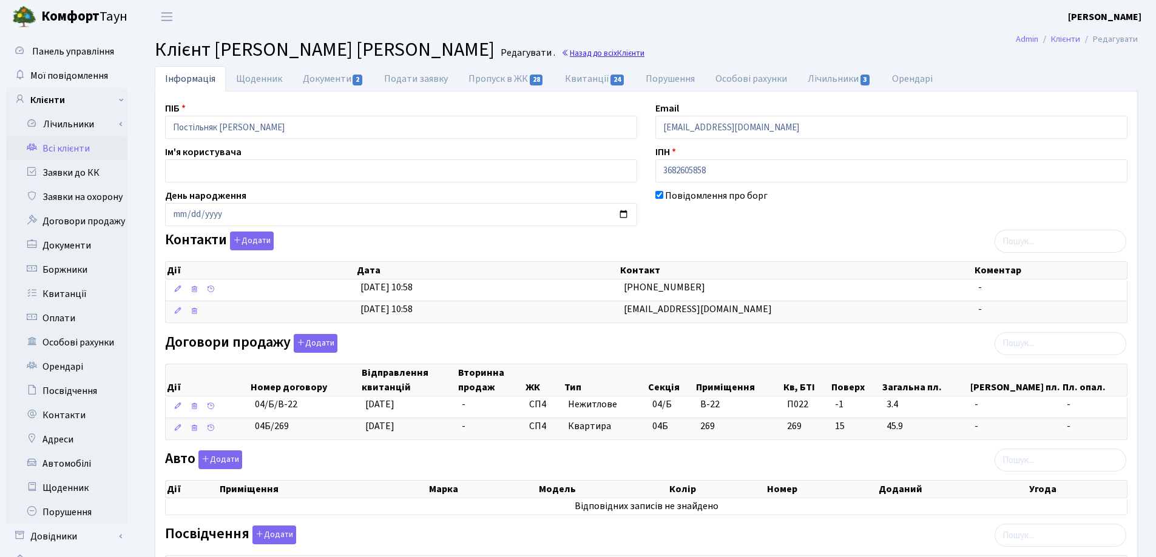
click at [580, 48] on link "Назад до всіх Клієнти" at bounding box center [602, 53] width 83 height 12
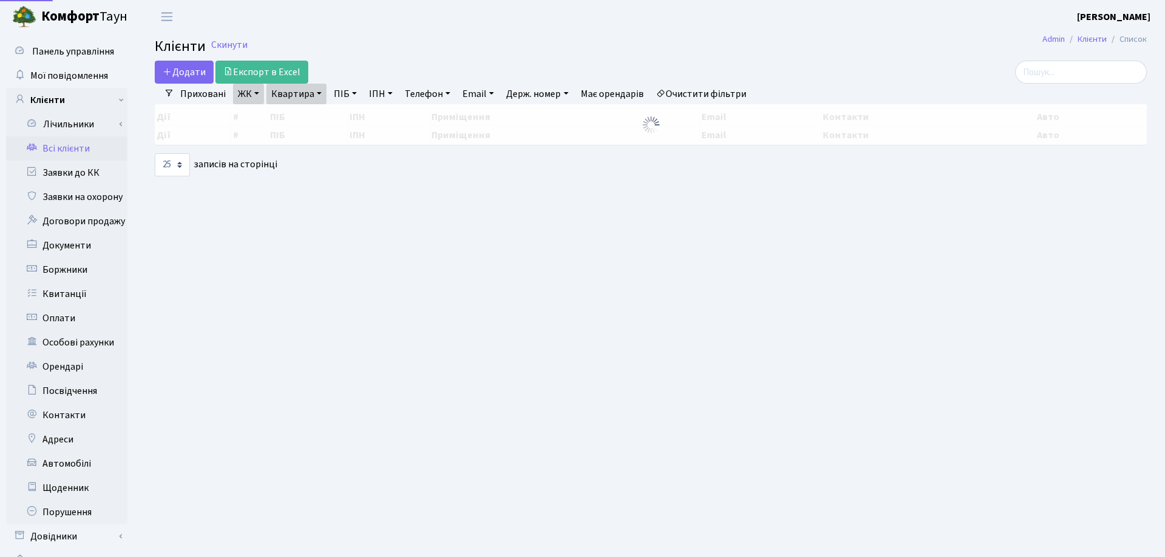
select select "25"
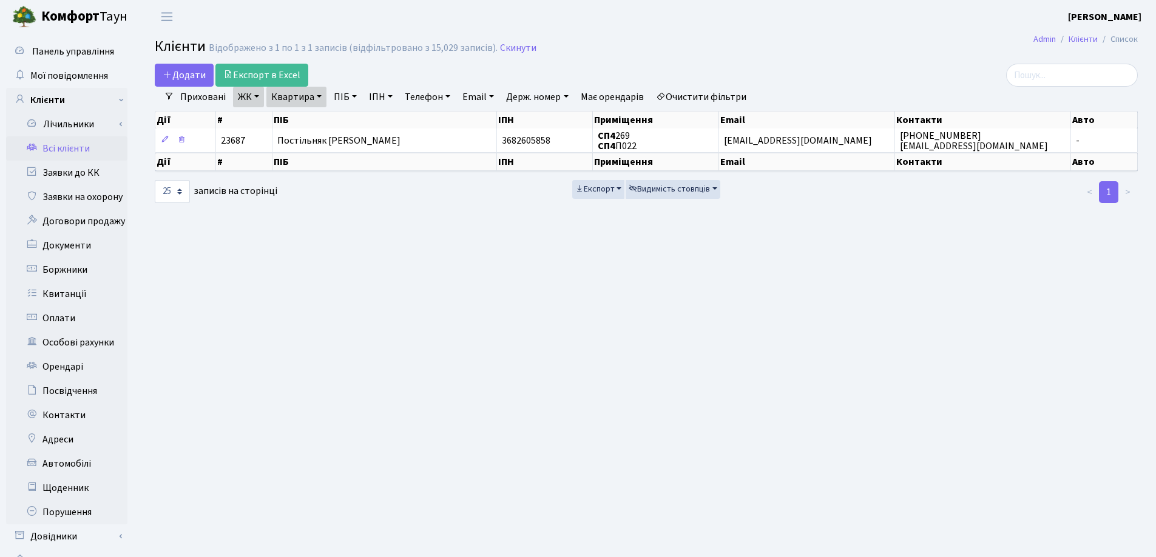
click at [321, 95] on link "Квартира" at bounding box center [296, 97] width 60 height 21
click at [357, 120] on link at bounding box center [349, 120] width 25 height 23
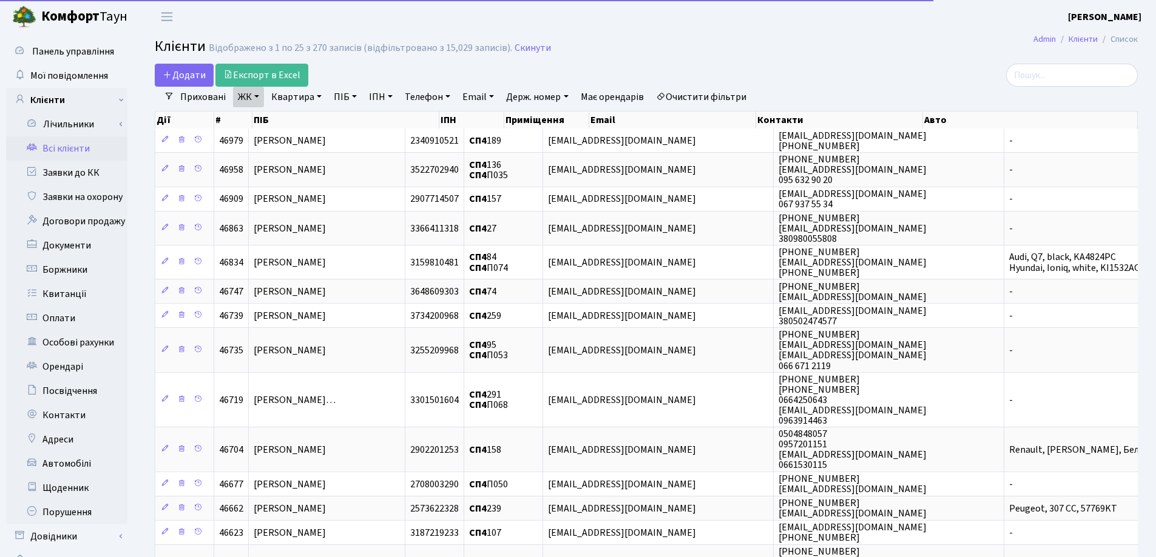
click at [316, 97] on link "Квартира" at bounding box center [296, 97] width 60 height 21
click at [325, 126] on input "text" at bounding box center [302, 120] width 71 height 23
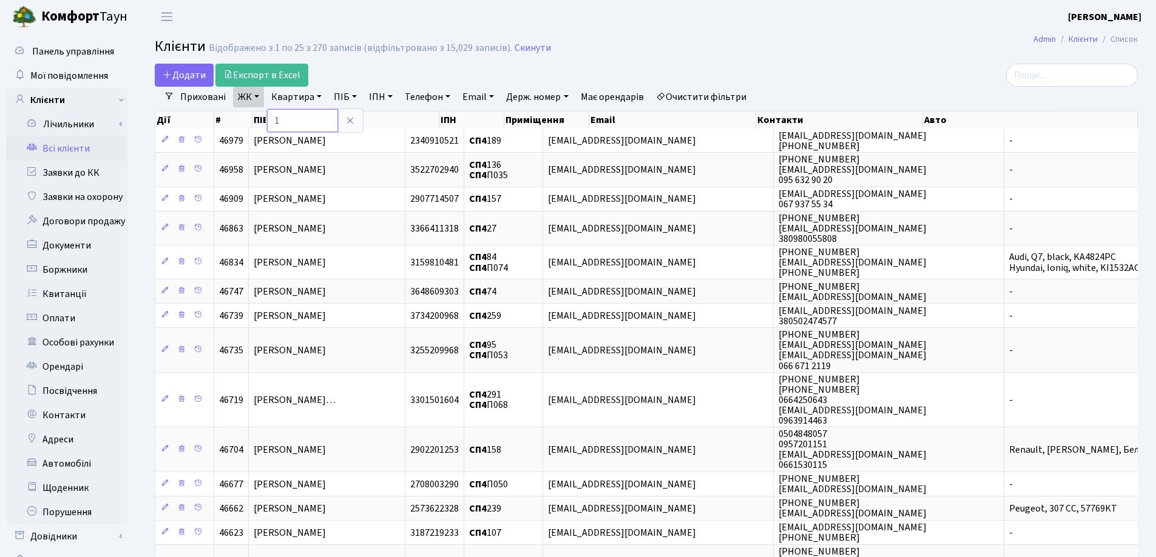
type input "1"
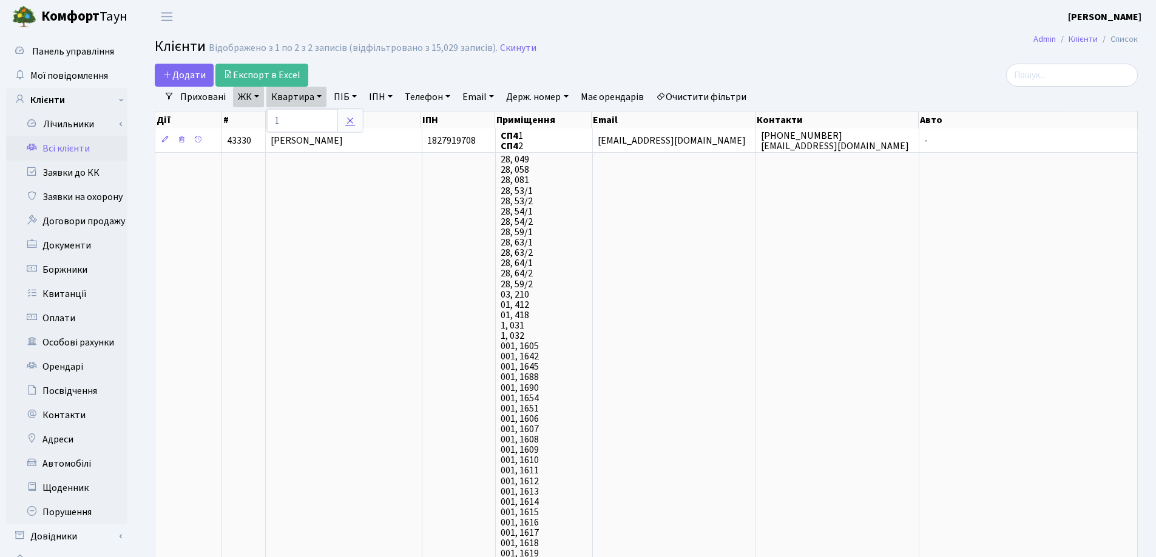
click at [345, 121] on icon at bounding box center [350, 121] width 10 height 10
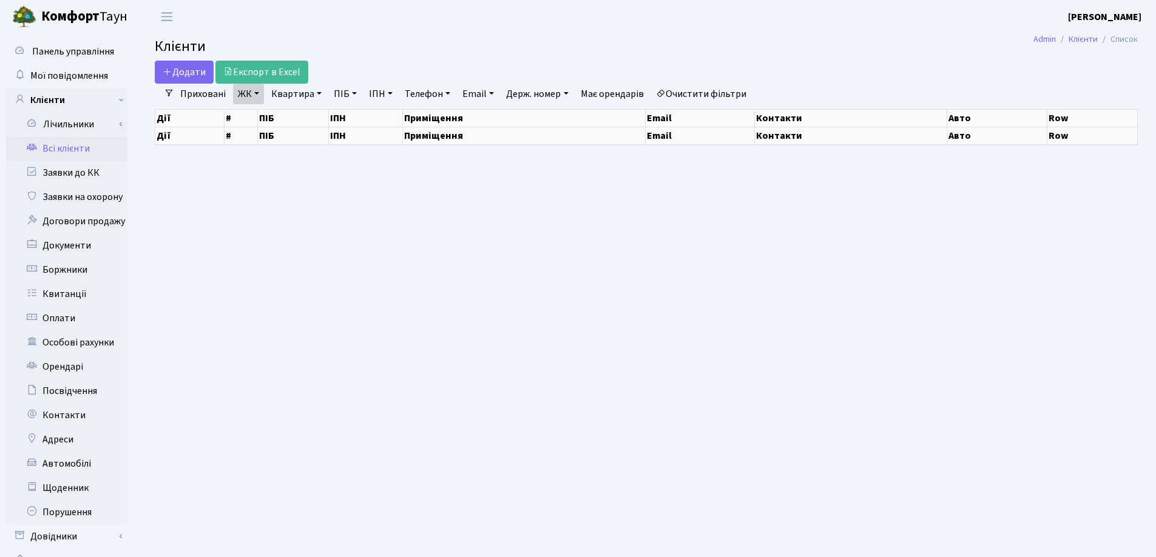
select select "25"
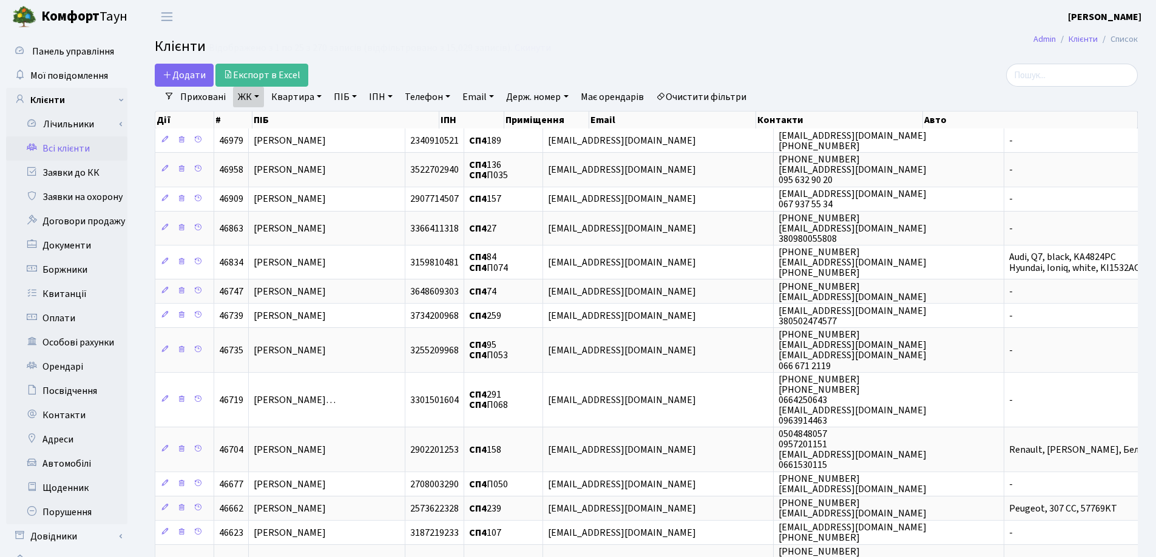
click at [320, 96] on link "Квартира" at bounding box center [296, 97] width 60 height 21
click at [258, 91] on link "ЖК" at bounding box center [248, 97] width 31 height 21
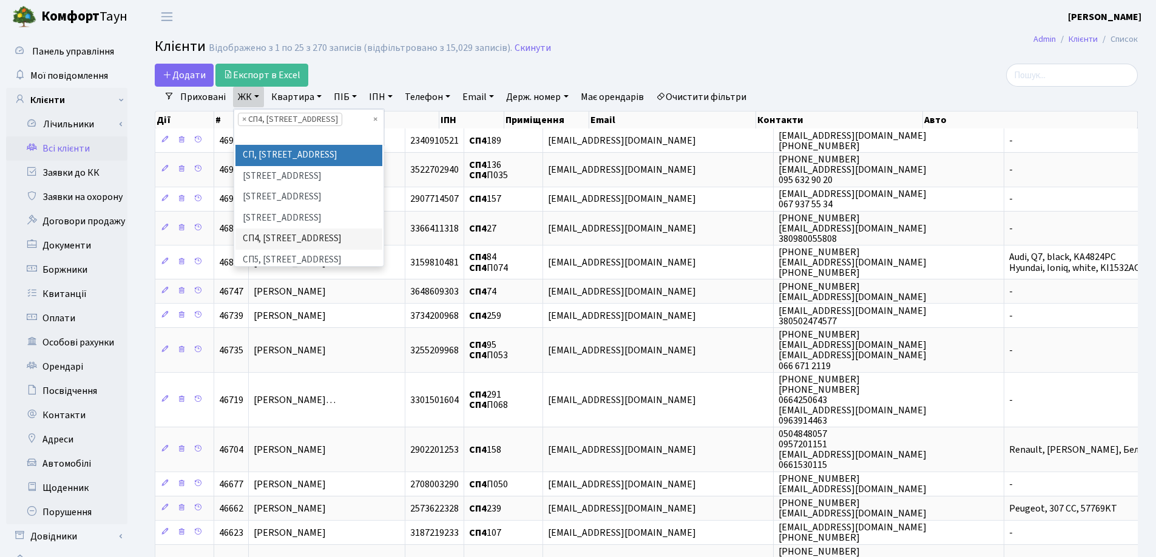
click at [328, 156] on li "СП, [STREET_ADDRESS]" at bounding box center [308, 155] width 147 height 21
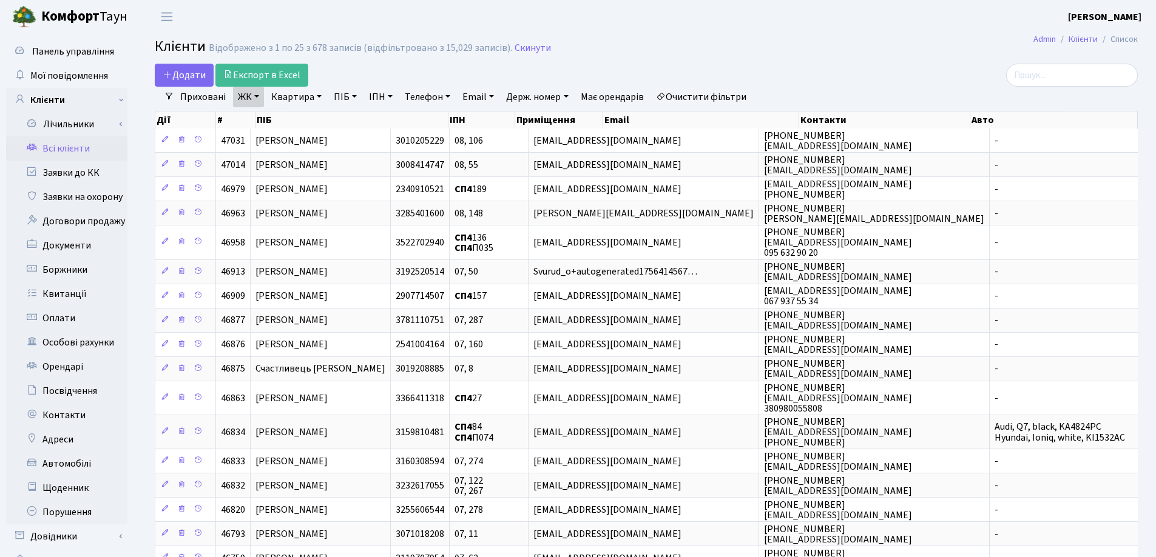
click at [316, 95] on link "Квартира" at bounding box center [296, 97] width 60 height 21
type input "1"
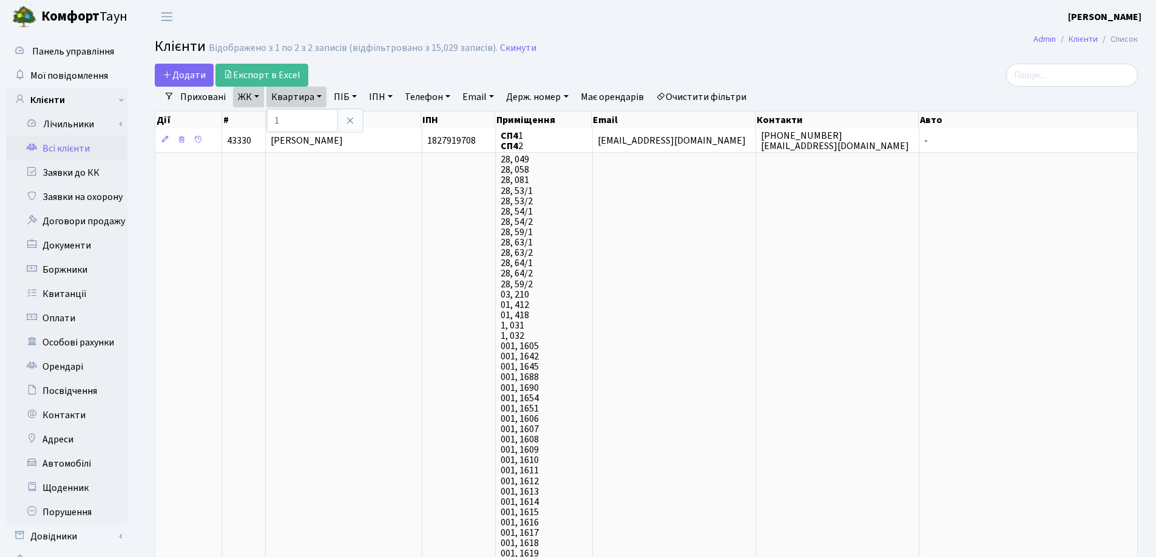
click at [258, 97] on link "ЖК" at bounding box center [248, 97] width 31 height 21
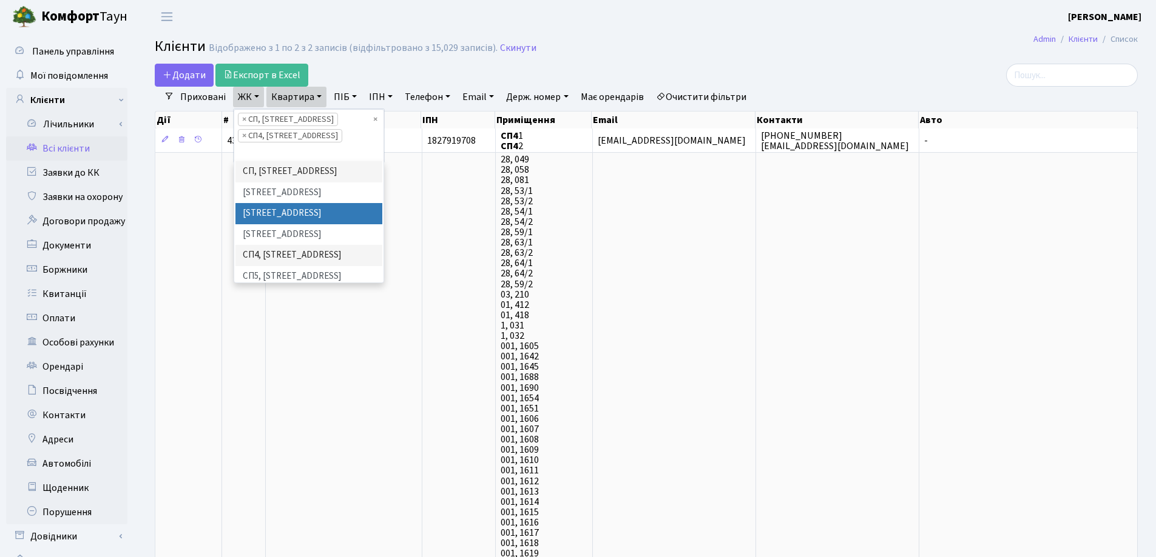
click at [325, 203] on li "СП2, Столичне шосе, 1А" at bounding box center [308, 213] width 147 height 21
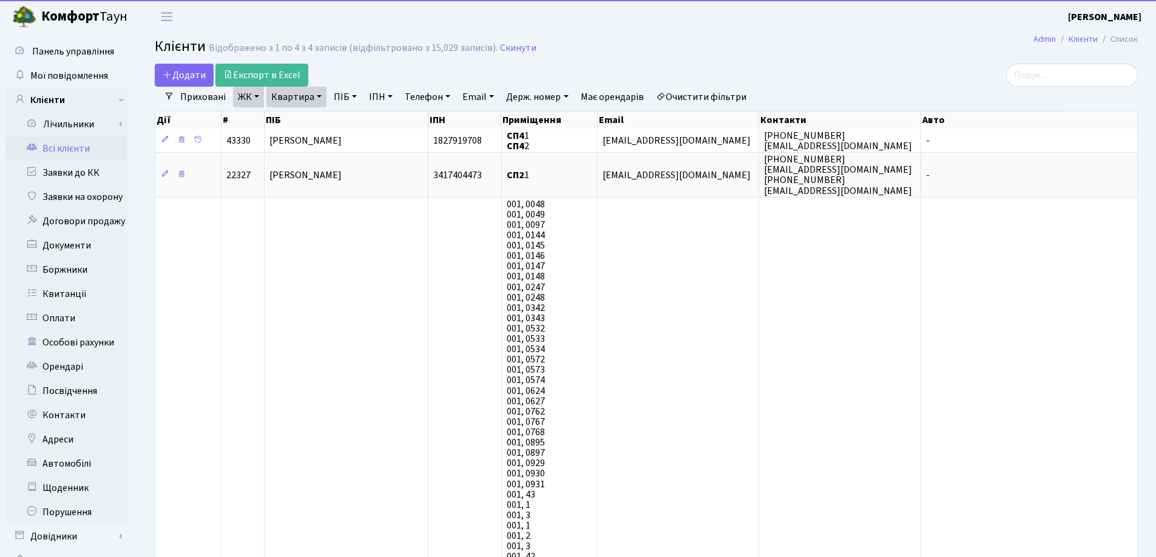
click at [255, 99] on link "ЖК" at bounding box center [248, 97] width 31 height 21
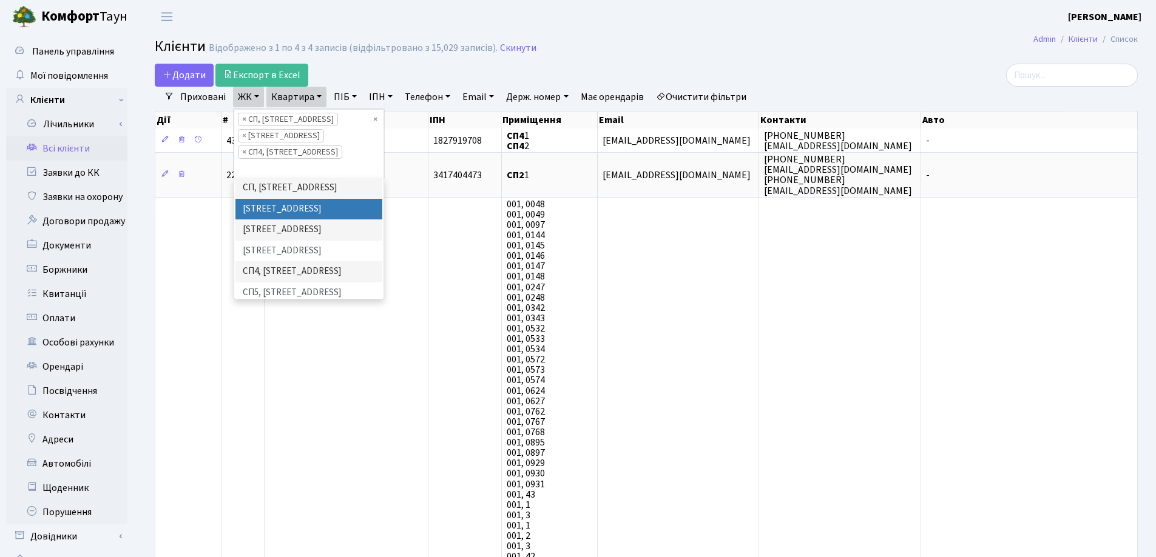
click at [283, 199] on li "СП1, Столичне шосе, 1" at bounding box center [308, 209] width 147 height 21
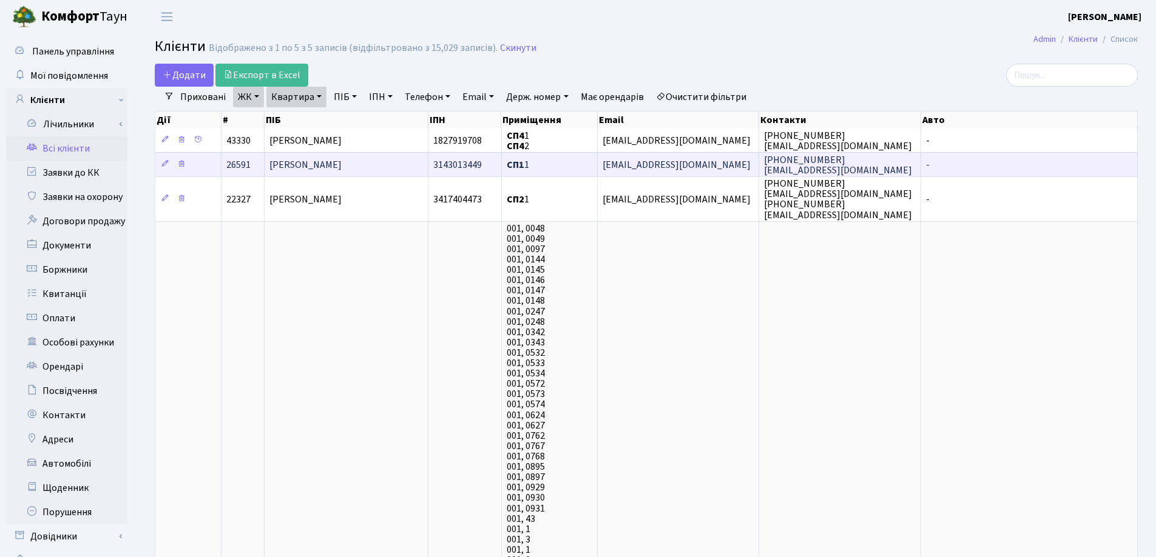
click at [311, 163] on span "[PERSON_NAME]" at bounding box center [305, 164] width 72 height 13
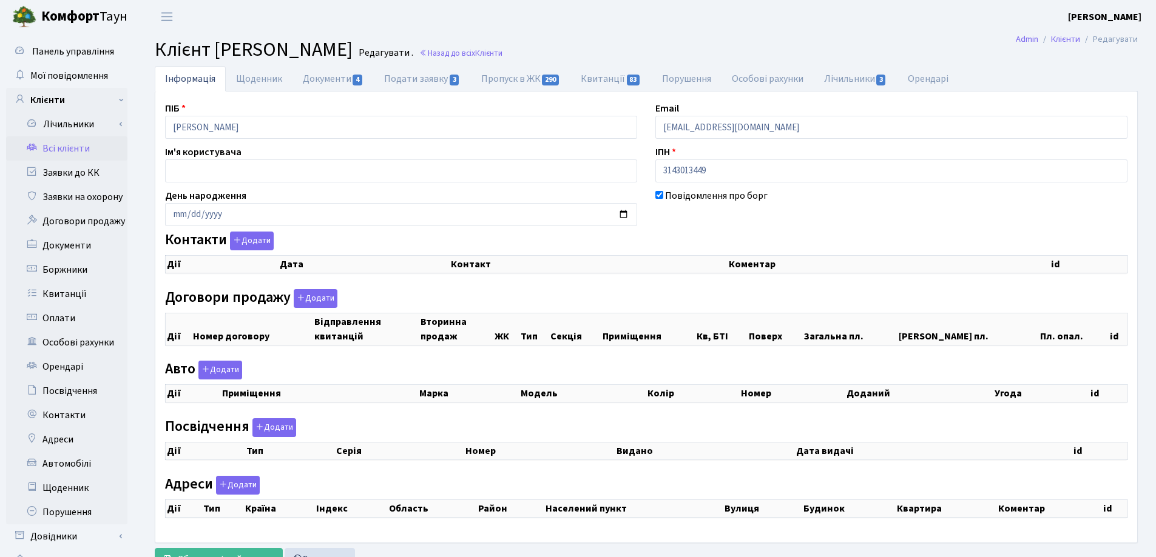
checkbox input "true"
select select "25"
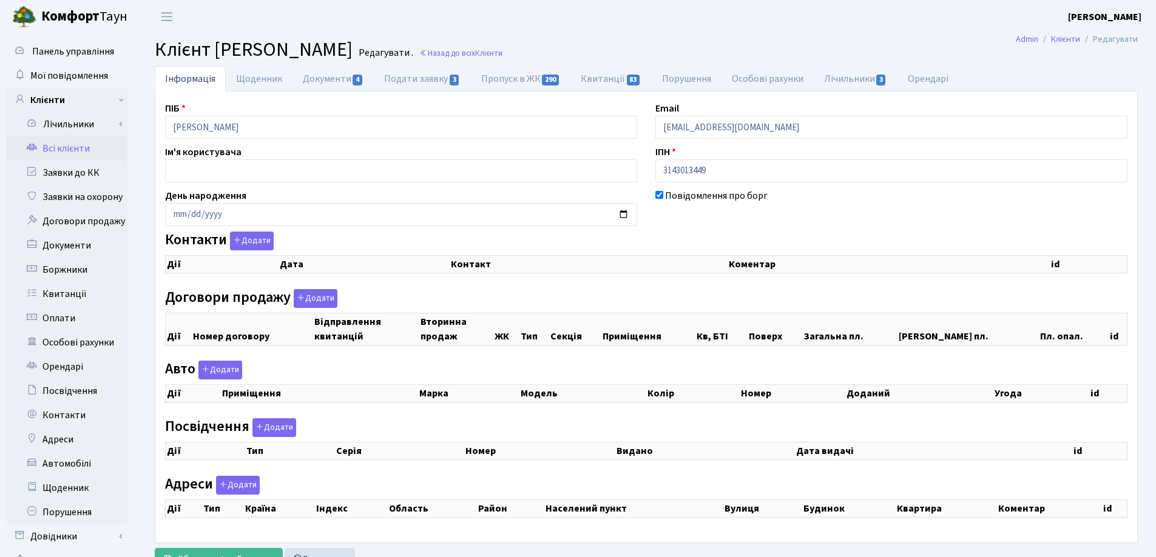
select select "25"
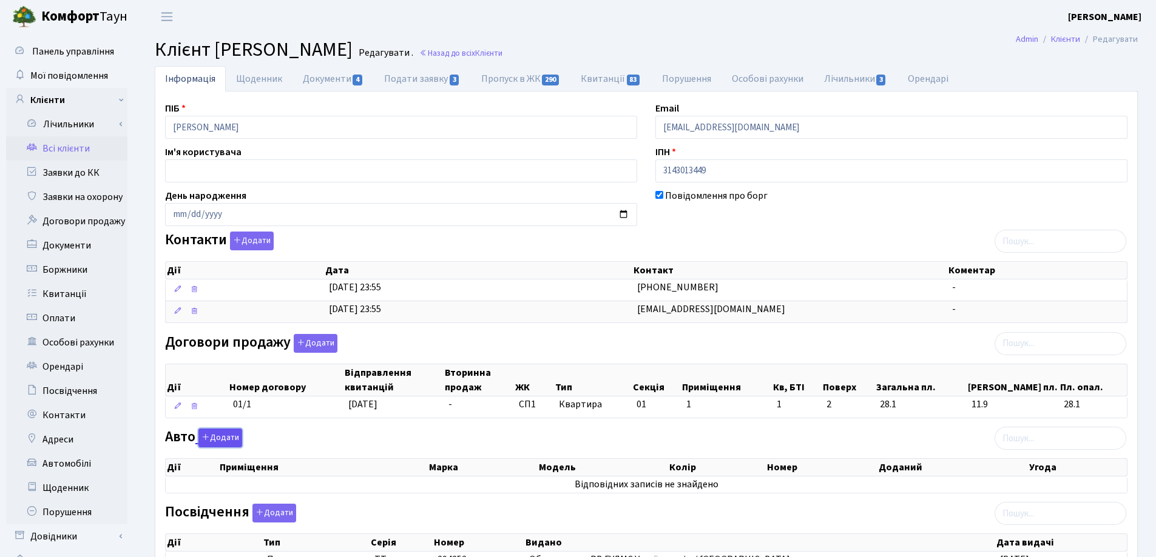
click at [214, 439] on button "Додати" at bounding box center [220, 438] width 44 height 19
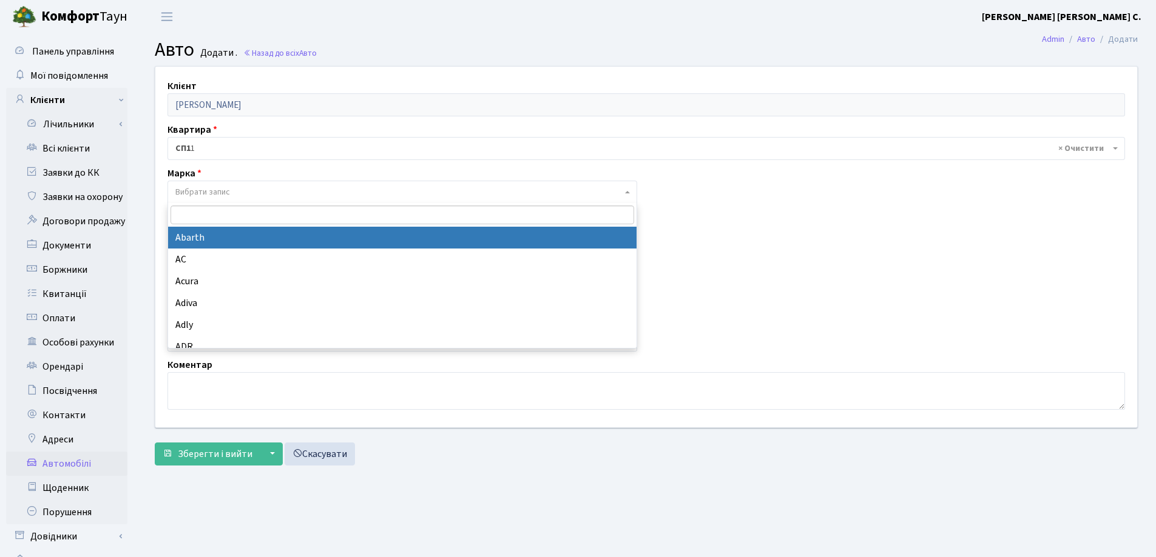
click at [244, 188] on span "Вибрати запис" at bounding box center [398, 192] width 446 height 12
type input "D"
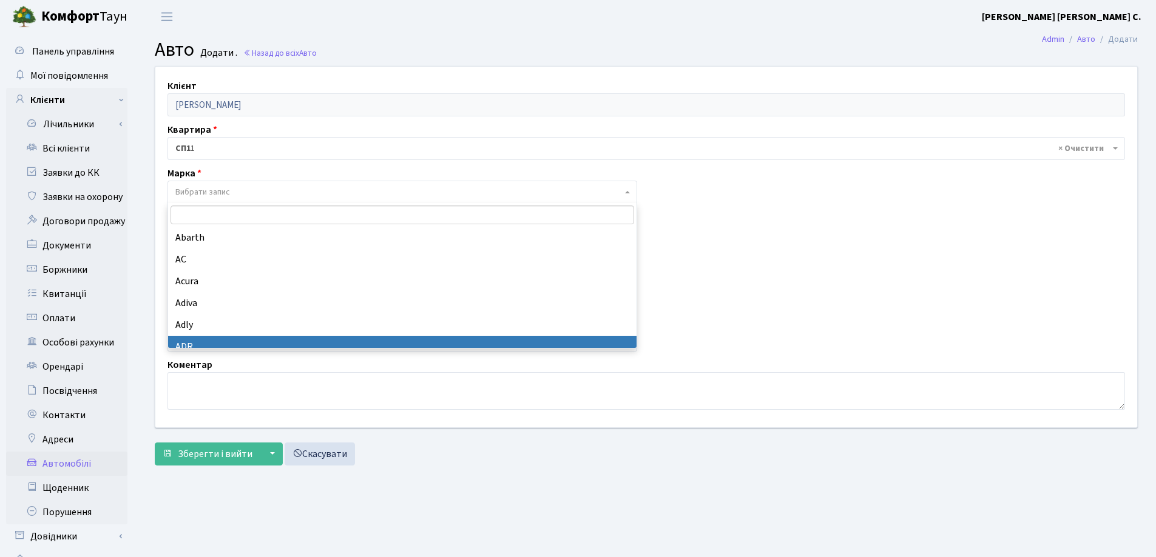
click at [507, 518] on main "Admin Авто Додати Авто Додати . Назад до всіх Авто Клієнт Граніна Наталія Михай…" at bounding box center [645, 306] width 1019 height 546
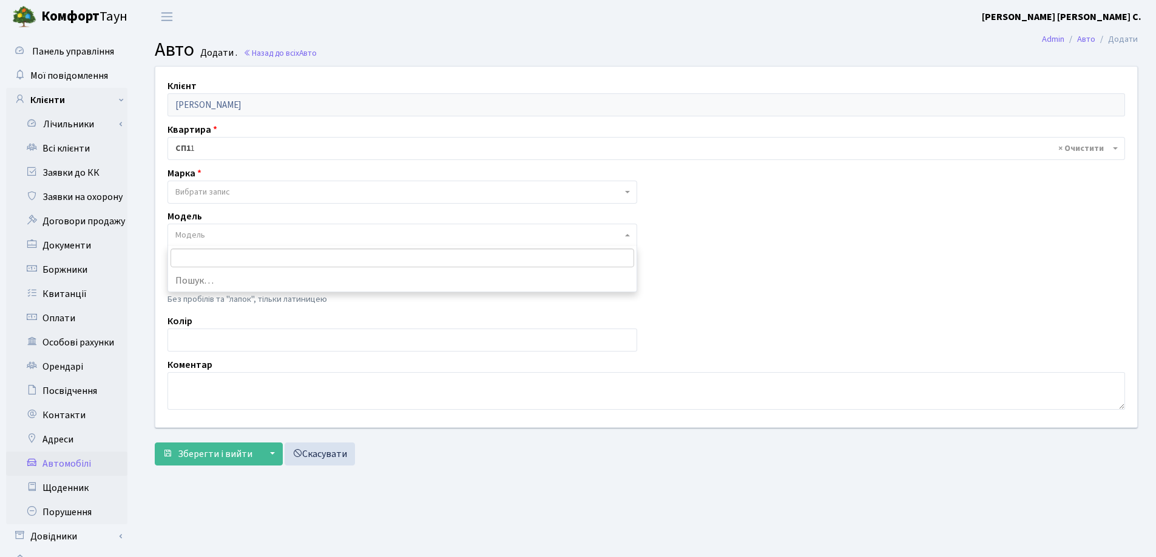
click at [248, 230] on span "Модель" at bounding box center [398, 235] width 446 height 12
type input "D"
click at [216, 187] on span "Вибрати запис" at bounding box center [202, 192] width 55 height 12
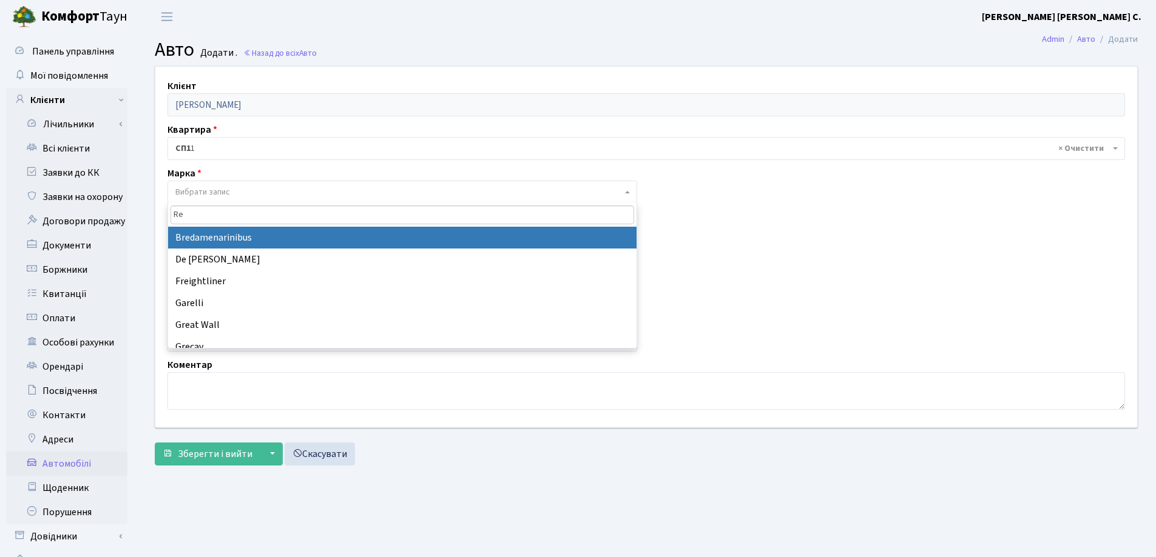
type input "Ren"
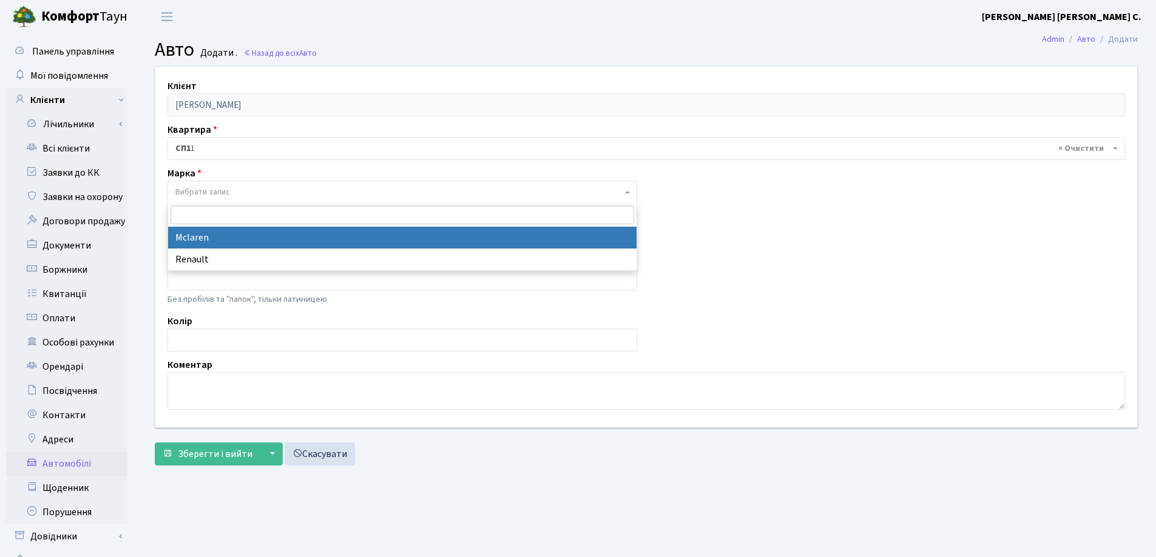
click at [468, 440] on form "Клієнт Граніна Наталія Михайлівна Квартира - <b>СП1</b>&nbsp;&nbsp;&nbsp;1 × СП…" at bounding box center [646, 266] width 983 height 400
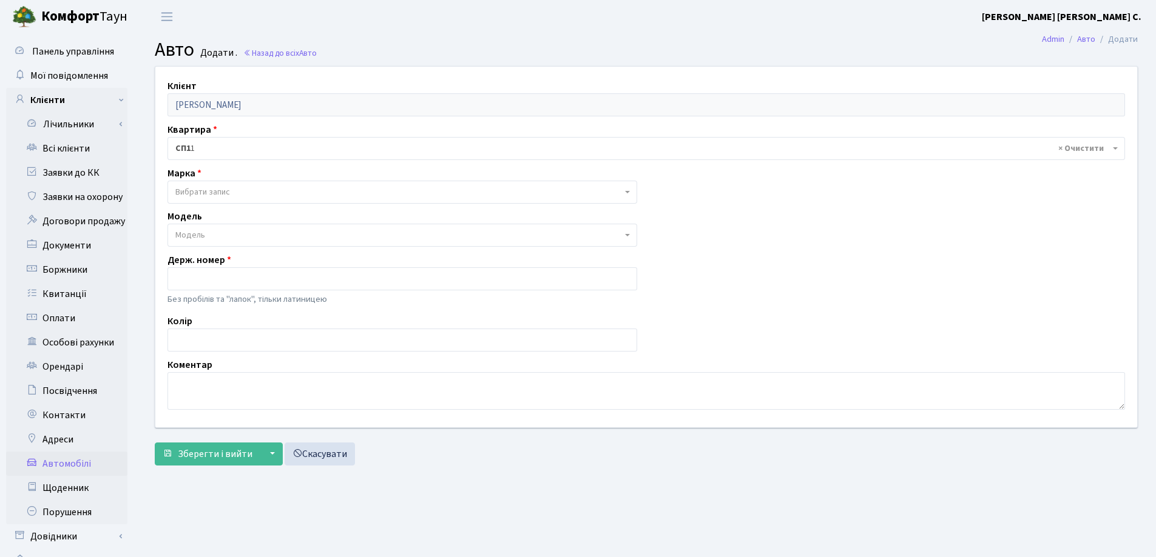
click at [214, 190] on span "Вибрати запис" at bounding box center [202, 192] width 55 height 12
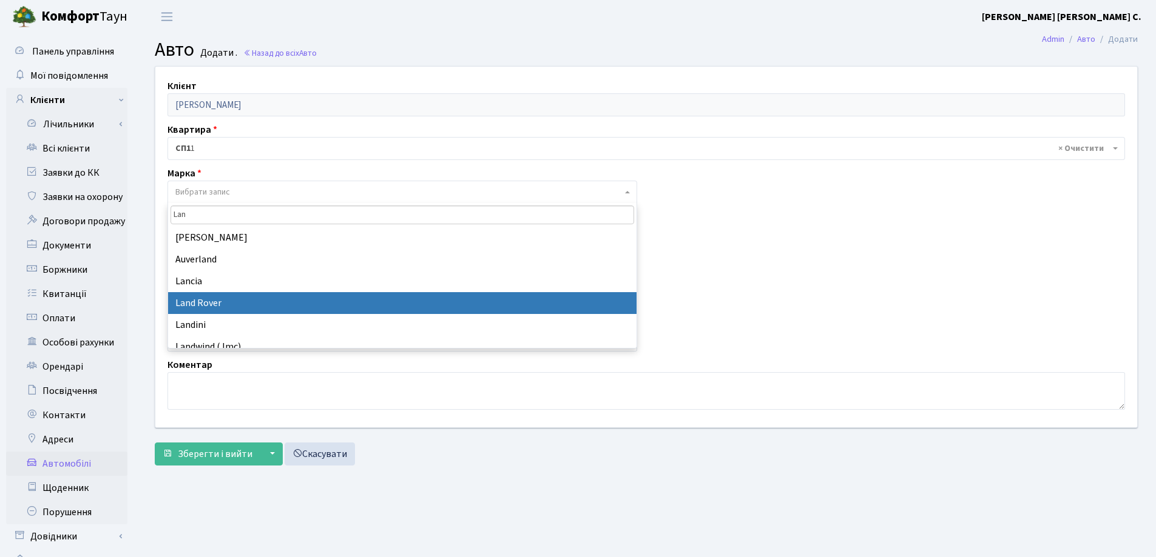
type input "Lan"
select select "75"
select select
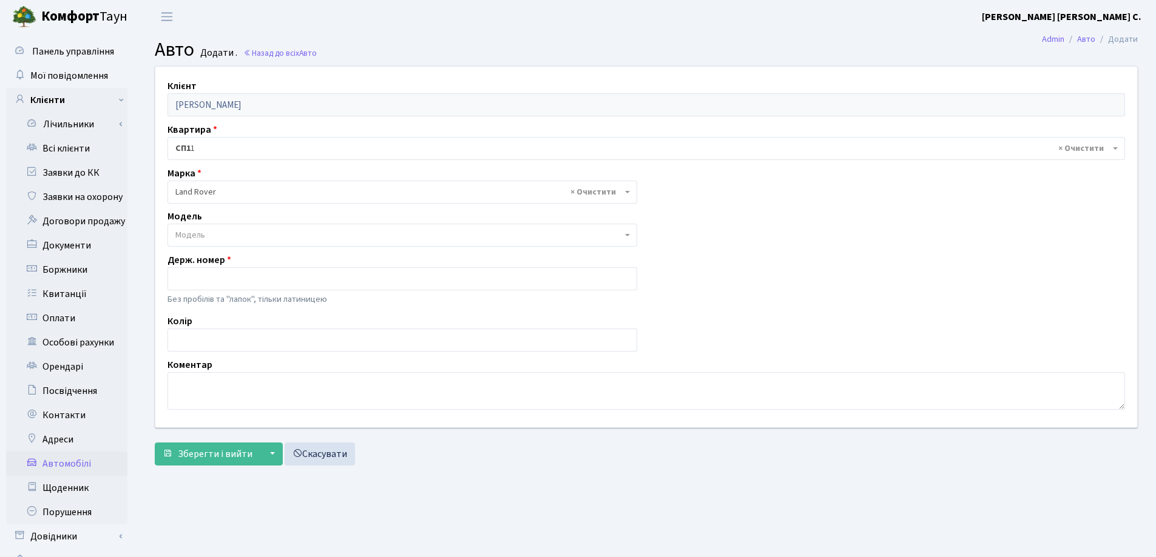
click at [226, 235] on span "Модель" at bounding box center [398, 235] width 446 height 12
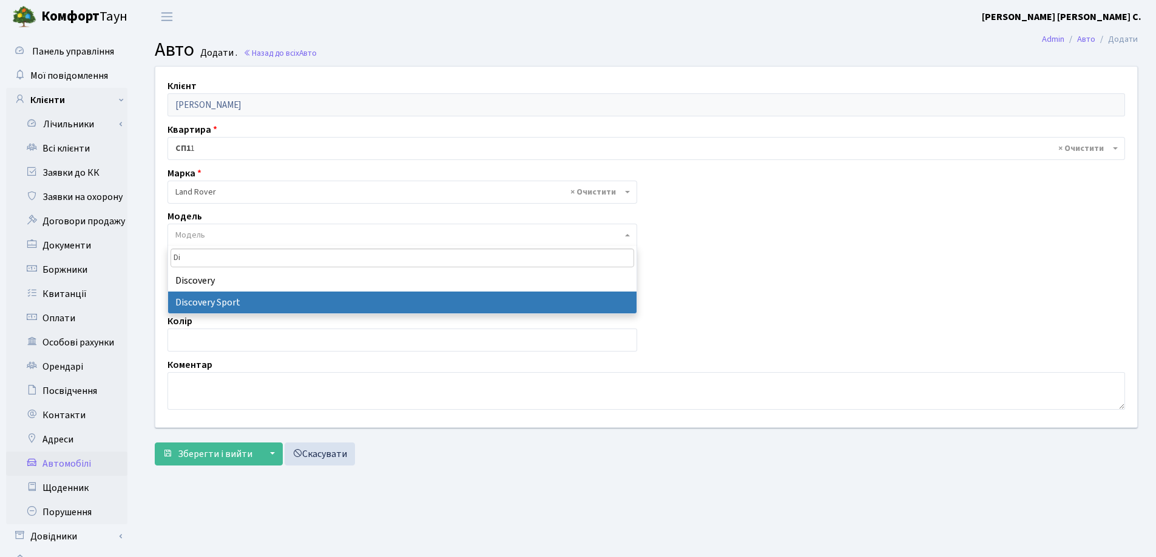
type input "Di"
select select "1269"
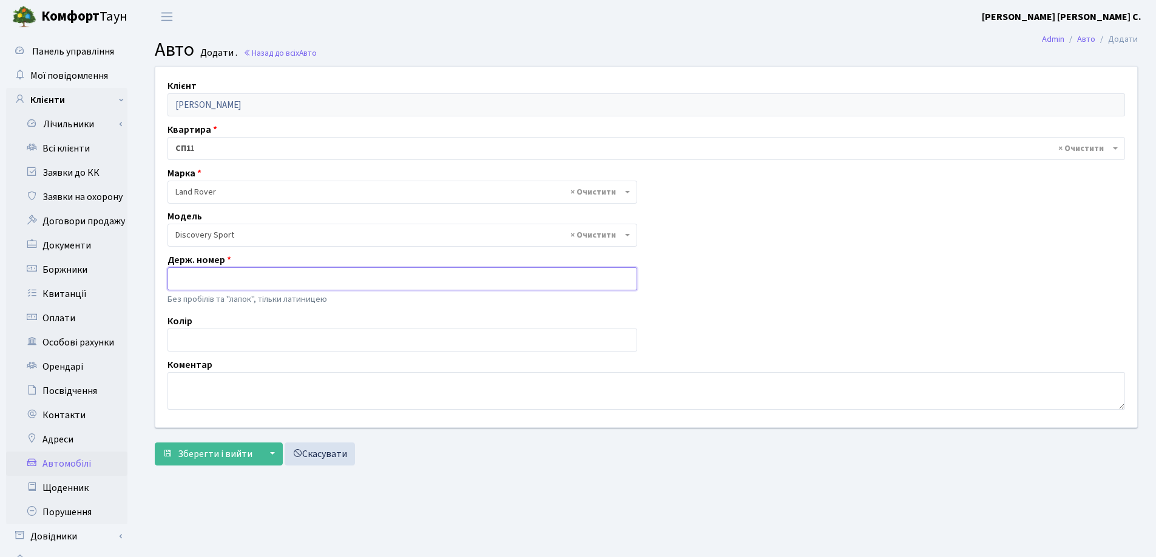
click at [215, 283] on input "text" at bounding box center [402, 279] width 470 height 23
type input "KA3893ET"
click at [213, 448] on span "Зберегти і вийти" at bounding box center [215, 454] width 75 height 13
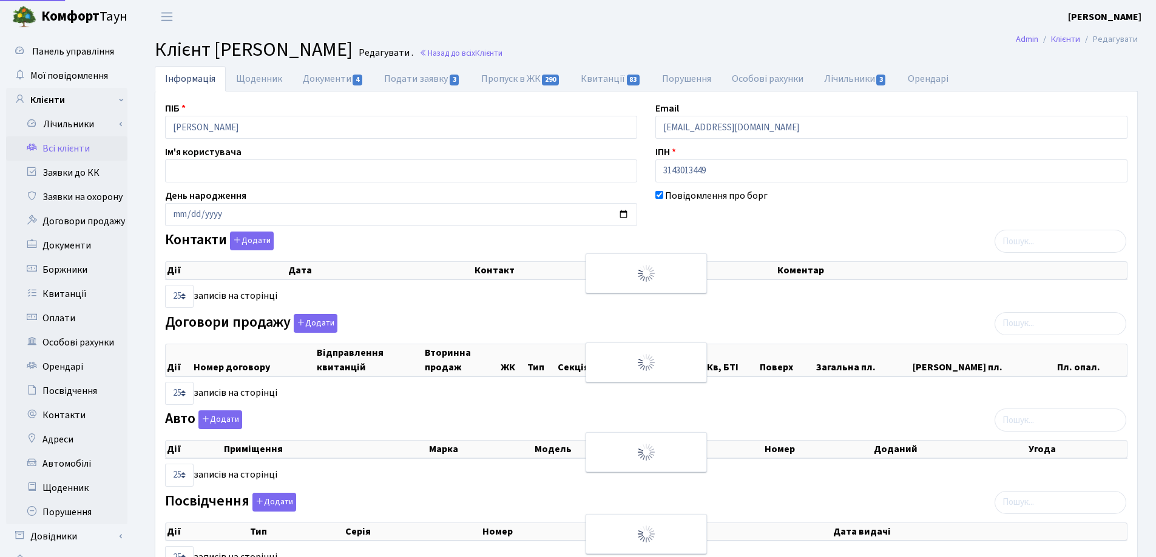
select select "25"
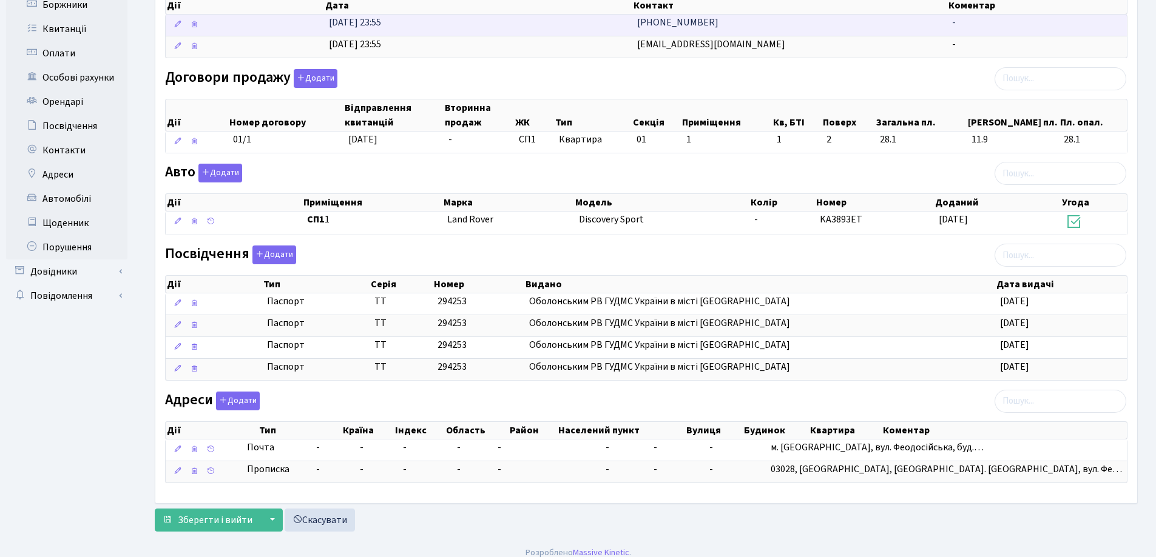
scroll to position [276, 0]
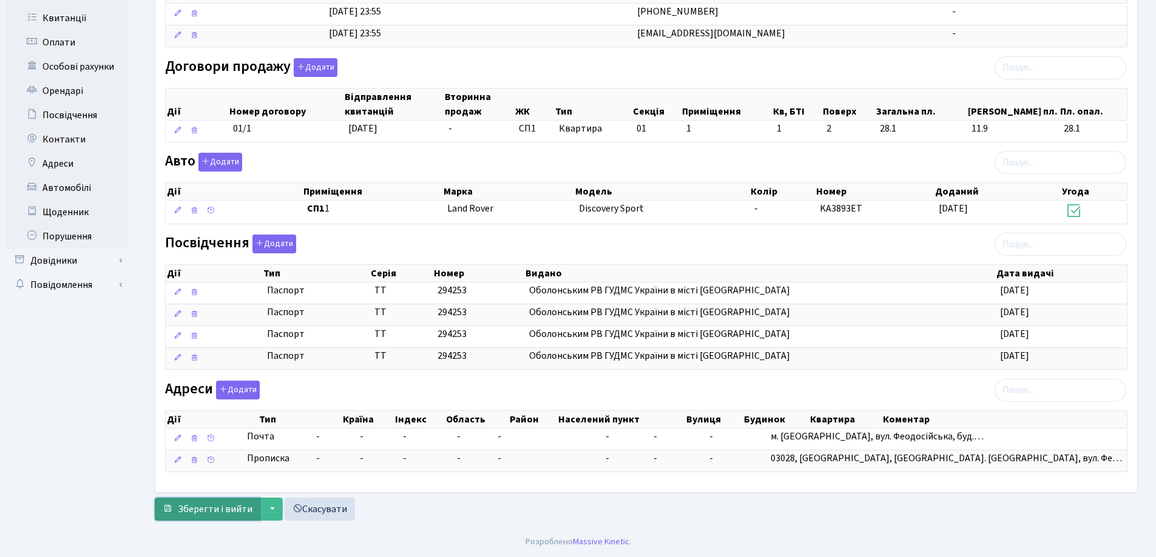
click at [220, 512] on span "Зберегти і вийти" at bounding box center [215, 509] width 75 height 13
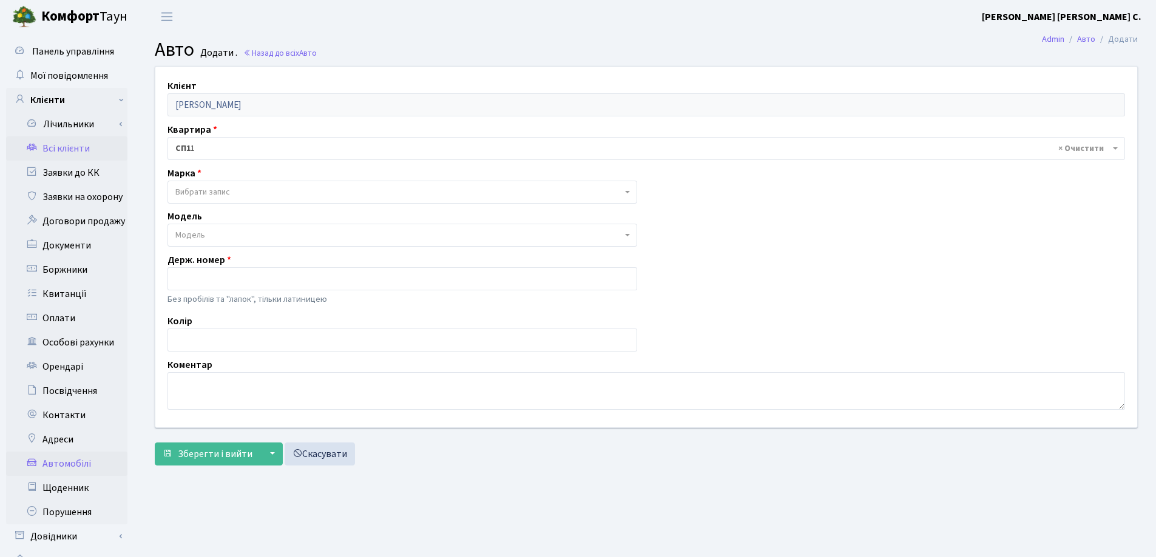
click at [58, 155] on link "Всі клієнти" at bounding box center [66, 148] width 121 height 24
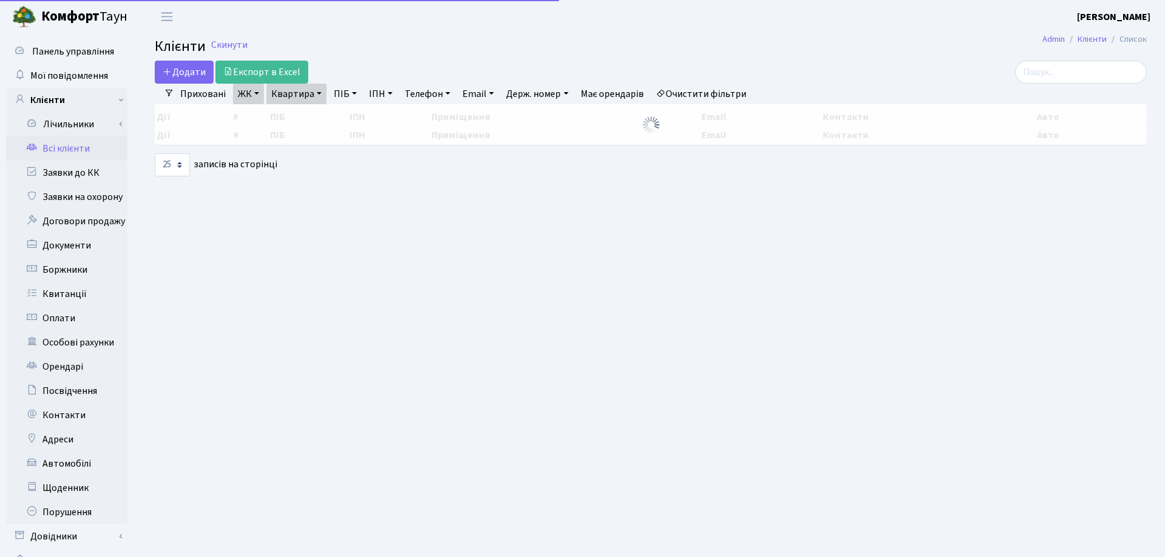
select select "25"
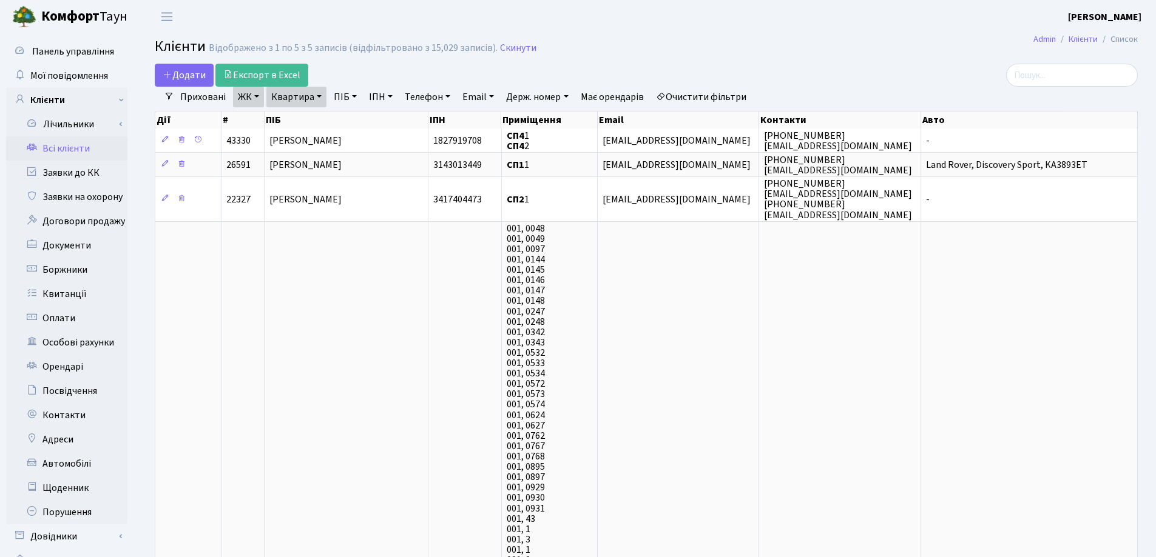
click at [320, 96] on link "Квартира" at bounding box center [296, 97] width 60 height 21
click at [344, 121] on link at bounding box center [349, 120] width 25 height 23
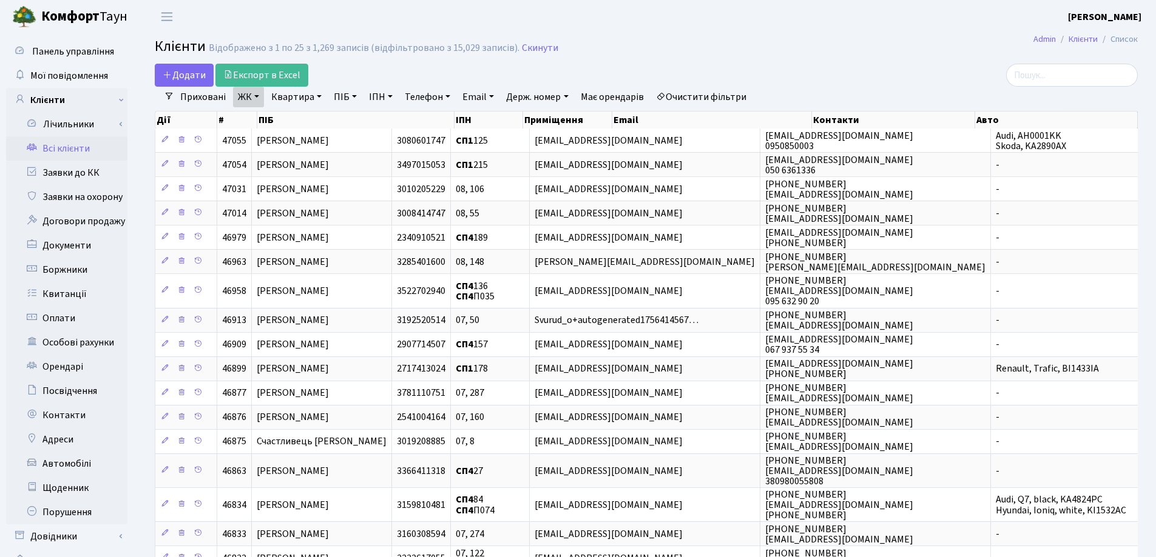
click at [257, 95] on link "ЖК" at bounding box center [248, 97] width 31 height 21
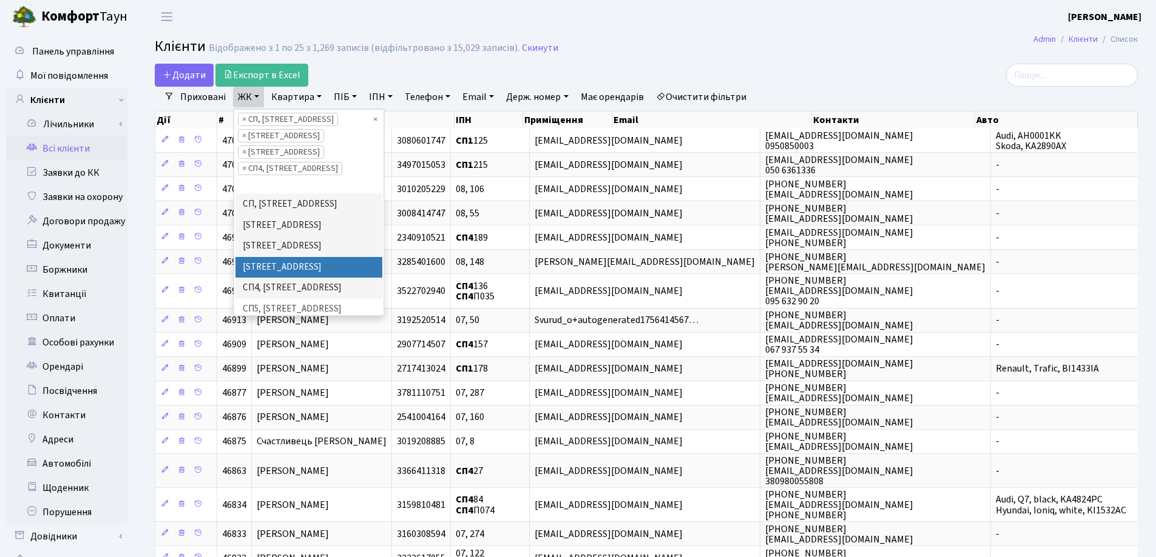
click at [289, 257] on li "[STREET_ADDRESS]" at bounding box center [308, 267] width 147 height 21
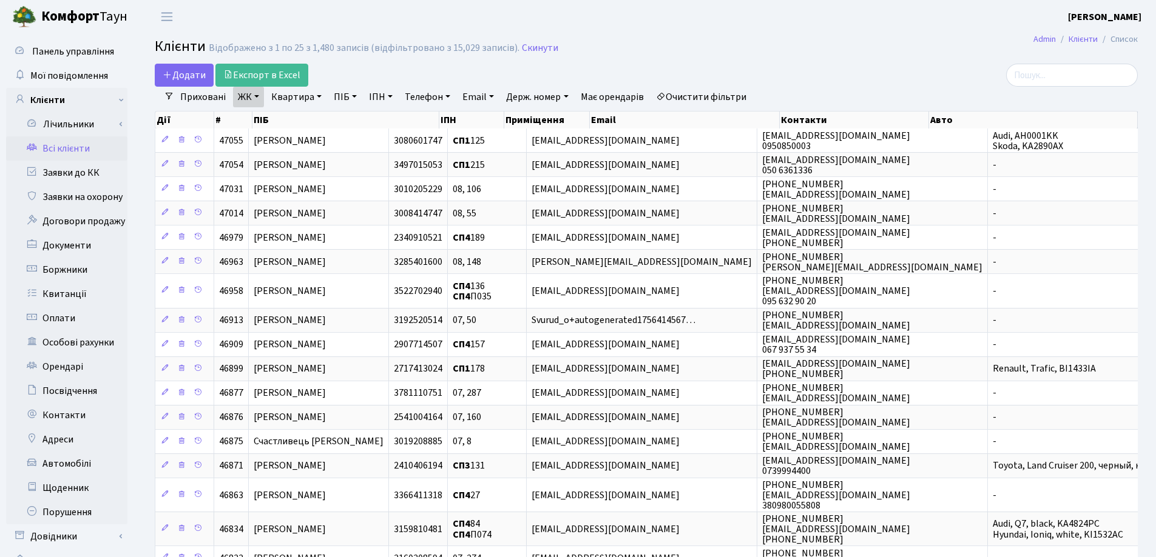
click at [254, 100] on link "ЖК" at bounding box center [248, 97] width 31 height 21
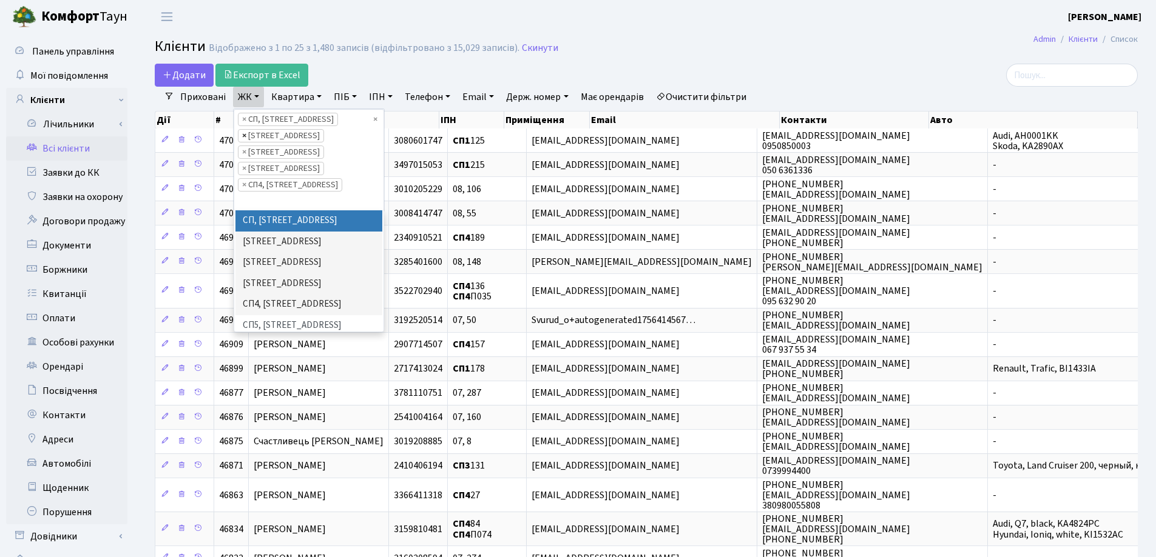
click at [243, 135] on span "×" at bounding box center [244, 136] width 4 height 12
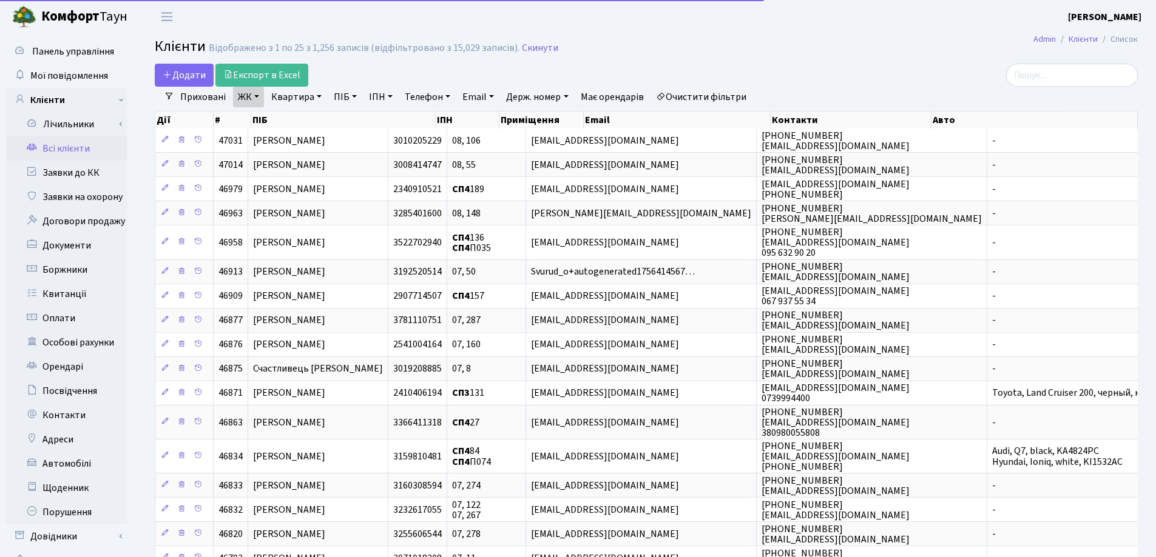
click at [260, 97] on link "ЖК" at bounding box center [248, 97] width 31 height 21
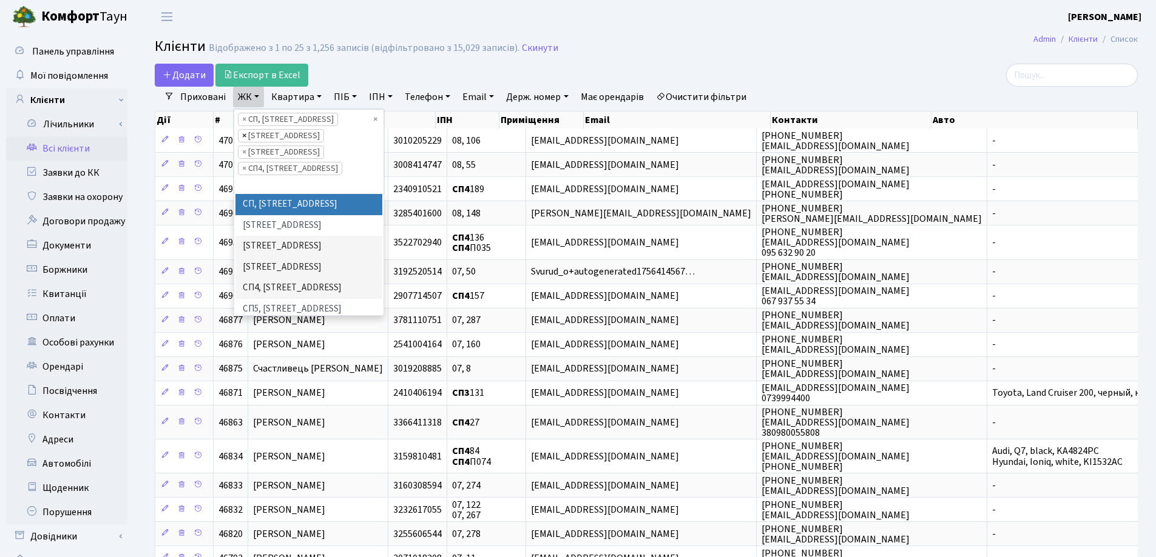
click at [242, 135] on span "×" at bounding box center [244, 136] width 4 height 12
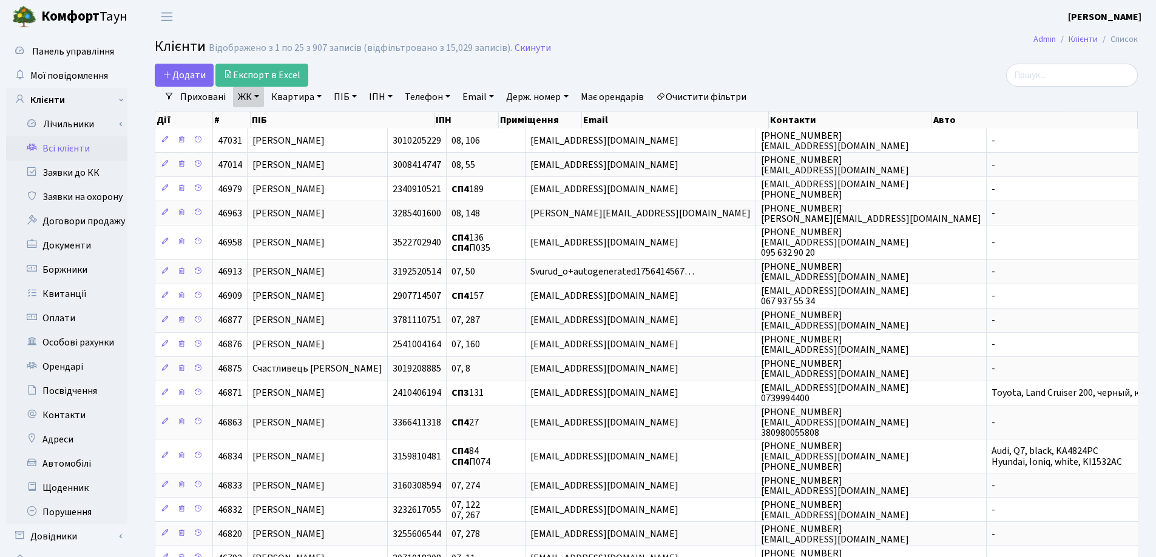
click at [257, 103] on link "ЖК" at bounding box center [248, 97] width 31 height 21
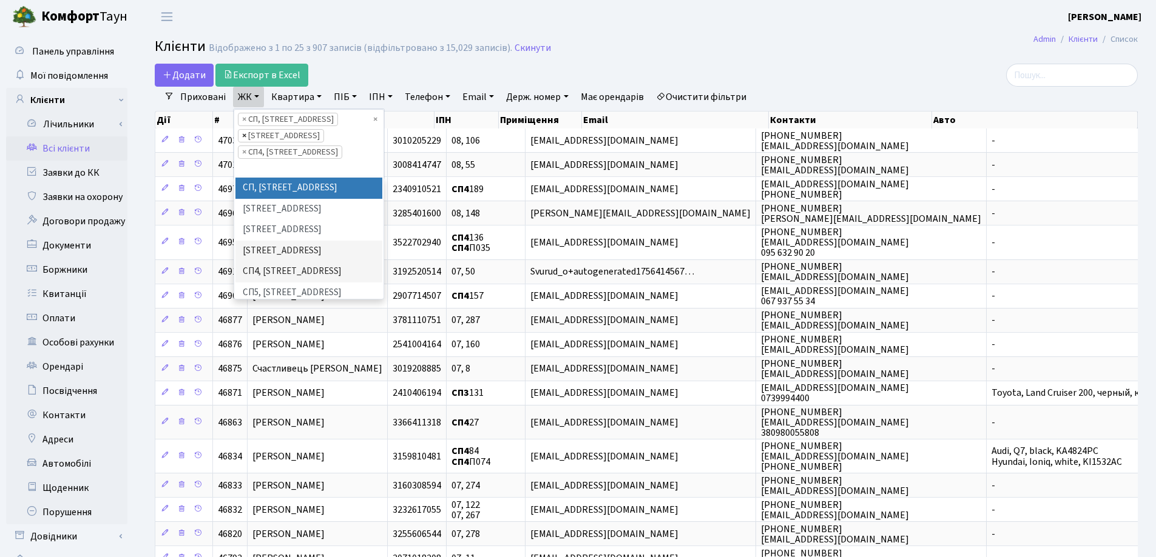
click at [243, 134] on span "×" at bounding box center [244, 136] width 4 height 12
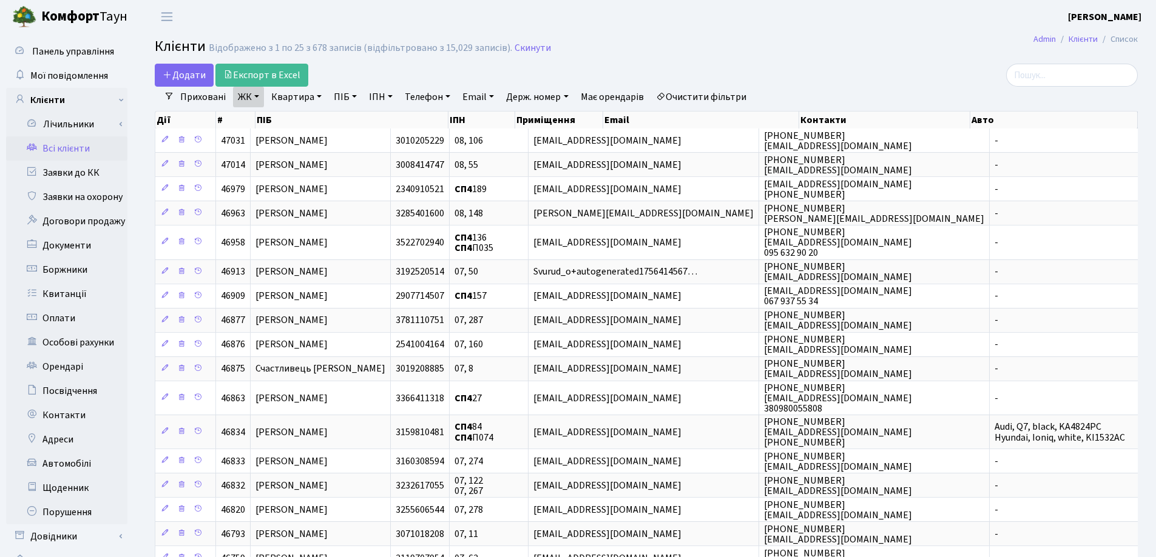
click at [256, 95] on link "ЖК" at bounding box center [248, 97] width 31 height 21
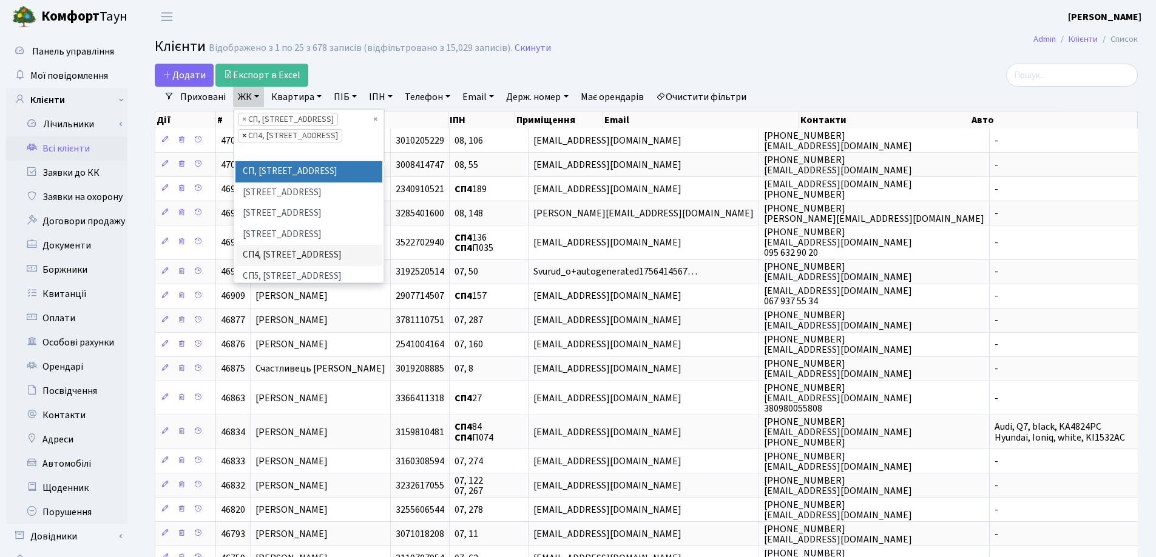
click at [242, 136] on span "×" at bounding box center [244, 136] width 4 height 12
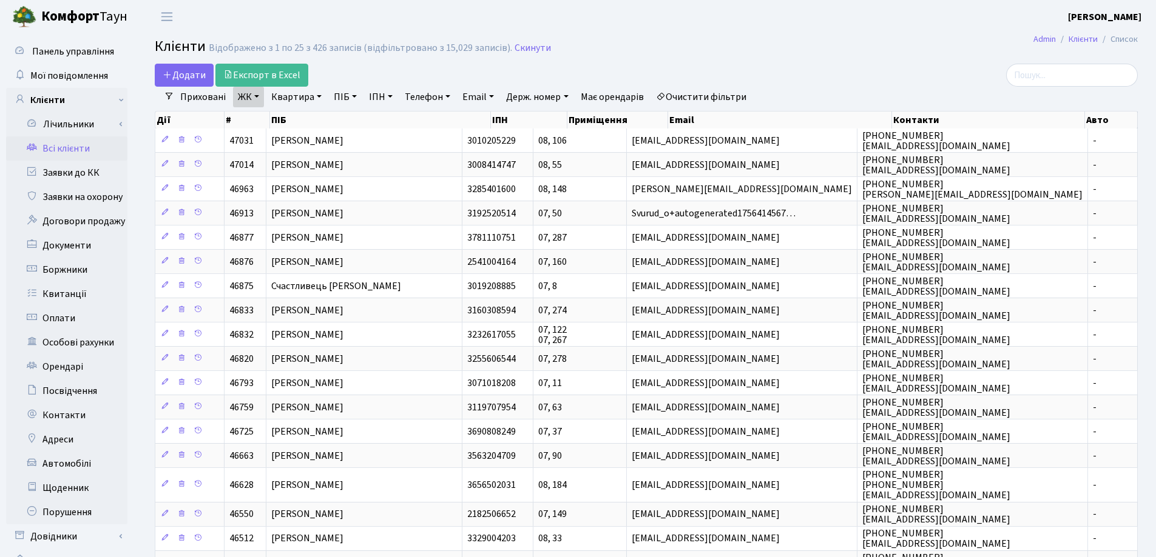
click at [778, 43] on h2 "Клієнти Відображено з 1 по 25 з 426 записів (відфільтровано з 15,029 записів). …" at bounding box center [646, 48] width 983 height 21
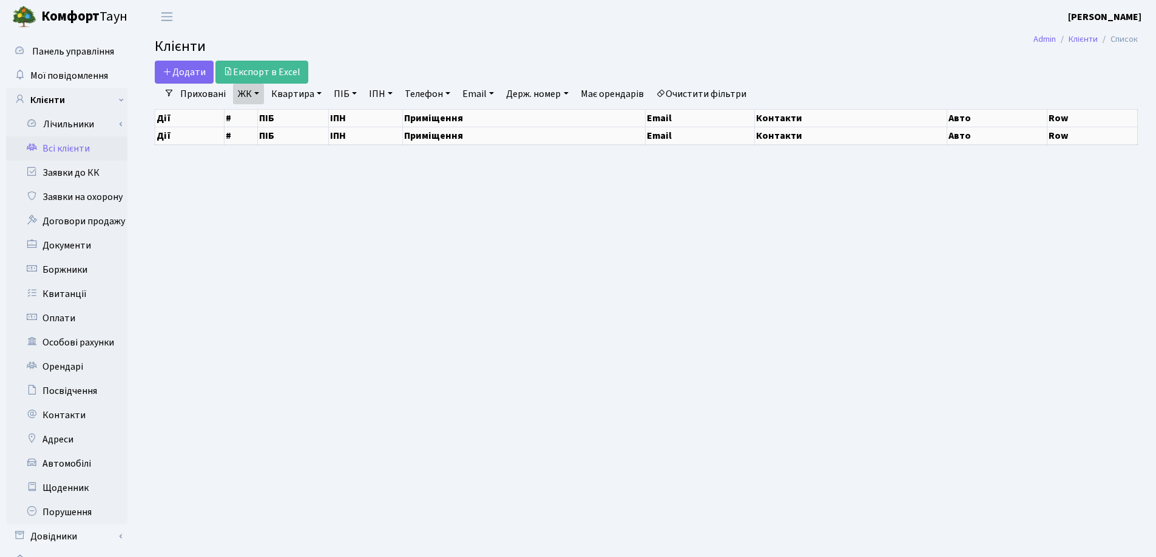
select select "25"
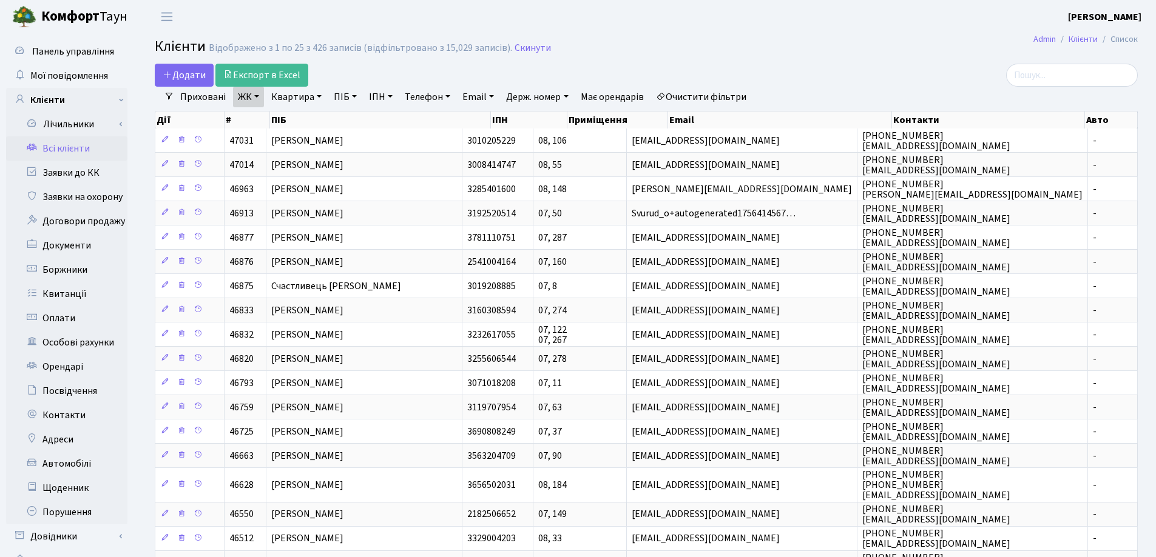
click at [319, 96] on link "Квартира" at bounding box center [296, 97] width 60 height 21
type input "1"
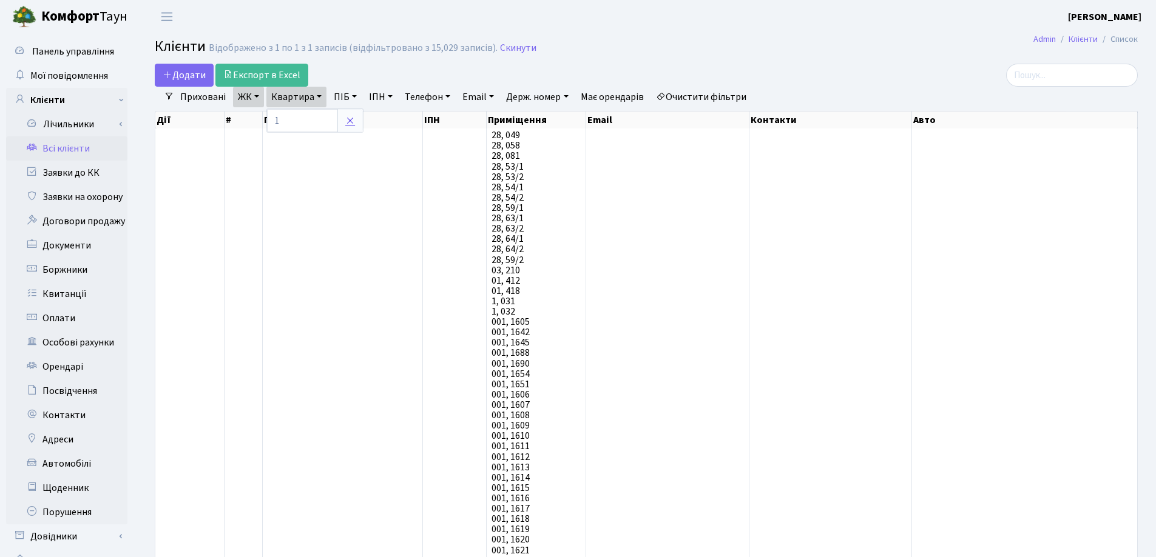
click at [355, 125] on icon at bounding box center [350, 121] width 10 height 10
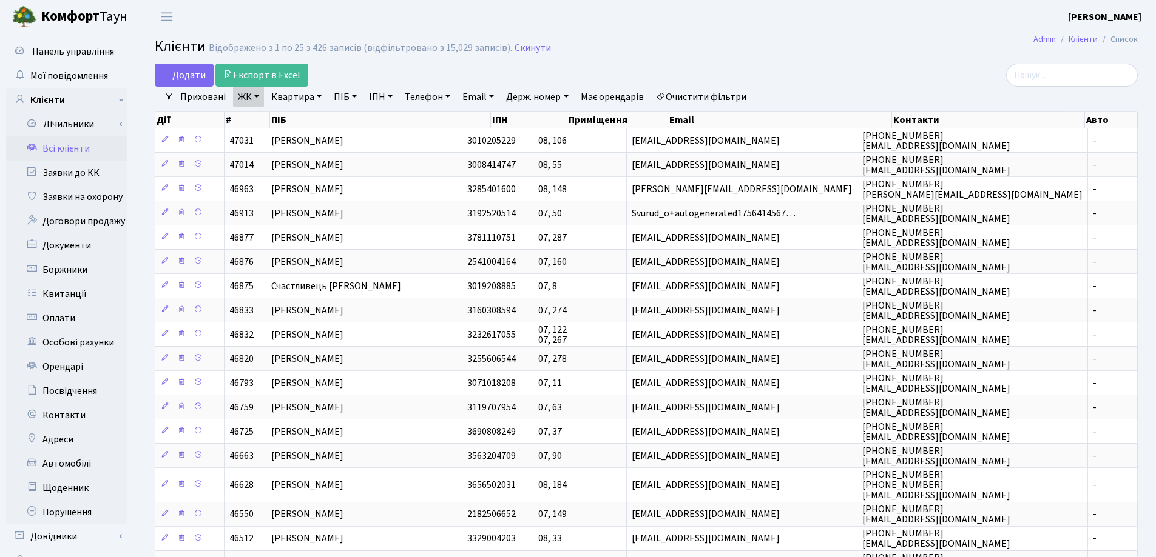
click at [257, 93] on link "ЖК" at bounding box center [248, 97] width 31 height 21
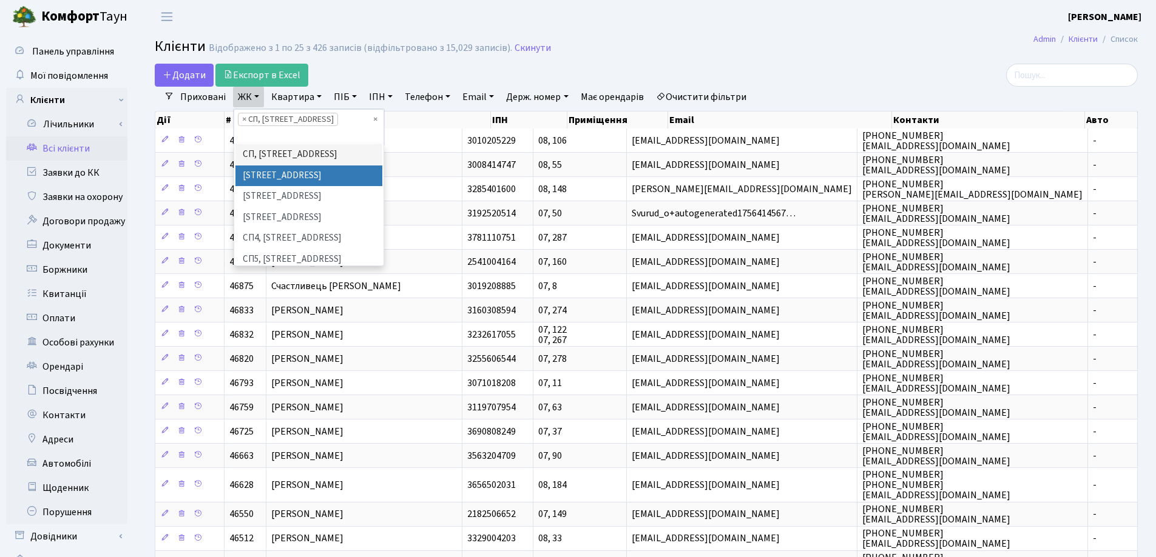
click at [263, 182] on li "СП1, Столичне шосе, 1" at bounding box center [308, 176] width 147 height 21
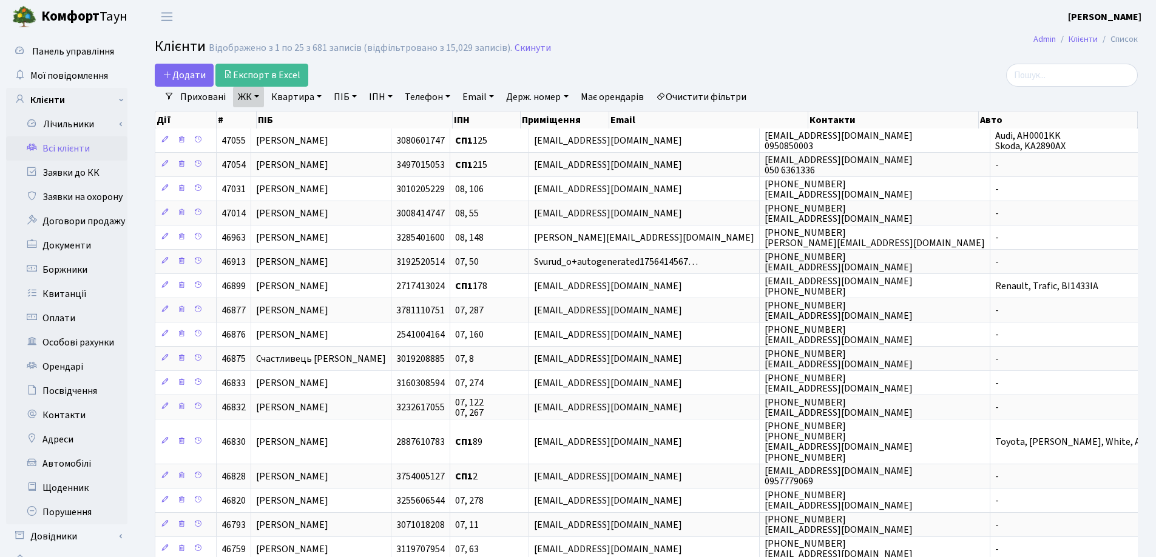
click at [257, 99] on link "ЖК" at bounding box center [248, 97] width 31 height 21
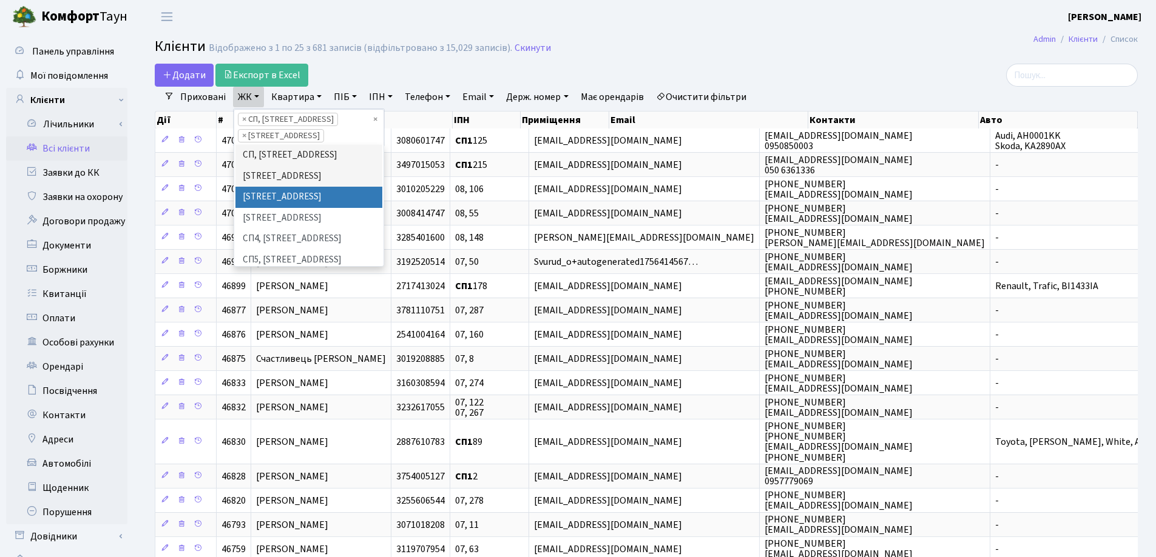
click at [282, 196] on li "СП2, Столичне шосе, 1А" at bounding box center [308, 197] width 147 height 21
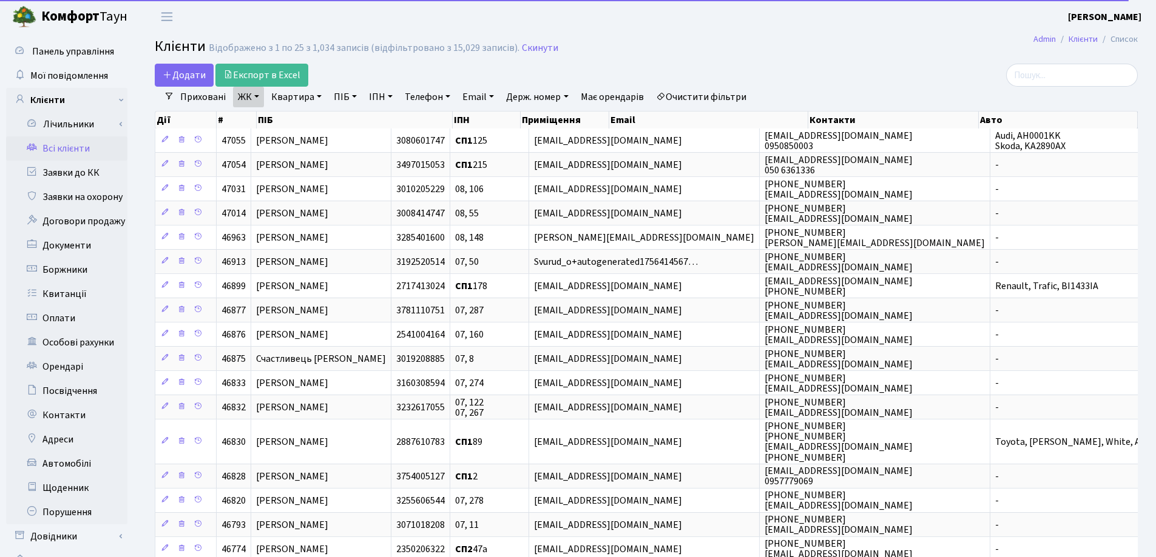
click at [258, 93] on link "ЖК" at bounding box center [248, 97] width 31 height 21
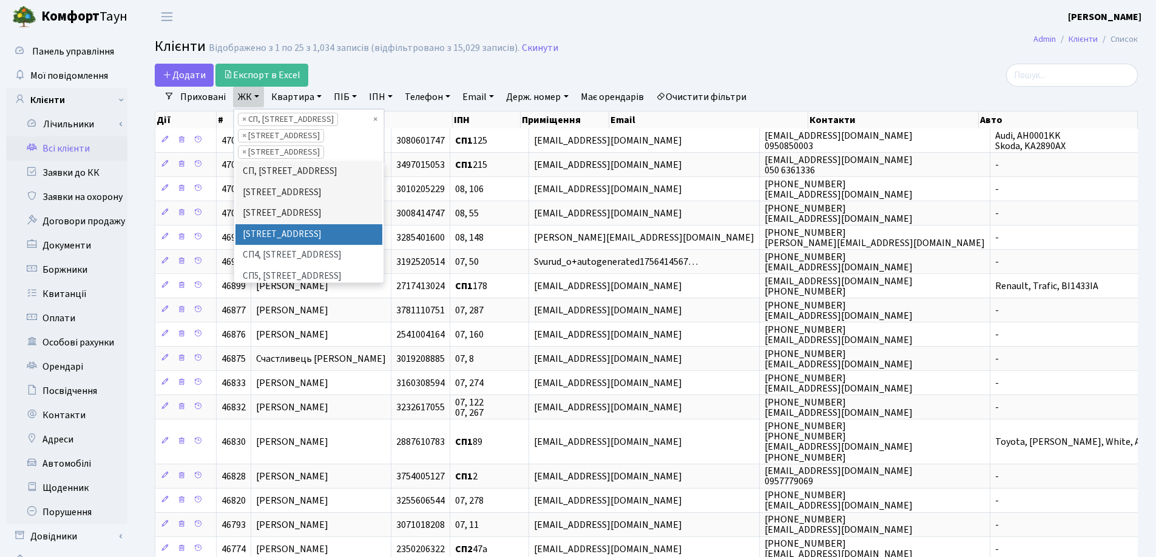
click at [291, 246] on li "СП3, Столичне шосе, 3" at bounding box center [308, 234] width 147 height 21
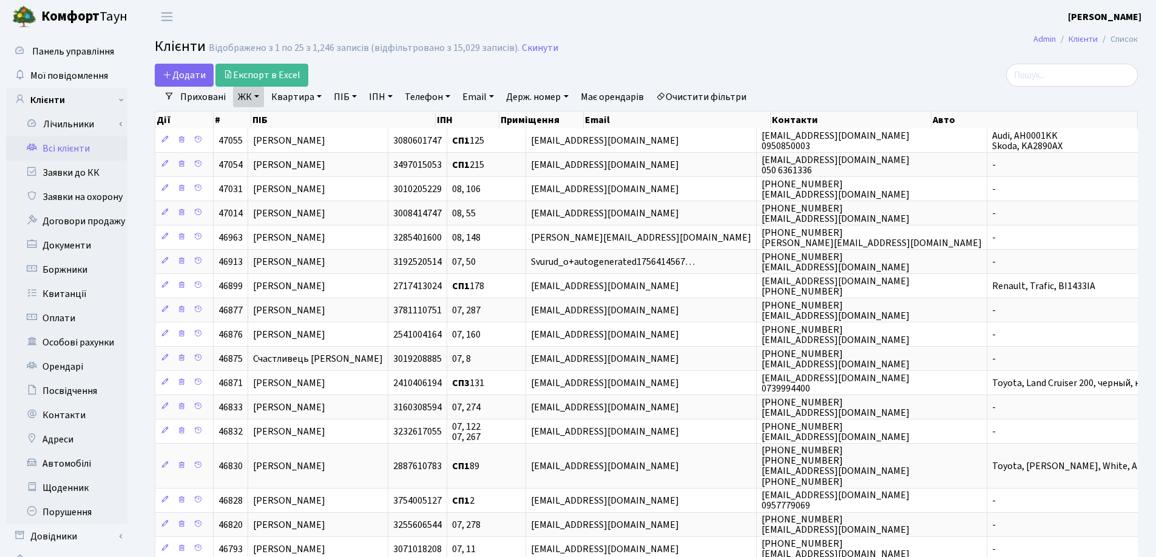
click at [260, 98] on link "ЖК" at bounding box center [248, 97] width 31 height 21
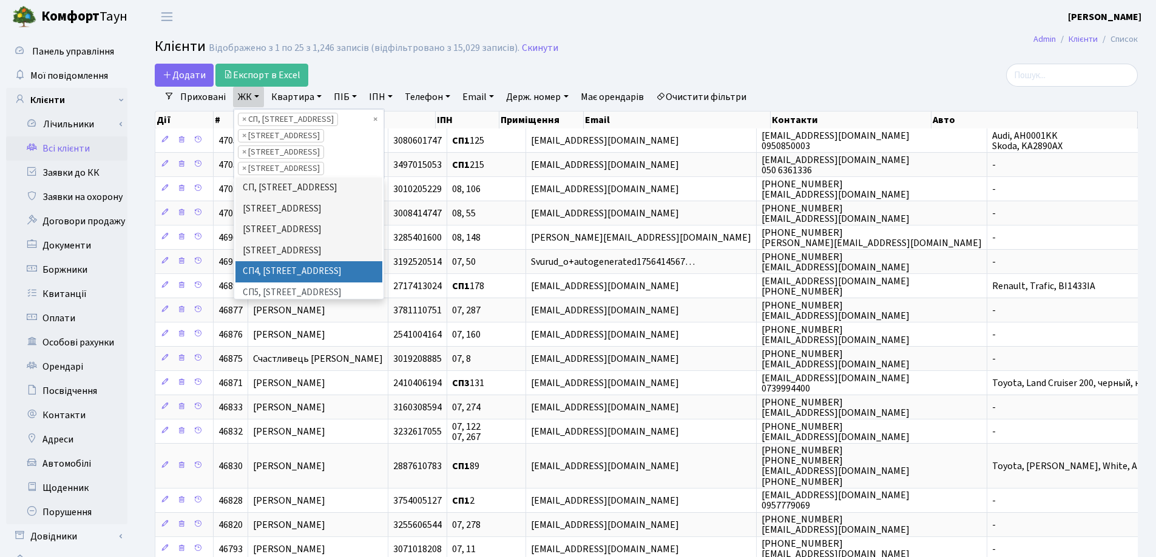
click at [299, 268] on li "СП4, Столичне шосе, 5" at bounding box center [308, 271] width 147 height 21
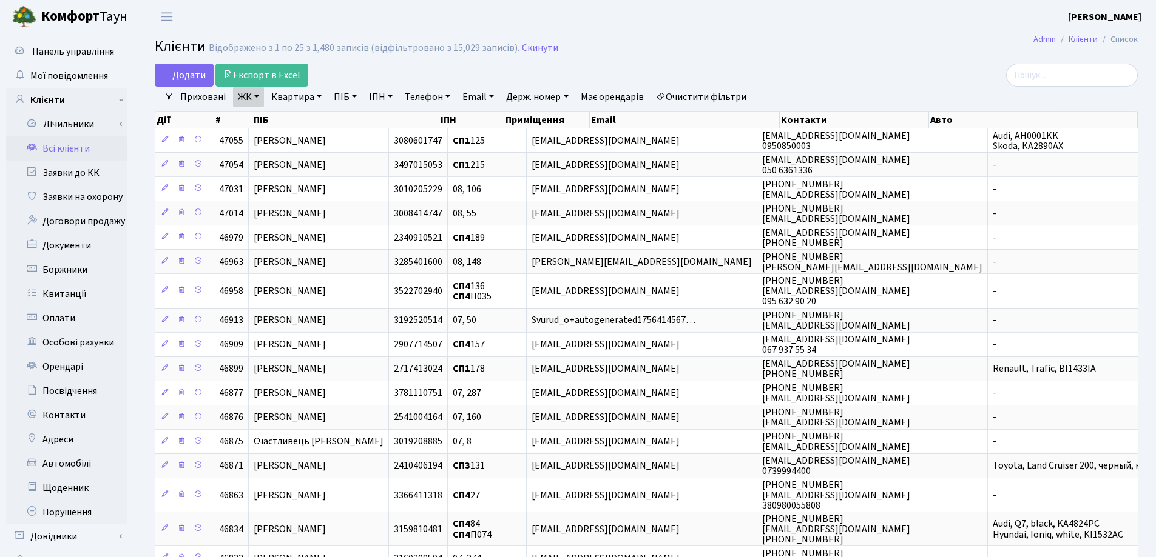
click at [257, 95] on link "ЖК" at bounding box center [248, 97] width 31 height 21
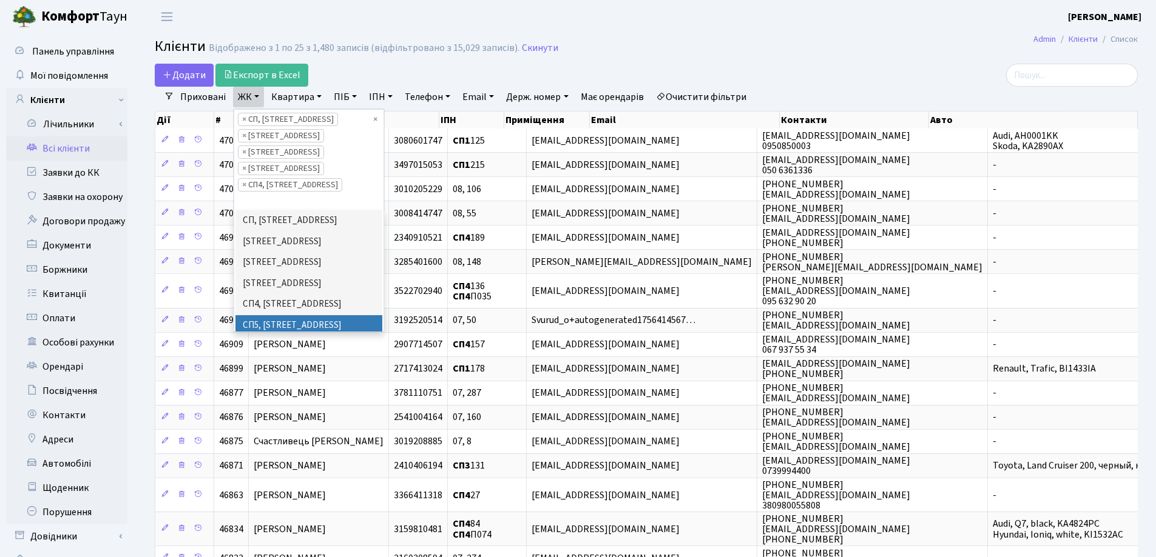
click at [284, 315] on li "СП5, Столичне шосе, 3-А" at bounding box center [308, 325] width 147 height 21
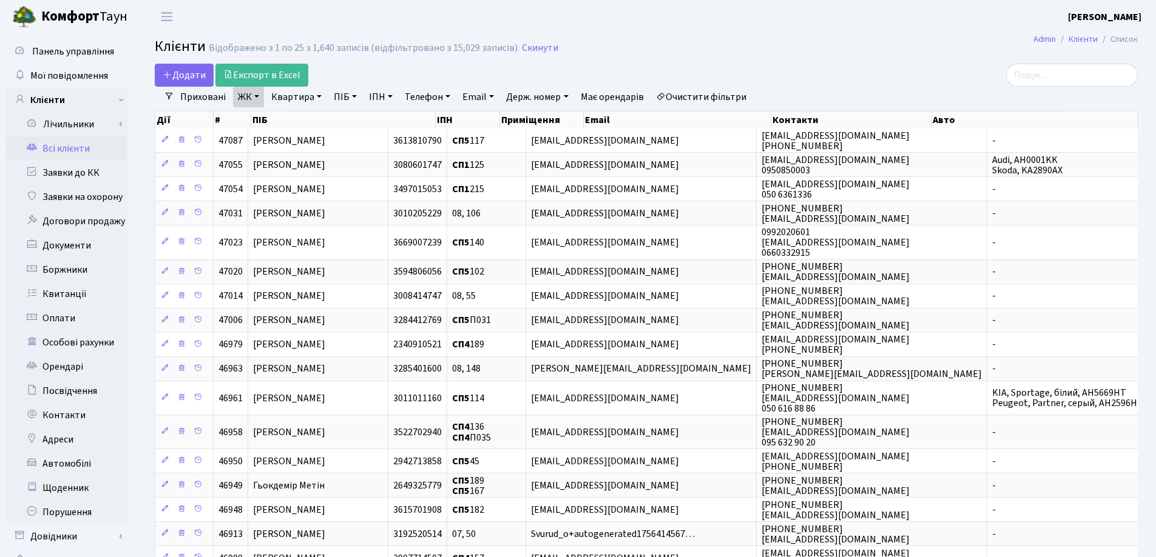
click at [258, 93] on link "ЖК" at bounding box center [248, 97] width 31 height 21
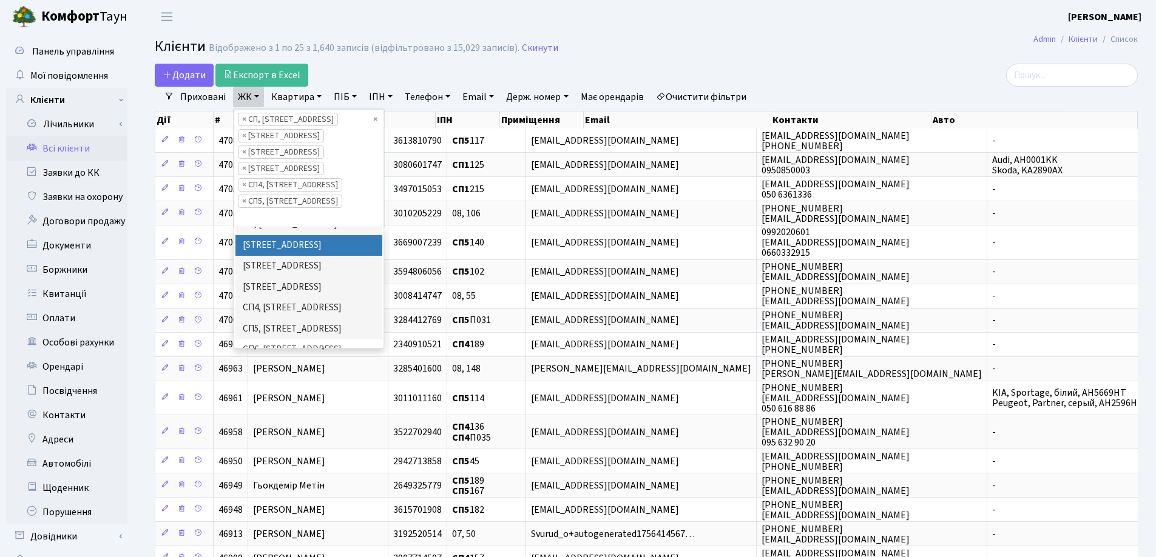
scroll to position [25, 0]
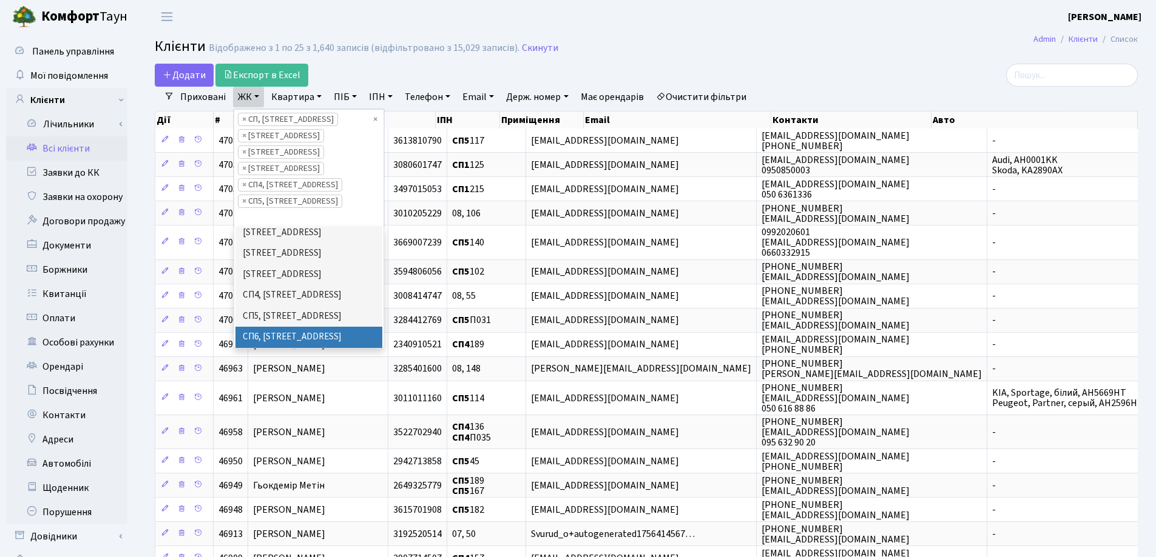
click at [337, 334] on li "СП6, Столичне шосе, 5-А" at bounding box center [308, 337] width 147 height 21
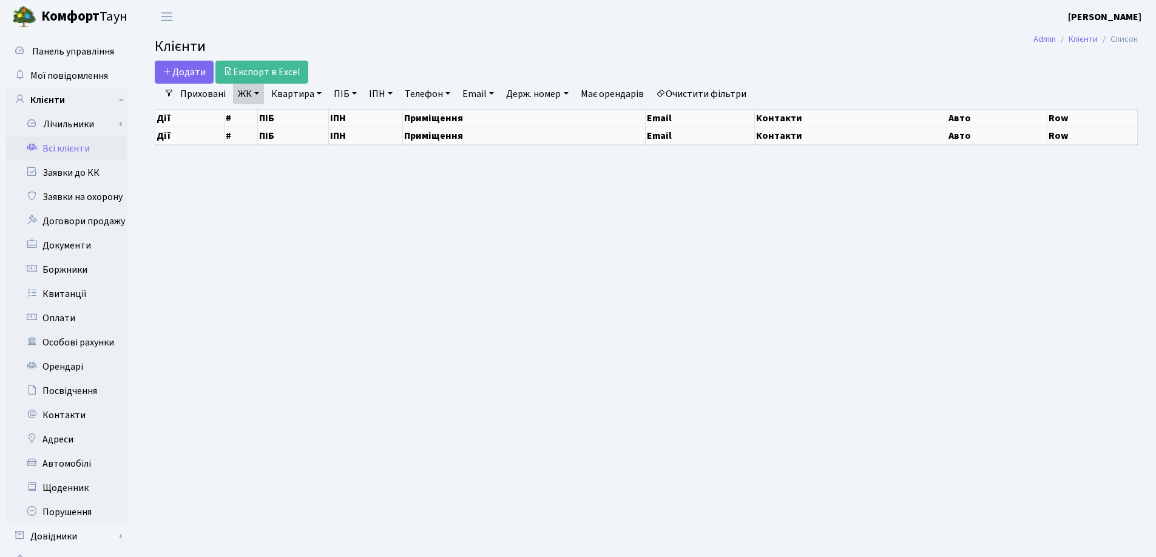
select select "25"
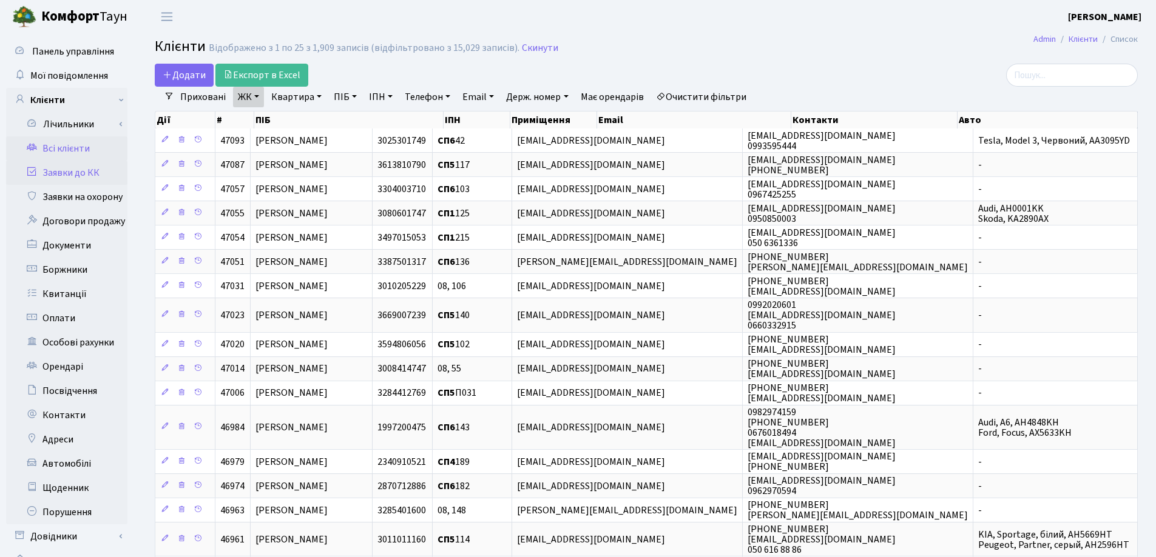
click at [61, 176] on link "Заявки до КК" at bounding box center [66, 173] width 121 height 24
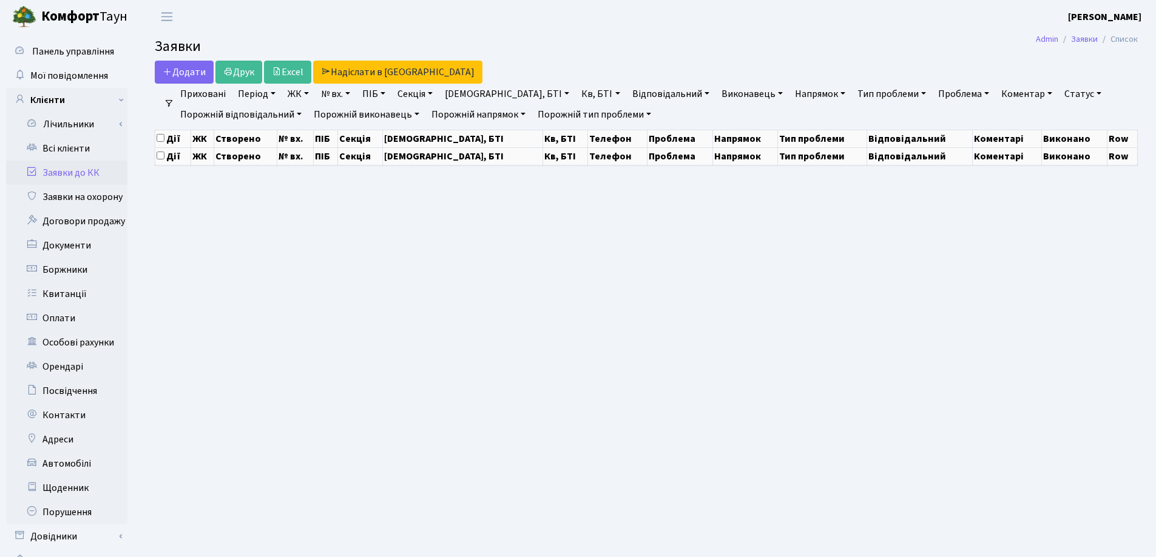
select select "25"
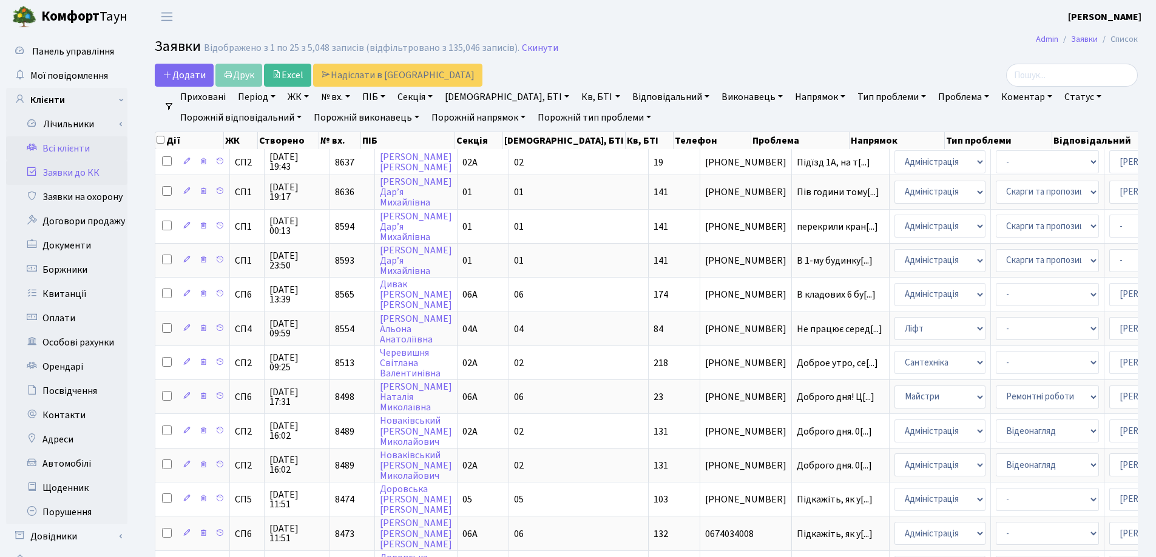
click at [70, 148] on link "Всі клієнти" at bounding box center [66, 148] width 121 height 24
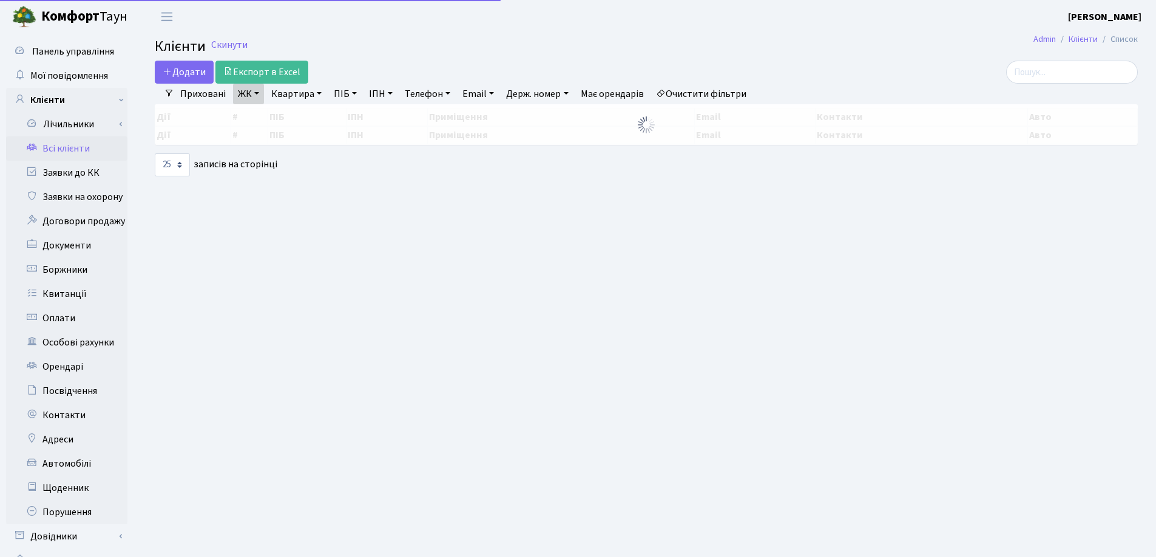
select select "25"
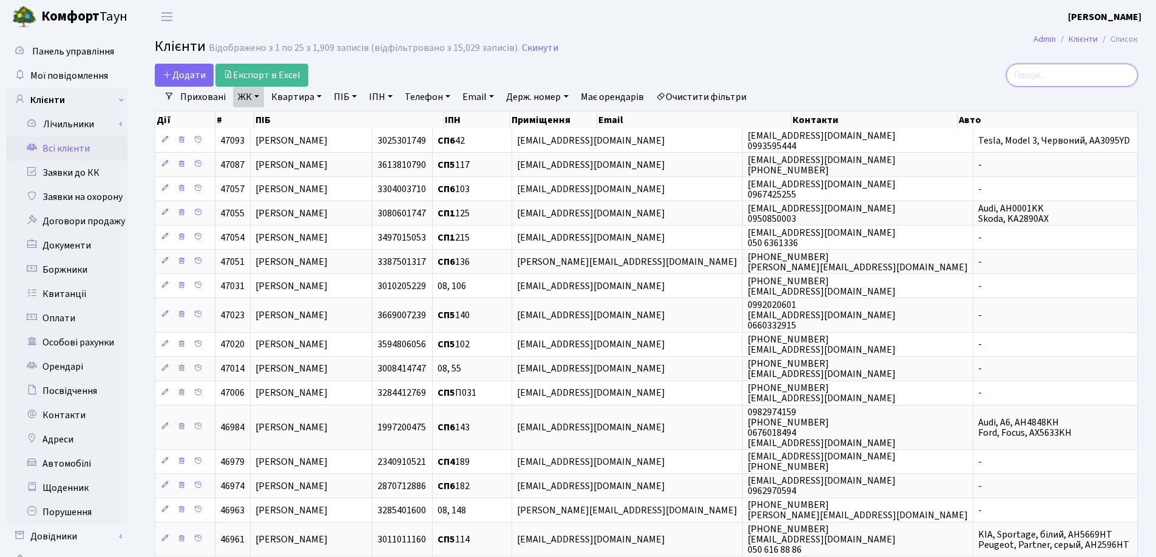
click at [1051, 77] on input "search" at bounding box center [1072, 75] width 132 height 23
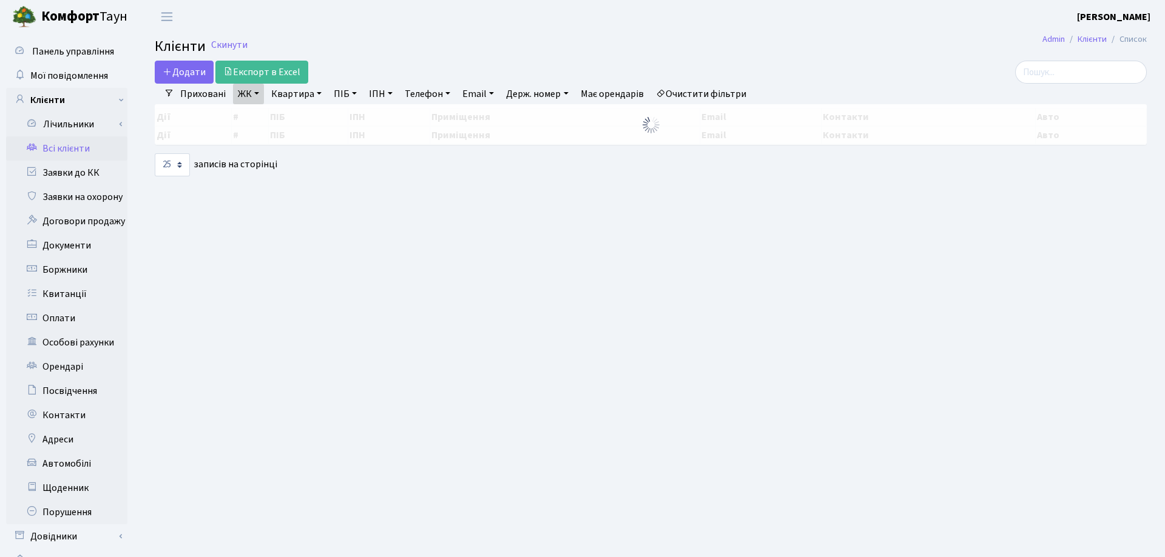
select select "25"
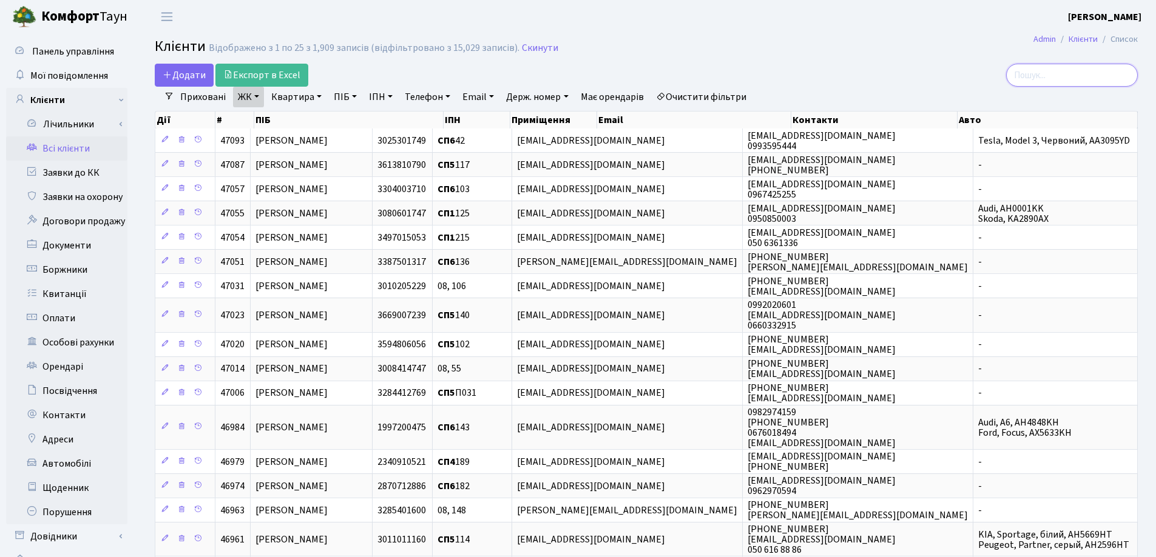
click at [1049, 77] on input "search" at bounding box center [1072, 75] width 132 height 23
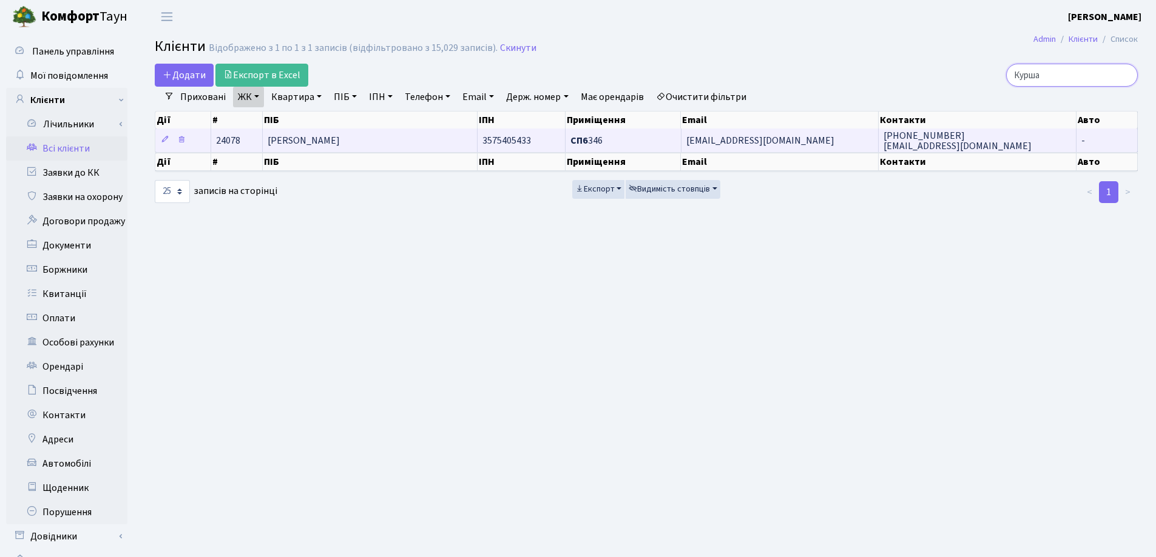
type input "Курша"
click at [392, 132] on td "Куршаков Михайло Дмитрович" at bounding box center [370, 141] width 215 height 24
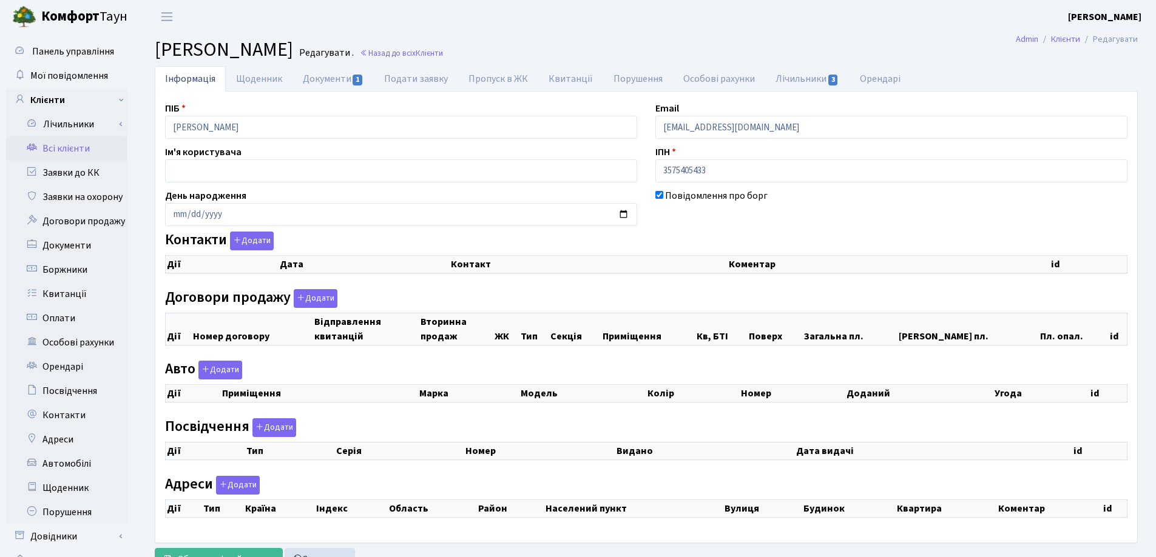
checkbox input "true"
select select "25"
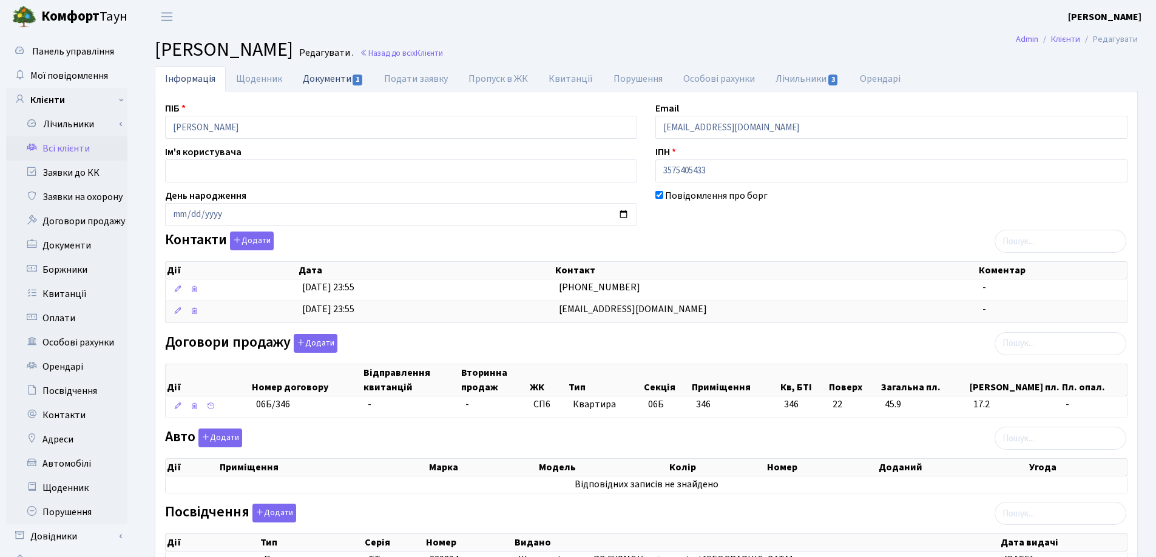
click at [317, 82] on link "Документи 1" at bounding box center [332, 78] width 81 height 25
select select "25"
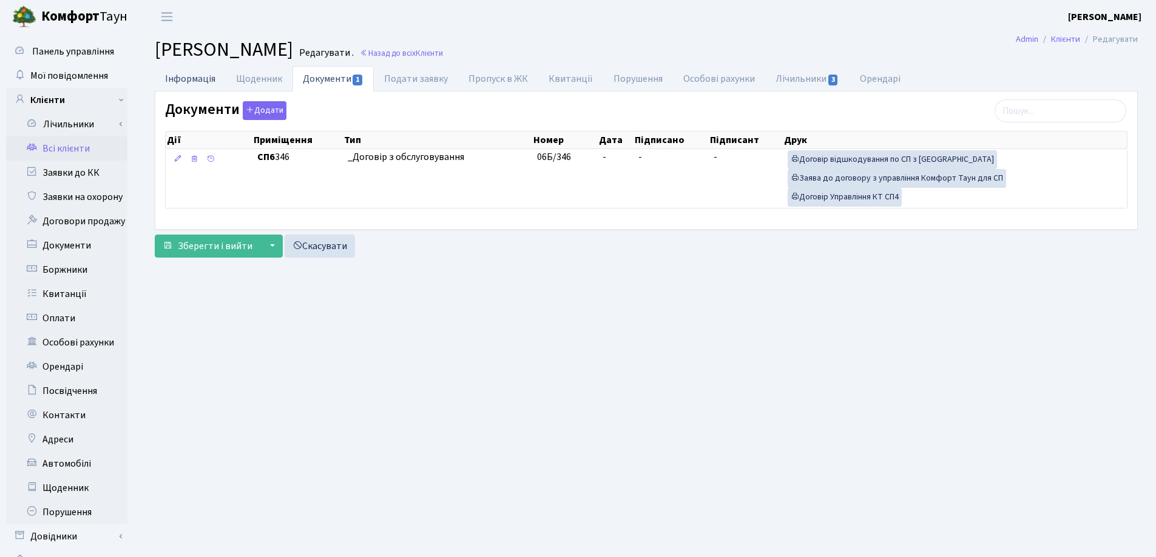
click at [187, 80] on link "Інформація" at bounding box center [190, 78] width 71 height 25
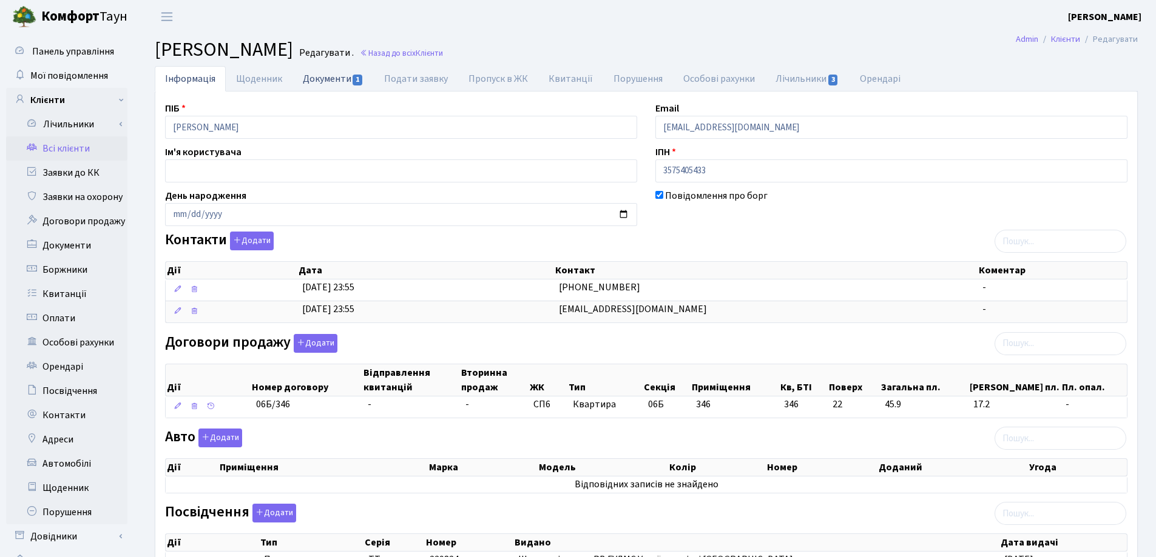
click at [328, 81] on link "Документи 1" at bounding box center [332, 78] width 81 height 25
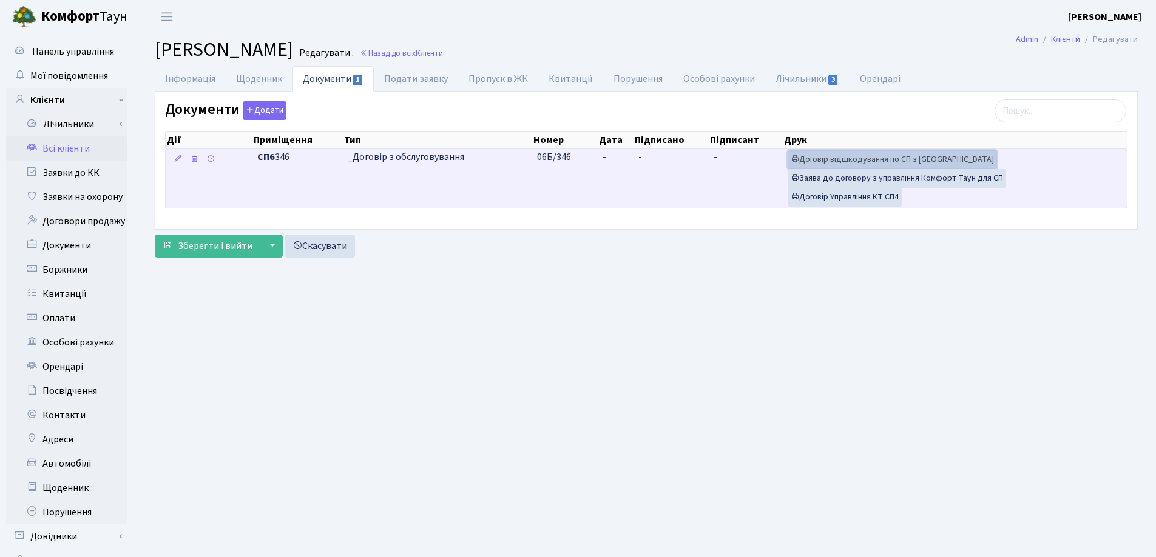
click at [856, 160] on link "Договір відшкодування по СП з Екві" at bounding box center [891, 159] width 209 height 19
click at [815, 200] on link "Договір Управління КТ СП4" at bounding box center [844, 197] width 114 height 19
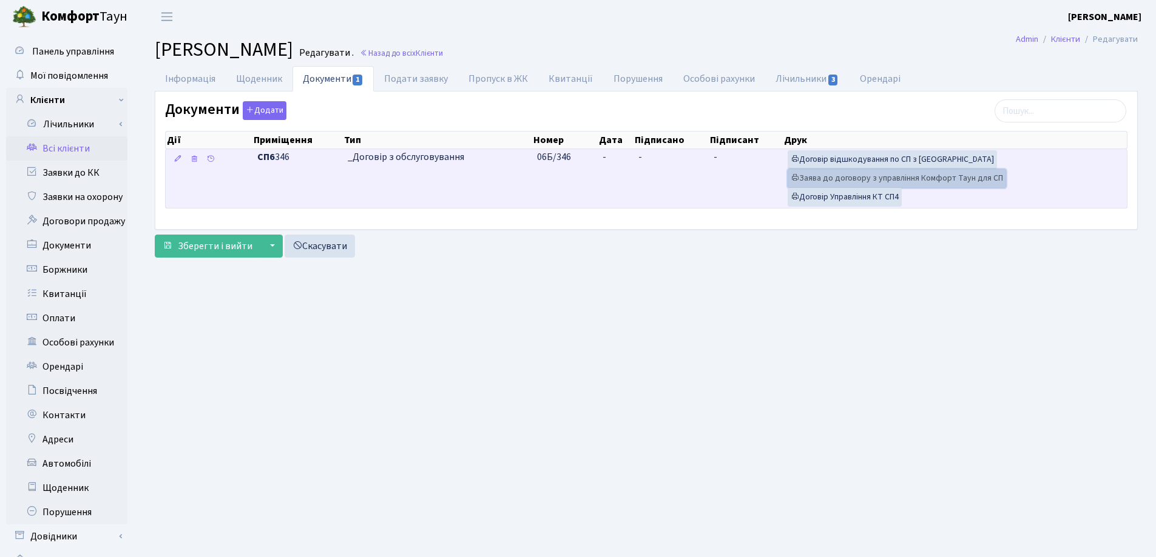
click at [818, 177] on link "Заява до договору з управління Комфорт Таун для СП" at bounding box center [896, 178] width 218 height 19
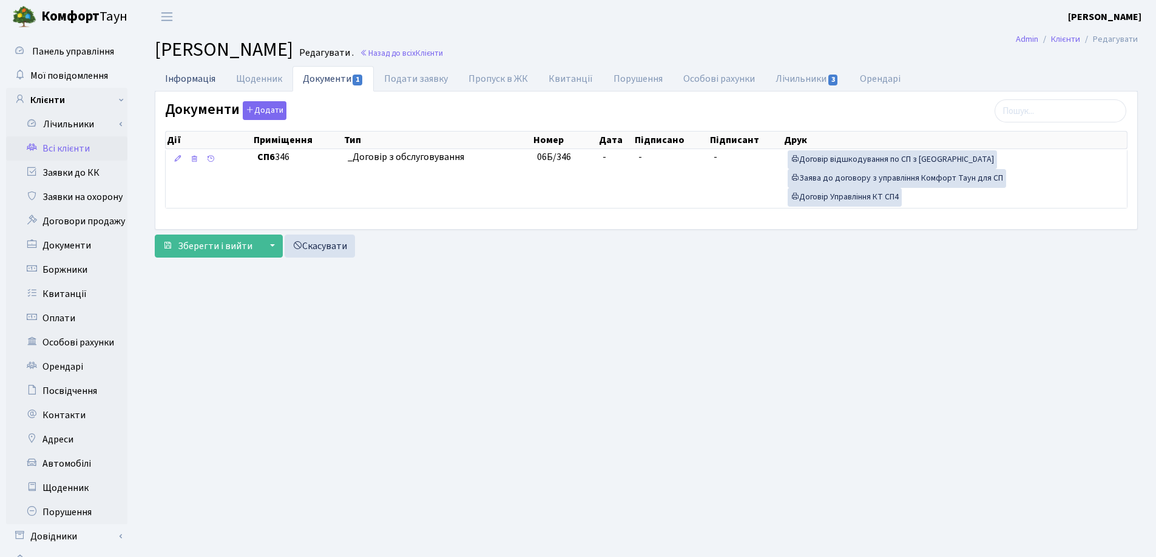
click at [169, 82] on link "Інформація" at bounding box center [190, 78] width 71 height 25
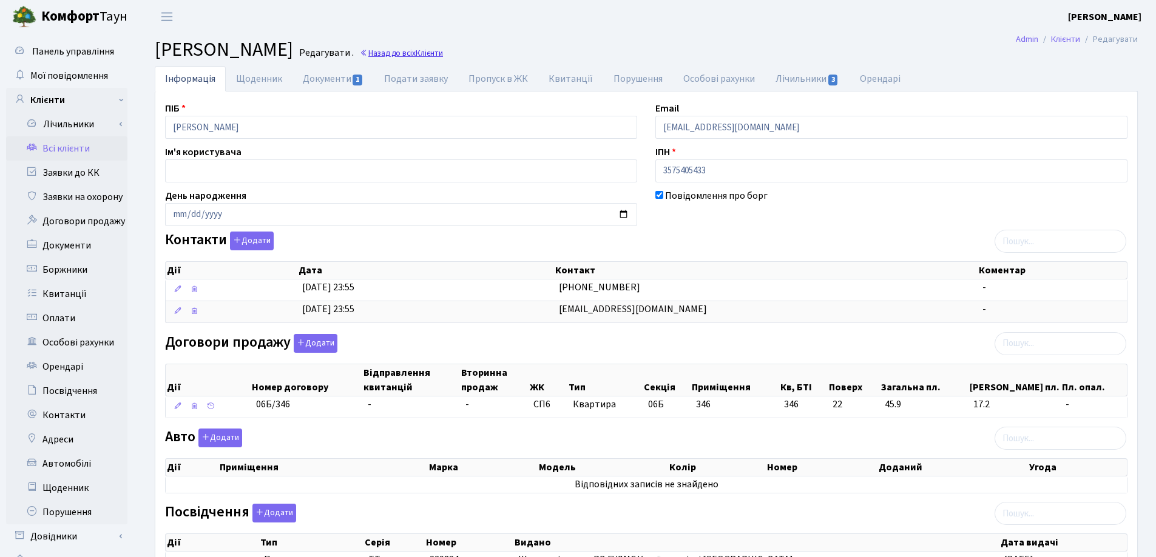
click at [443, 49] on link "Назад до всіх Клієнти" at bounding box center [401, 53] width 83 height 12
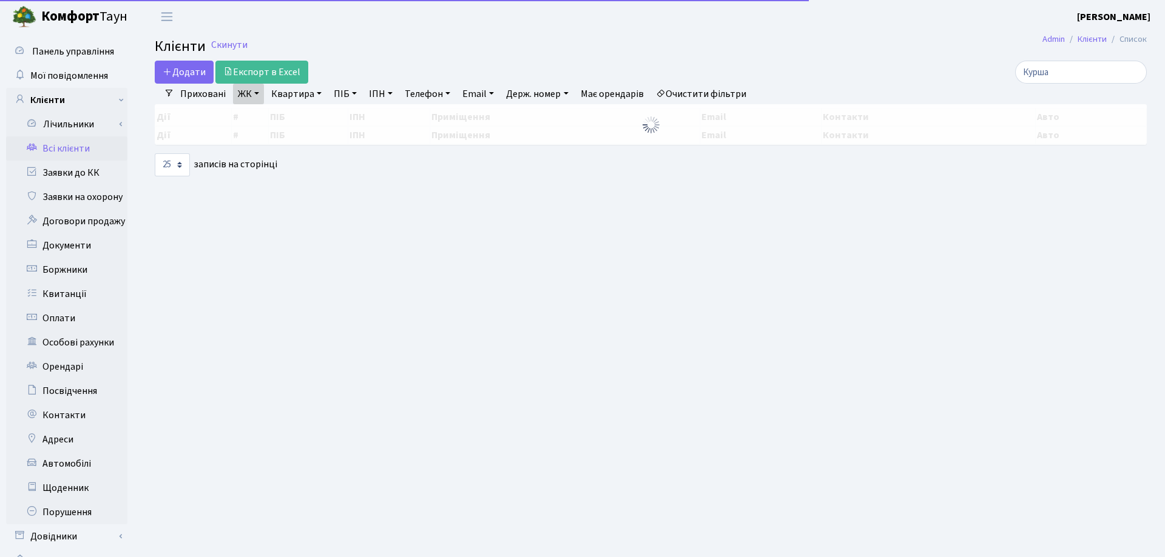
select select "25"
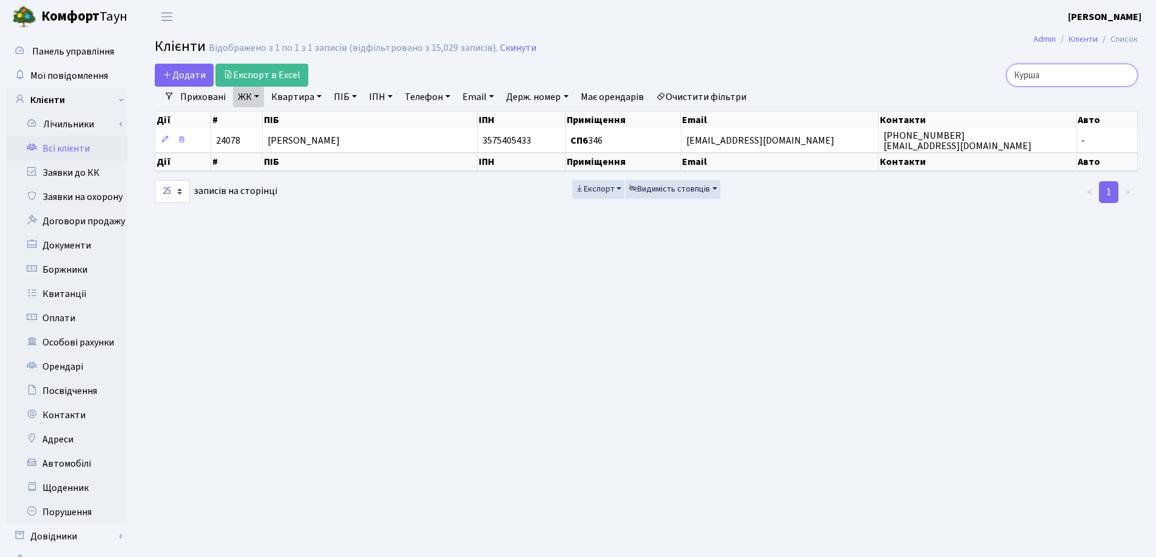
click at [1122, 73] on input "Курша" at bounding box center [1072, 75] width 132 height 23
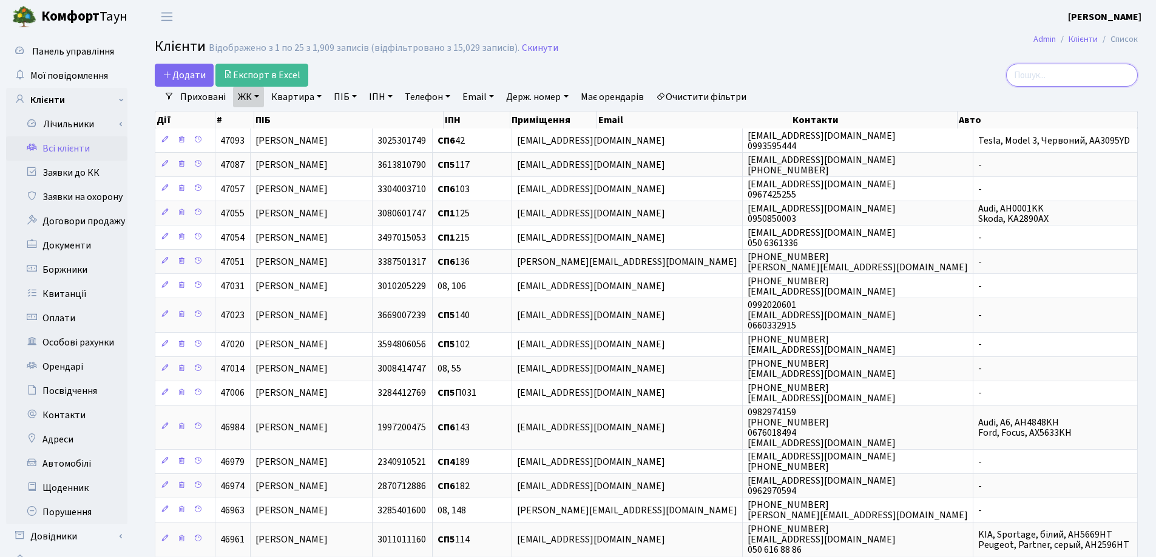
click at [1086, 79] on input "search" at bounding box center [1072, 75] width 132 height 23
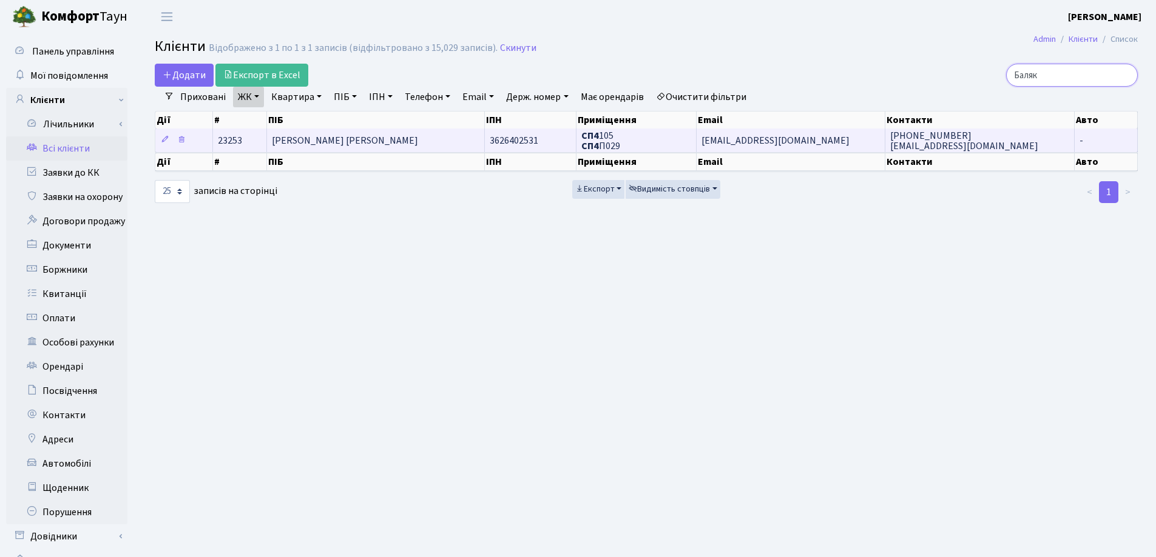
type input "Баляк"
click at [417, 138] on td "[PERSON_NAME] [PERSON_NAME]" at bounding box center [376, 141] width 218 height 24
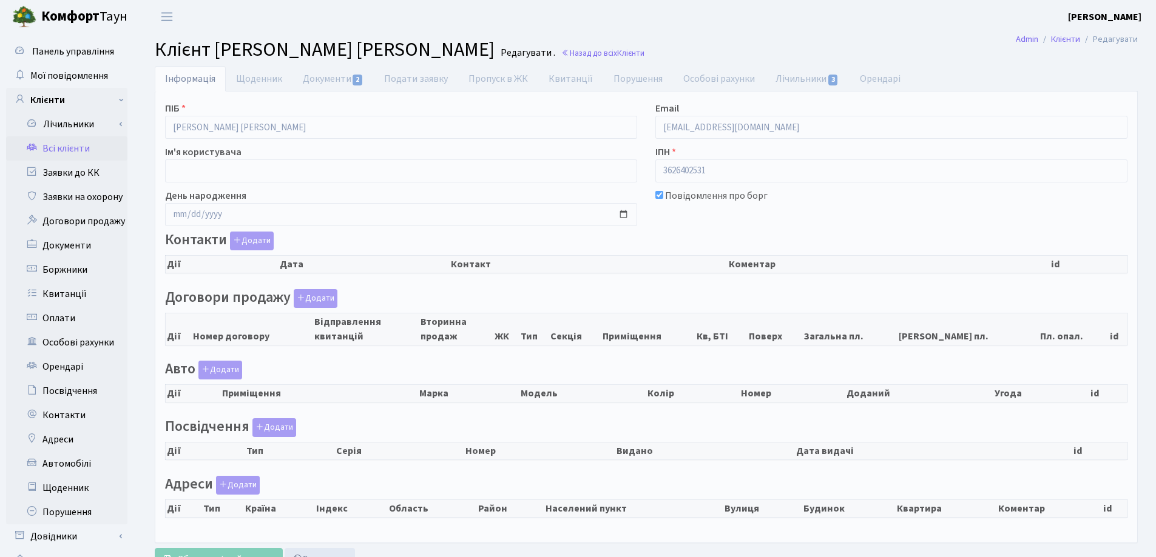
checkbox input "true"
select select "25"
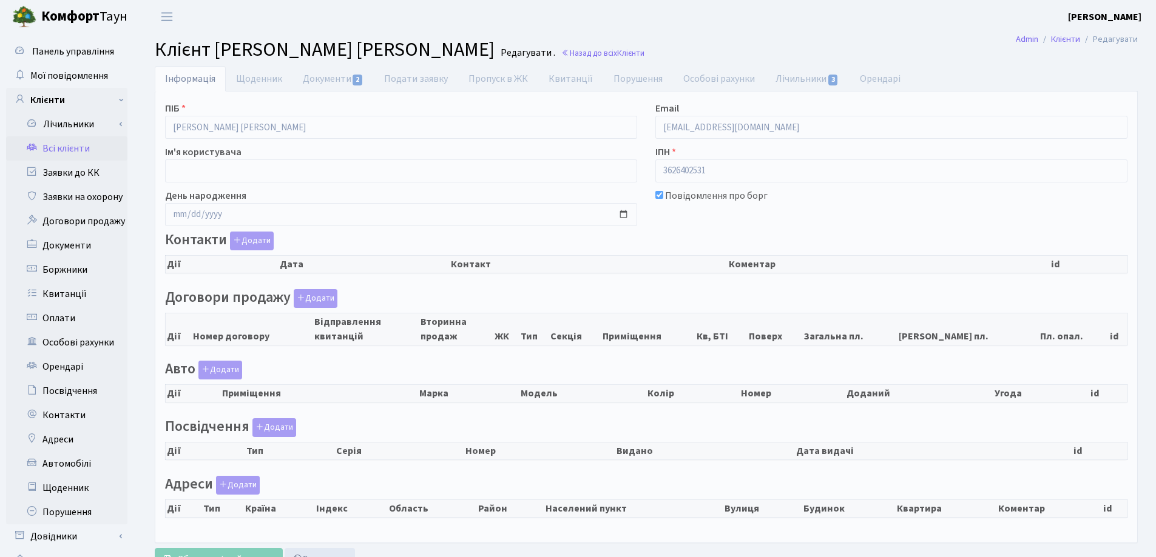
select select "25"
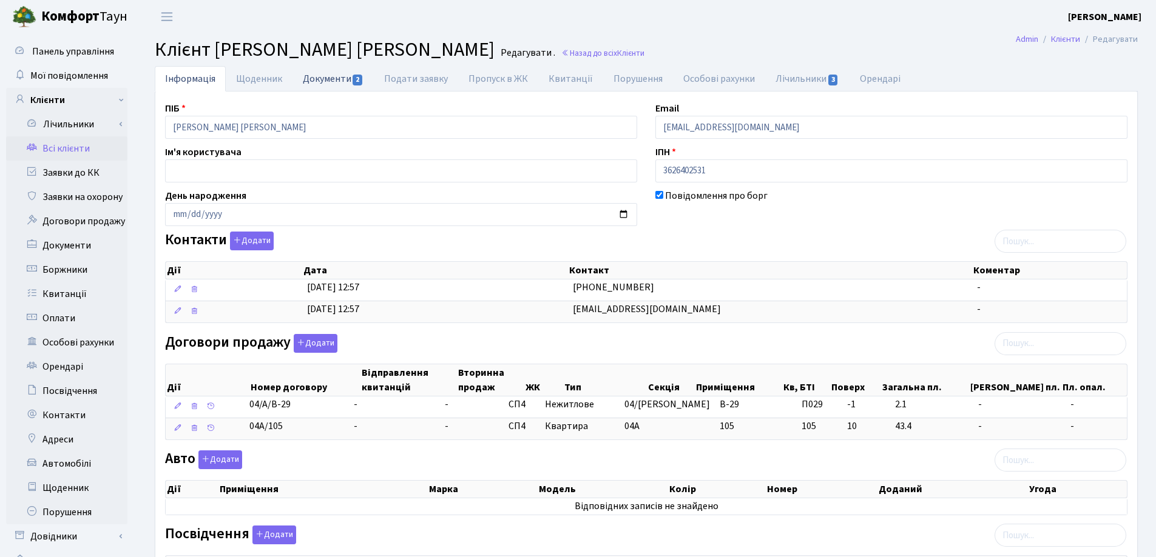
click at [332, 75] on link "Документи 2" at bounding box center [332, 78] width 81 height 25
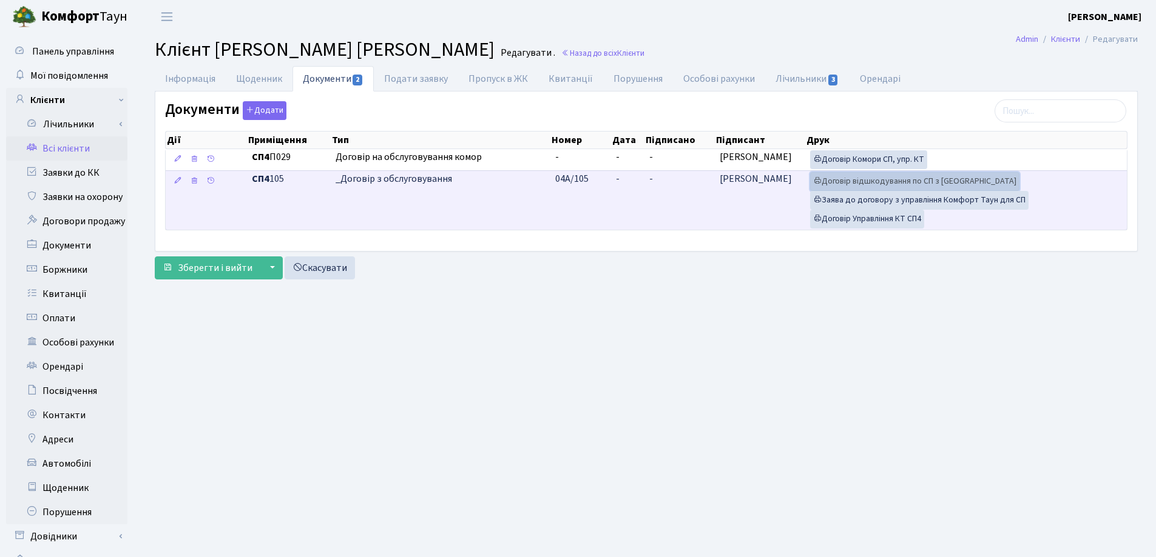
click at [868, 183] on link "Договір відшкодування по СП з [GEOGRAPHIC_DATA]" at bounding box center [914, 181] width 209 height 19
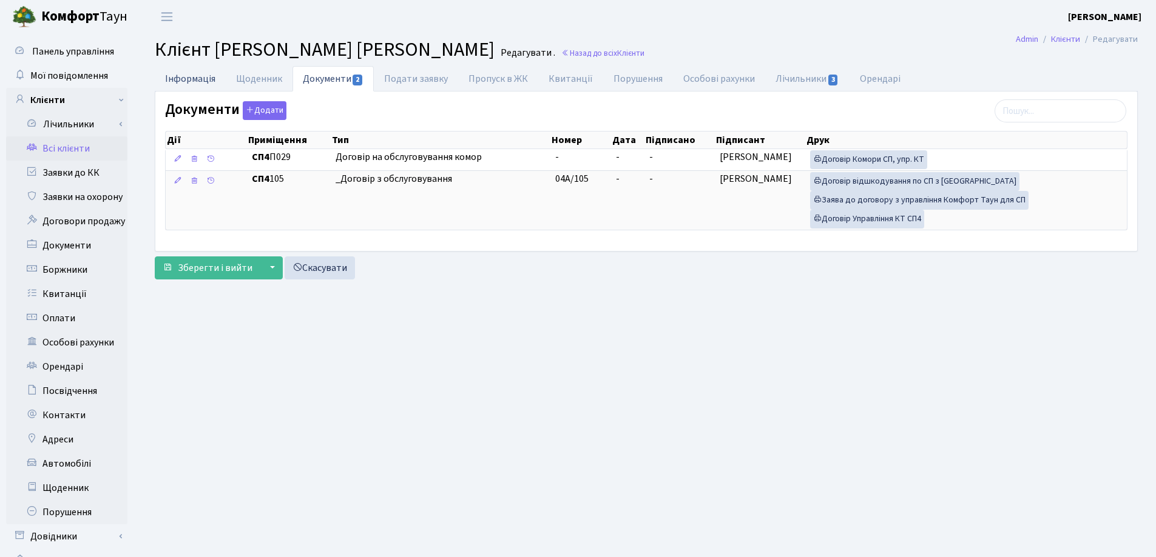
click at [186, 78] on link "Інформація" at bounding box center [190, 78] width 71 height 25
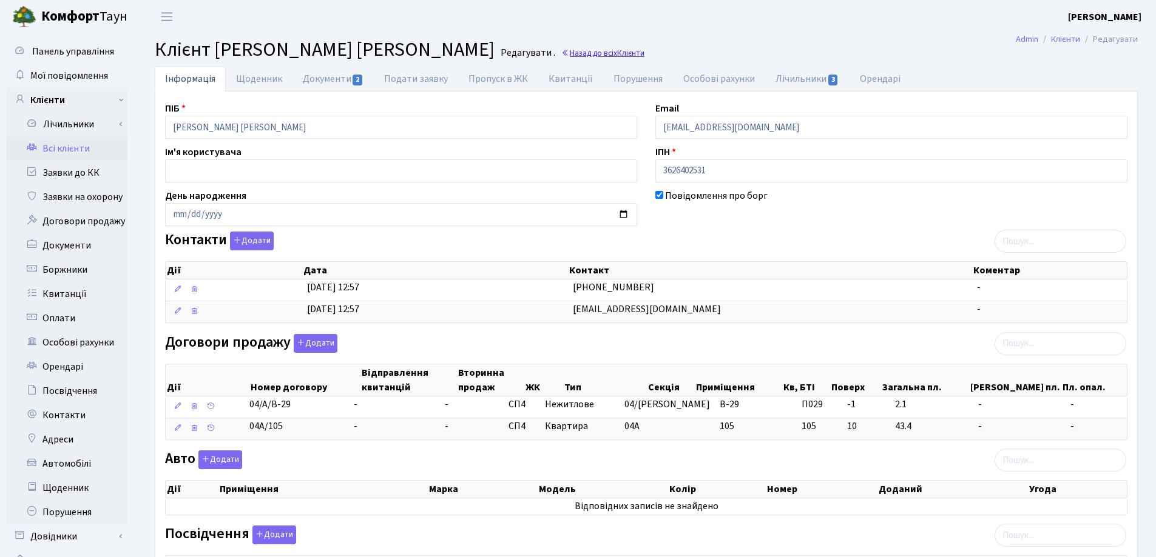
click at [566, 52] on link "Назад до всіх Клієнти" at bounding box center [602, 53] width 83 height 12
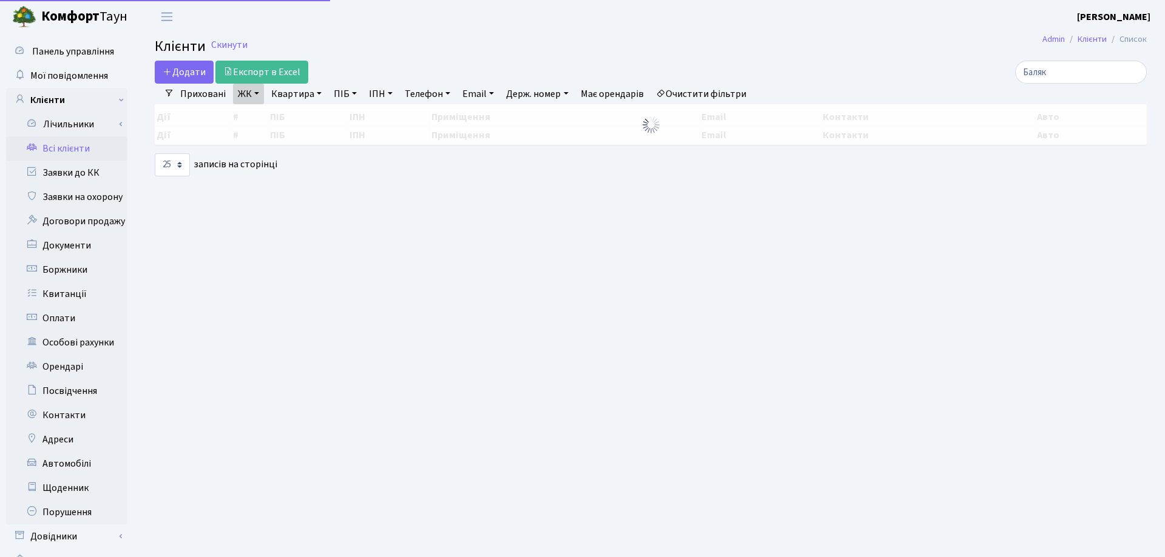
select select "25"
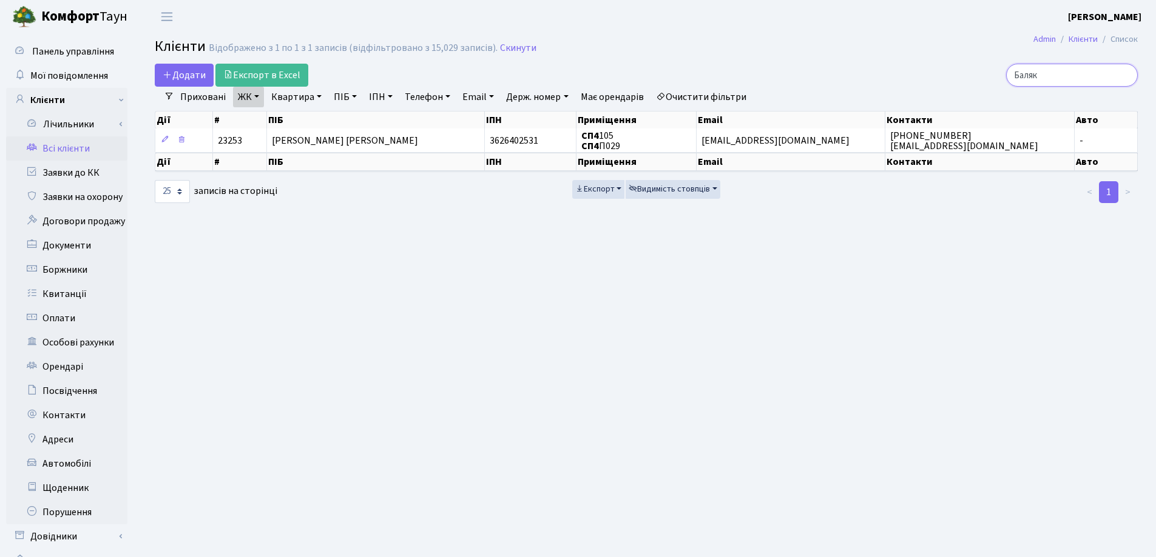
click at [1125, 72] on input "Баляк" at bounding box center [1072, 75] width 132 height 23
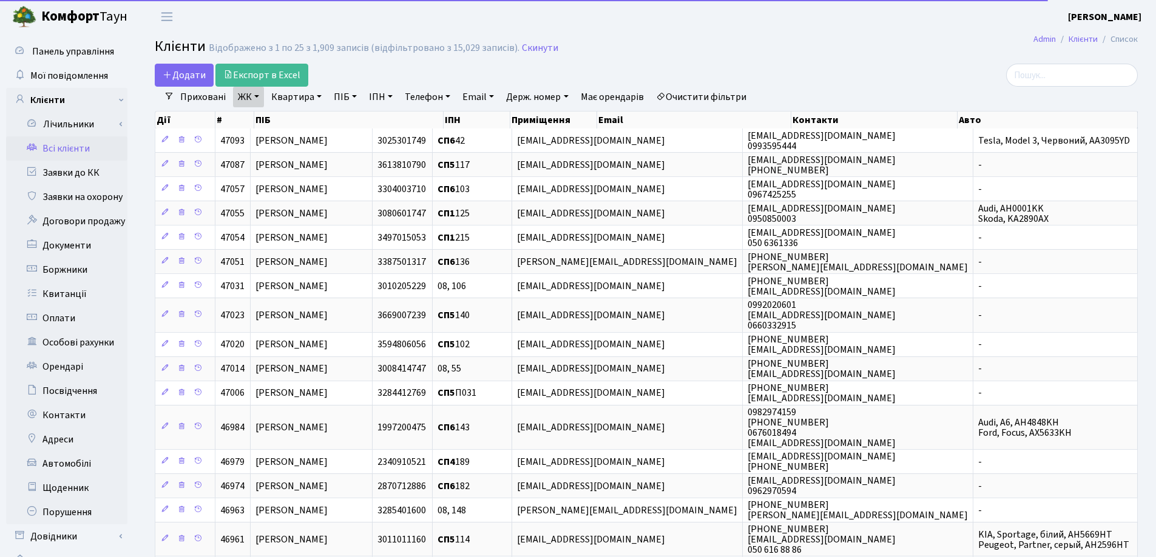
click at [320, 98] on link "Квартира" at bounding box center [296, 97] width 60 height 21
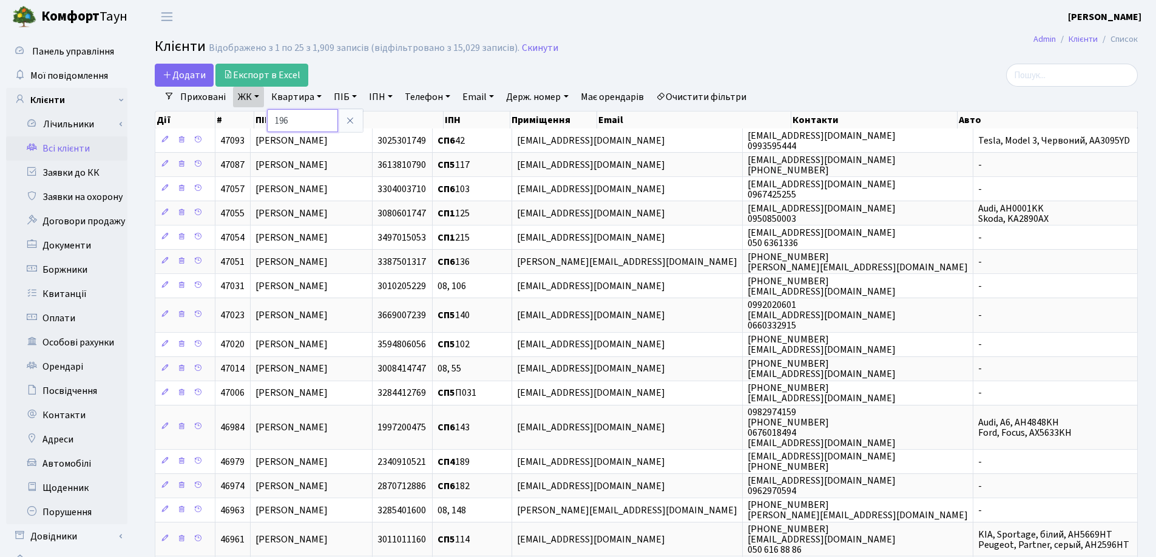
type input "196"
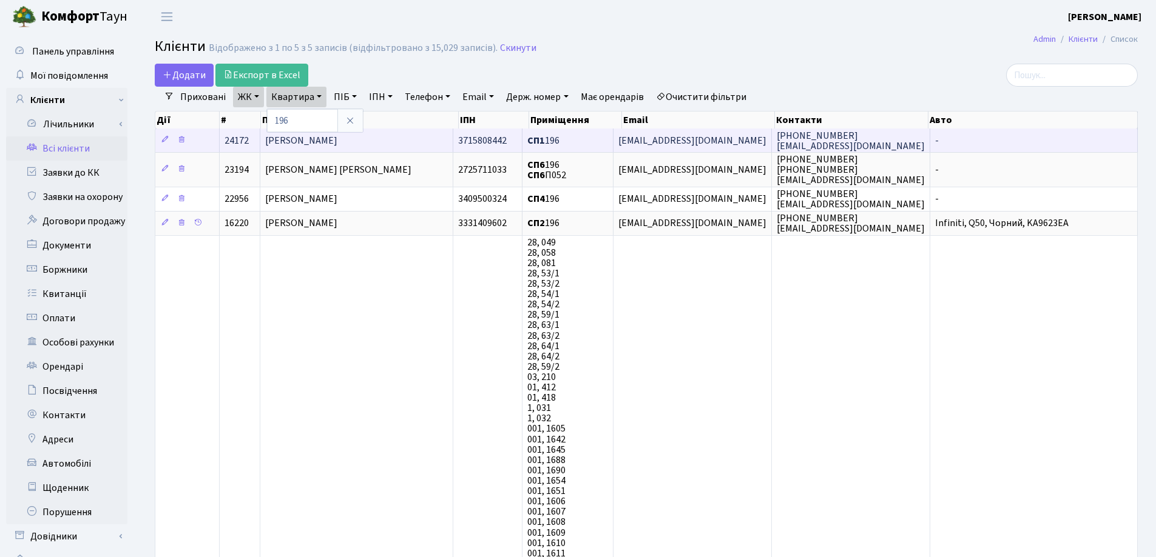
click at [440, 136] on td "Несвідоміна [PERSON_NAME]" at bounding box center [356, 141] width 193 height 24
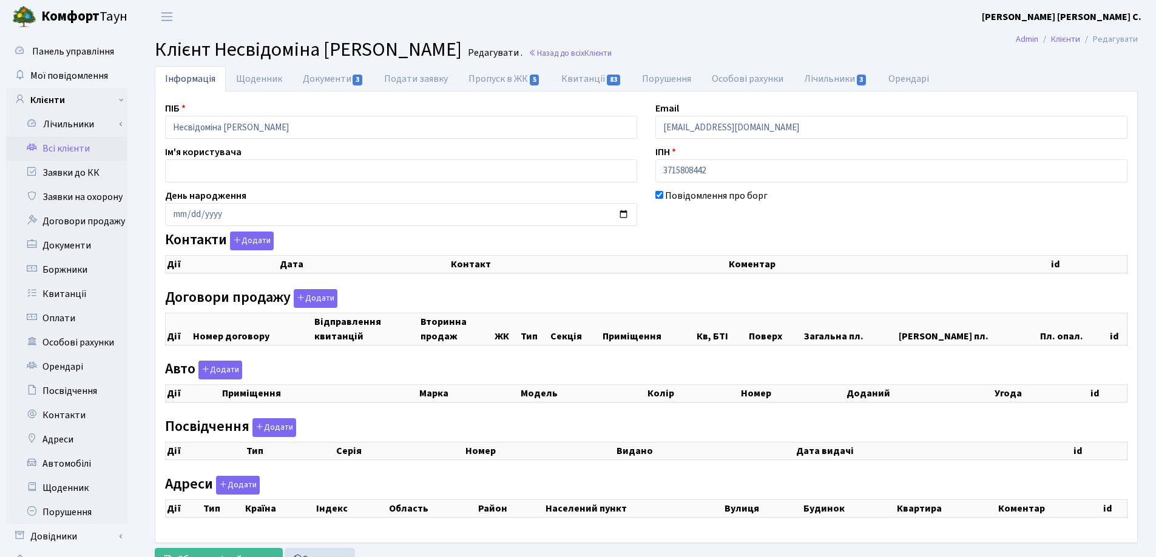
checkbox input "true"
select select "25"
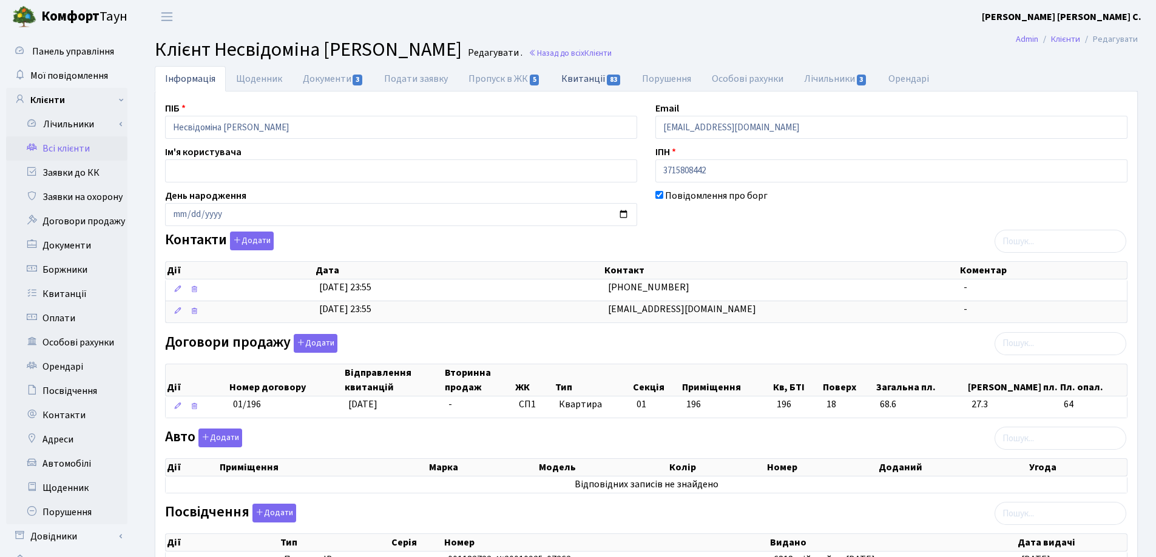
click at [573, 80] on link "Квитанції 83" at bounding box center [591, 78] width 81 height 25
select select "25"
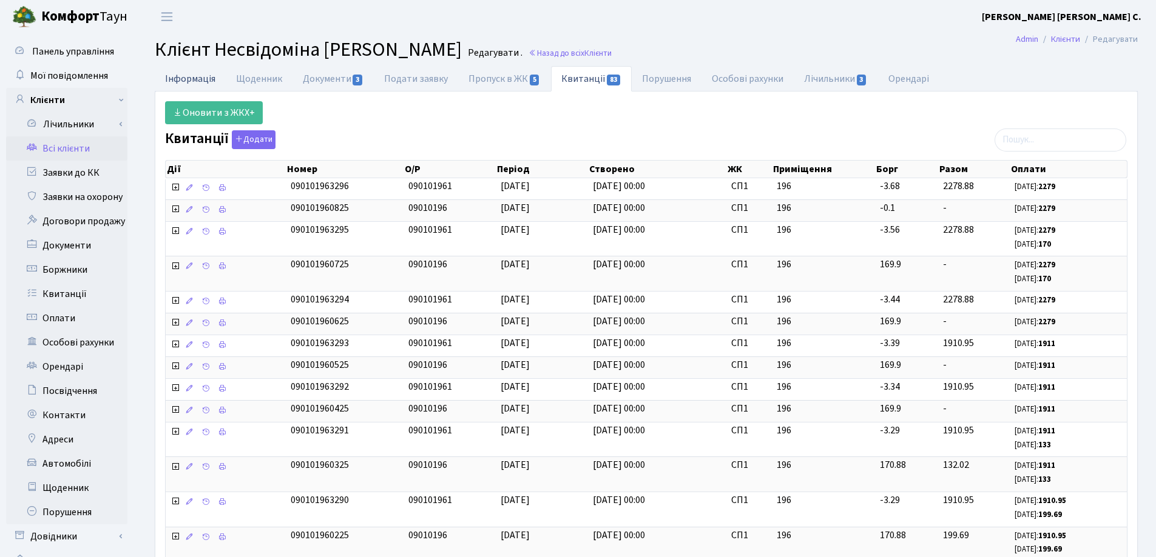
click at [189, 75] on link "Інформація" at bounding box center [190, 78] width 71 height 25
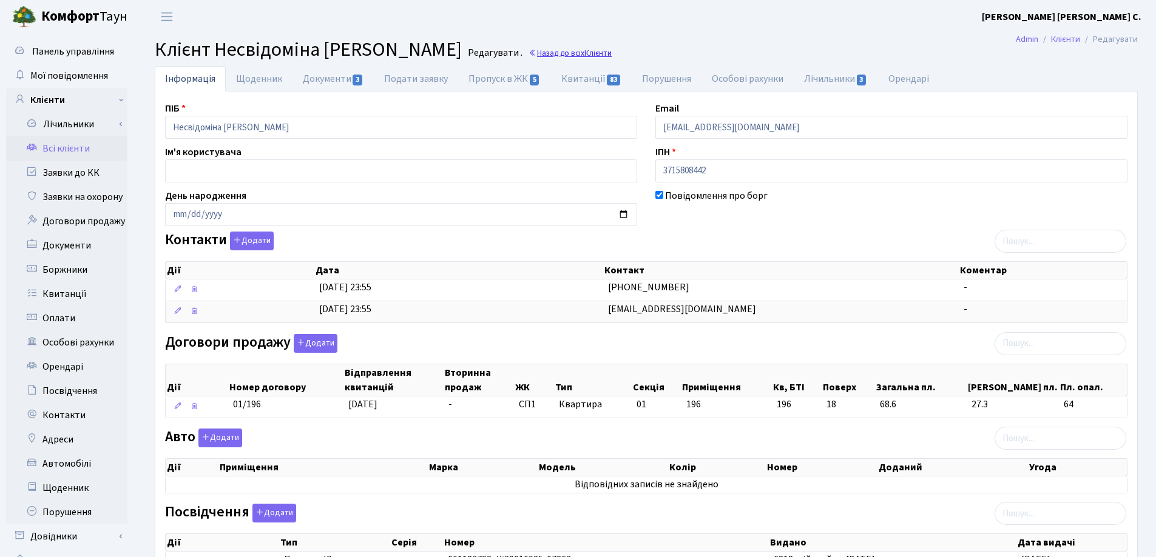
click at [581, 50] on link "Назад до всіх Клієнти" at bounding box center [569, 53] width 83 height 12
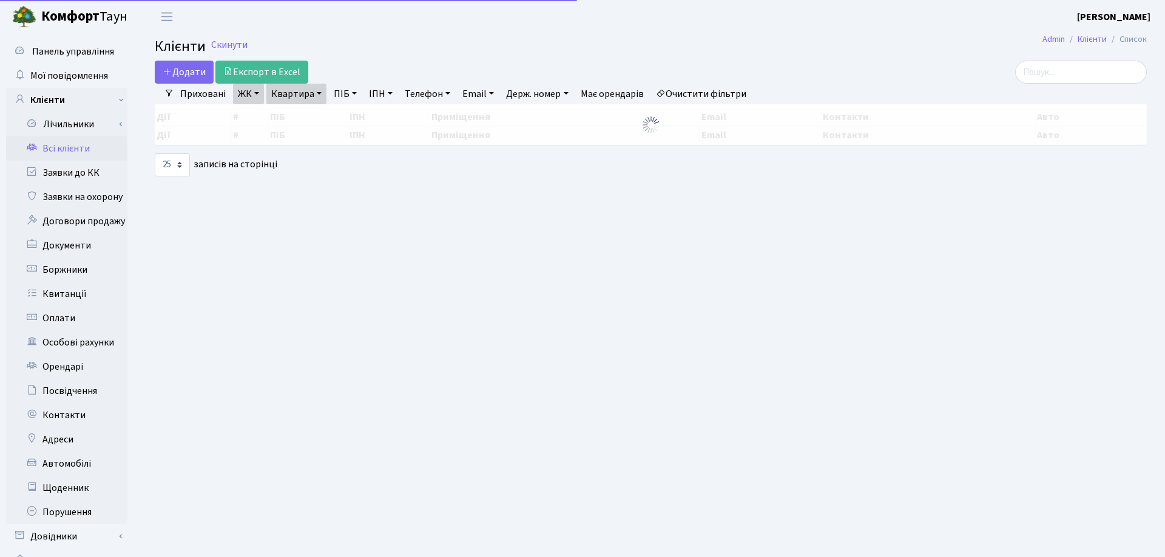
select select "25"
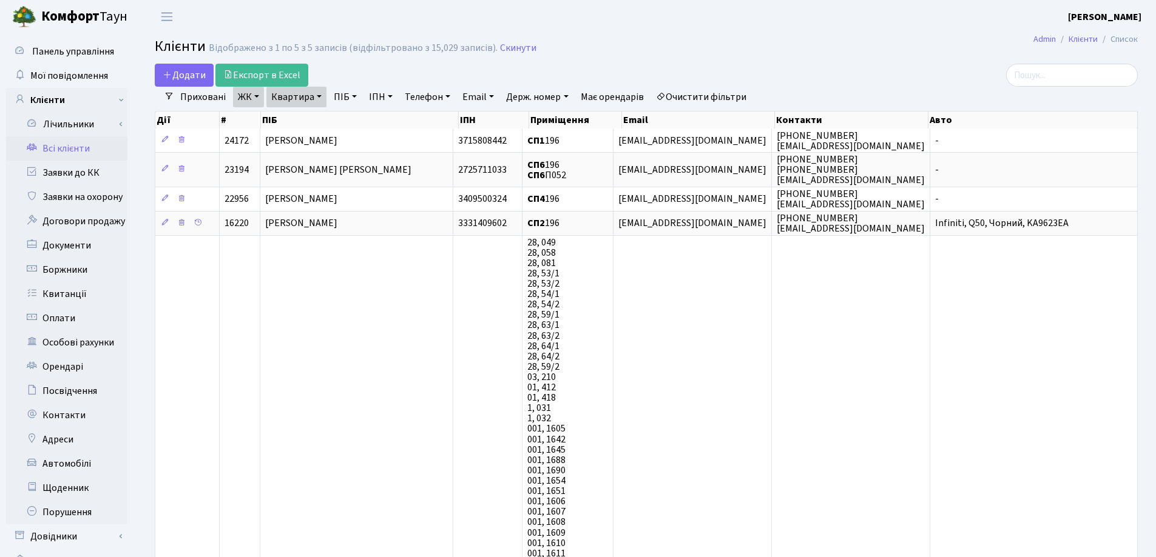
click at [317, 95] on link "Квартира" at bounding box center [296, 97] width 60 height 21
click at [313, 124] on input "196" at bounding box center [302, 120] width 71 height 23
type input "105"
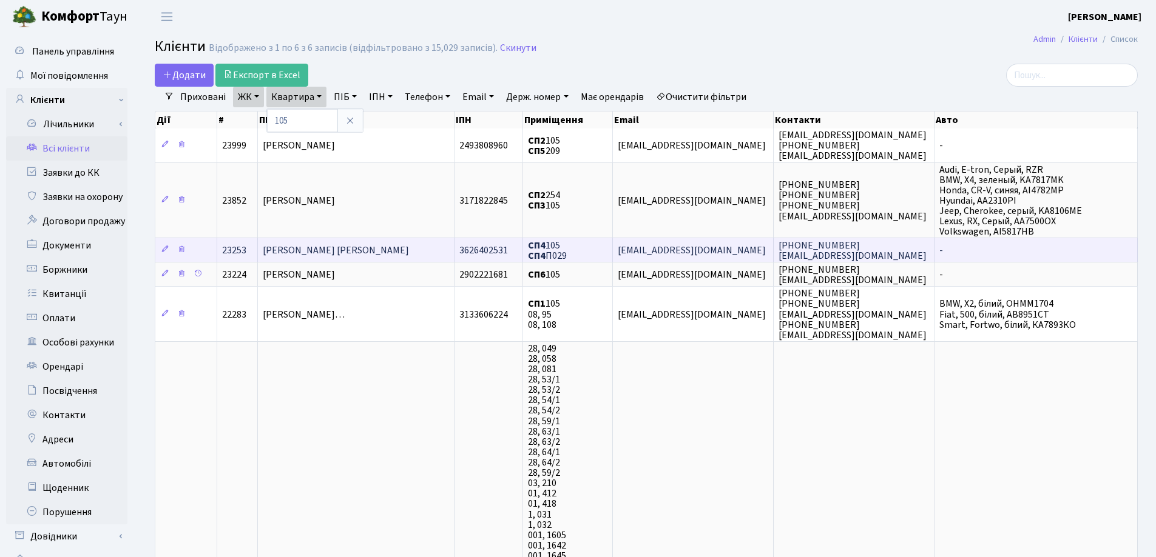
click at [414, 248] on td "[PERSON_NAME] [PERSON_NAME]" at bounding box center [356, 250] width 197 height 24
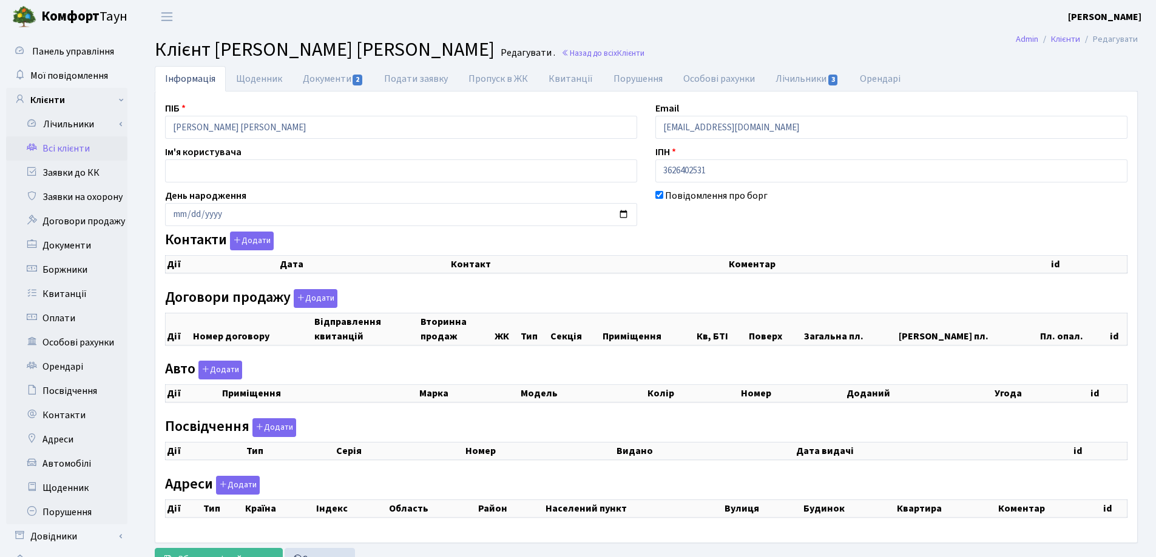
checkbox input "true"
select select "25"
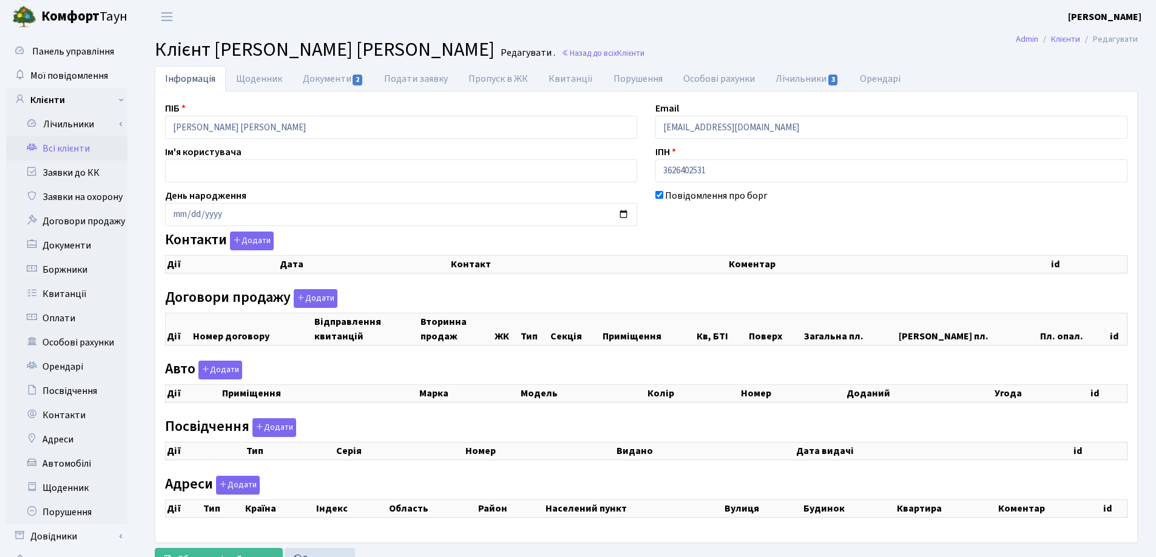
select select "25"
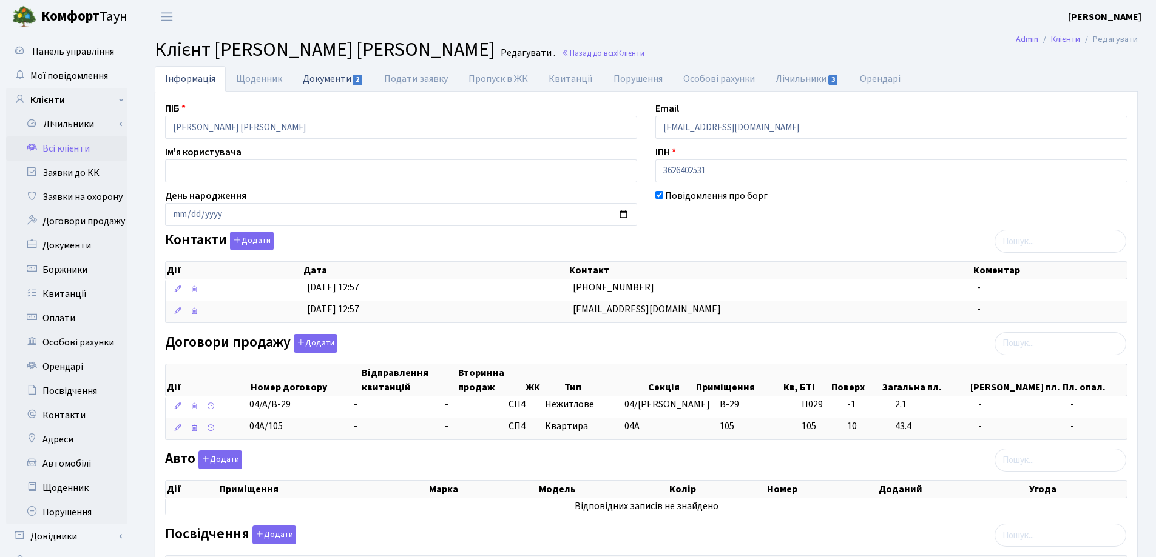
click at [319, 78] on link "Документи 2" at bounding box center [332, 78] width 81 height 25
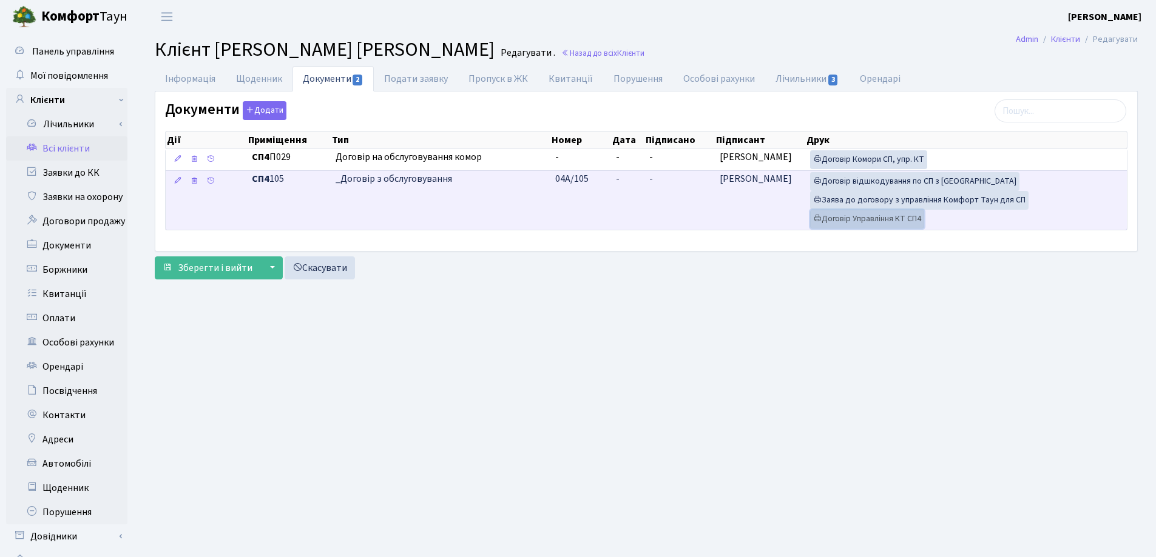
click at [863, 215] on link "Договір Управління КТ СП4" at bounding box center [867, 219] width 114 height 19
click at [883, 194] on link "Заява до договору з управління Комфорт Таун для СП" at bounding box center [919, 200] width 218 height 19
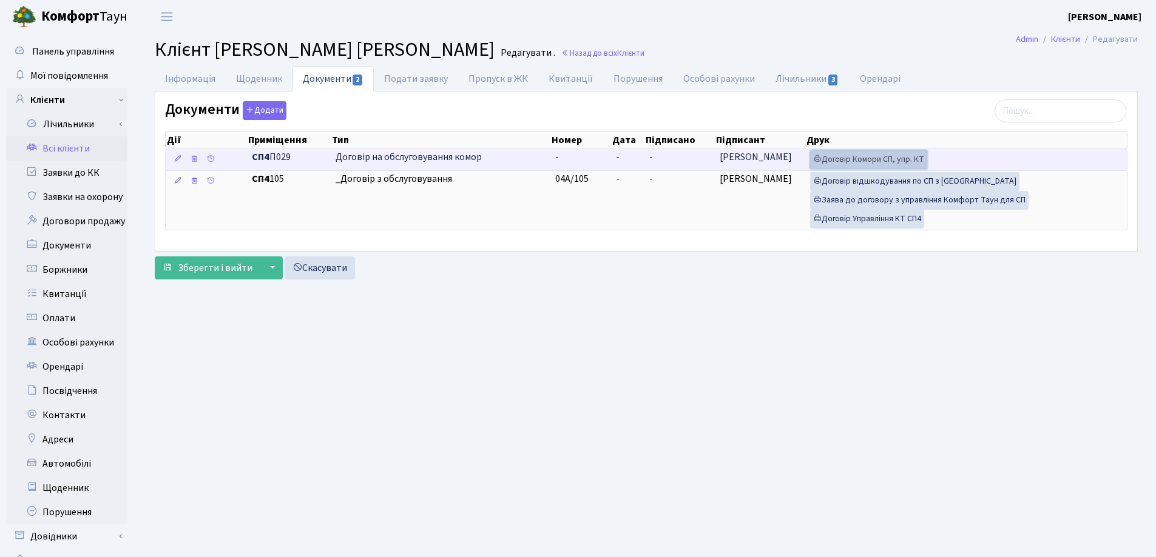
click at [874, 162] on link "Договір Комори СП, упр. КТ" at bounding box center [868, 159] width 117 height 19
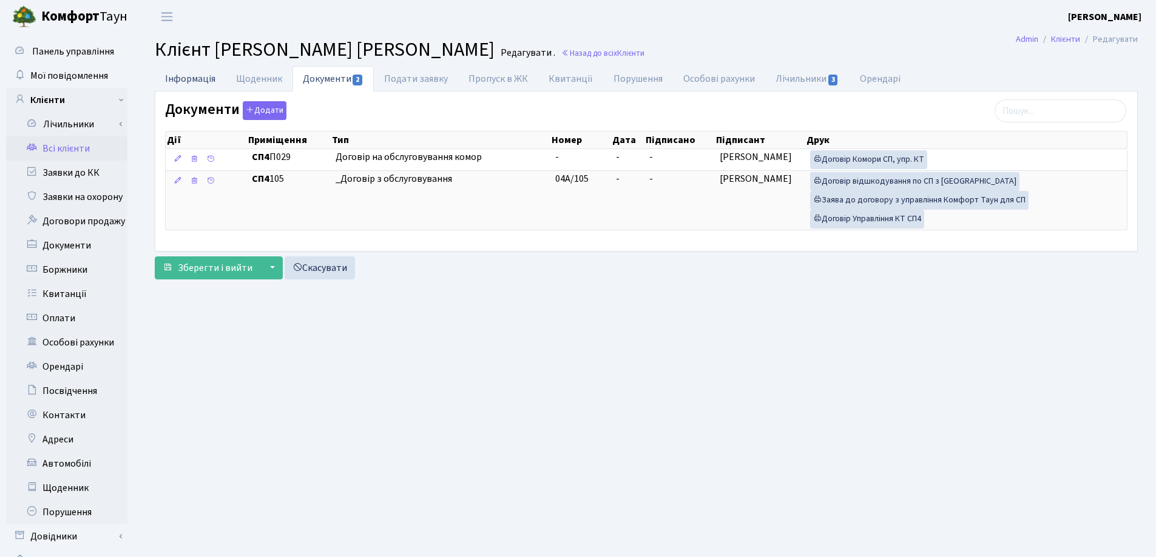
click at [201, 79] on link "Інформація" at bounding box center [190, 78] width 71 height 25
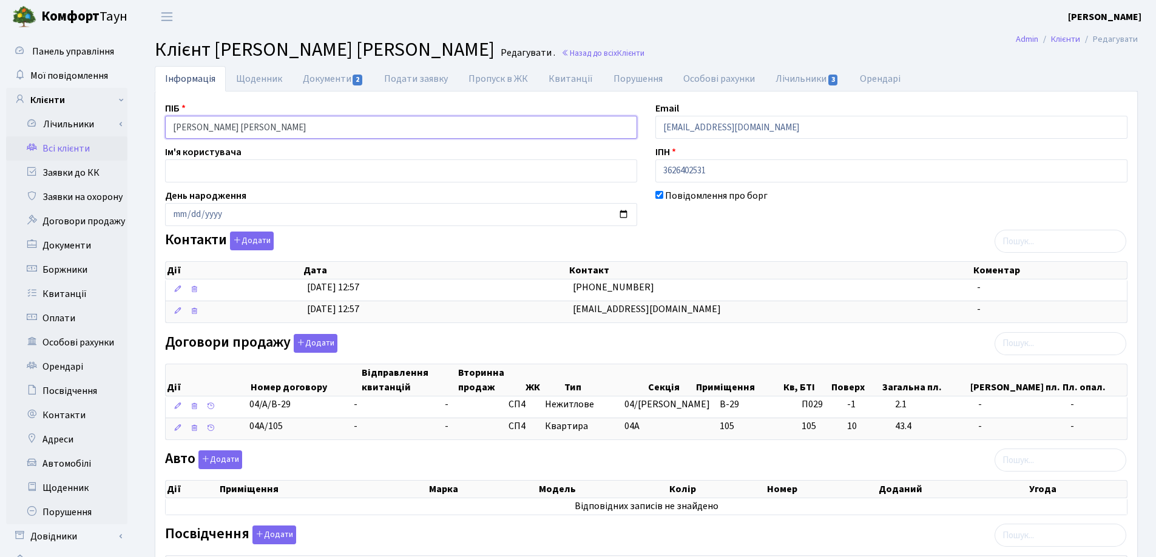
drag, startPoint x: 334, startPoint y: 128, endPoint x: 194, endPoint y: 129, distance: 139.5
click at [144, 125] on div "Інформація Щоденник Документи 2 Подати заявку Пропуск в ЖК Квитанції Порушення …" at bounding box center [645, 453] width 1019 height 774
click at [670, 55] on h2 "Клієнт Балякін Артур Олександрович Редагувати . Назад до всіх Клієнти" at bounding box center [646, 49] width 983 height 23
drag, startPoint x: 322, startPoint y: 131, endPoint x: 170, endPoint y: 135, distance: 152.3
click at [170, 135] on input "[PERSON_NAME] [PERSON_NAME]" at bounding box center [401, 127] width 472 height 23
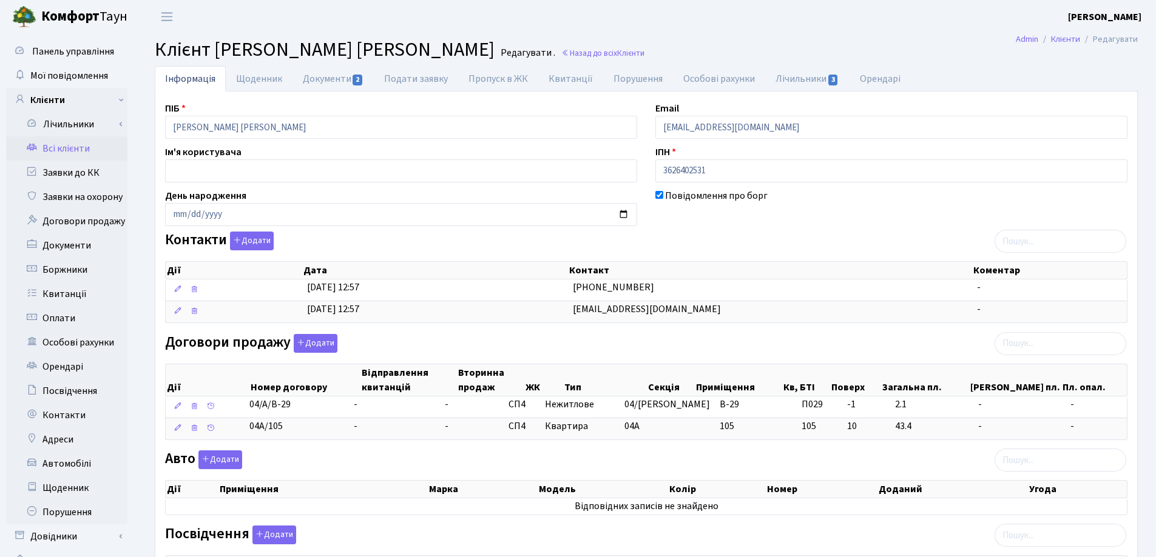
click at [677, 34] on main "Admin Клієнти Редагувати Клієнт Балякін Артур Олександрович Редагувати . Назад …" at bounding box center [645, 436] width 1019 height 807
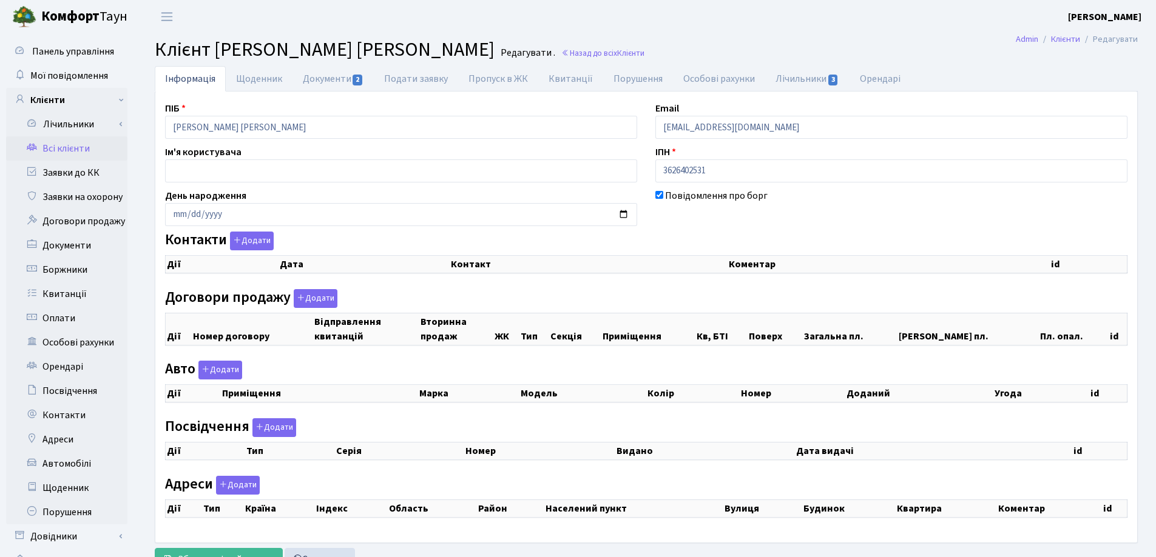
select select "25"
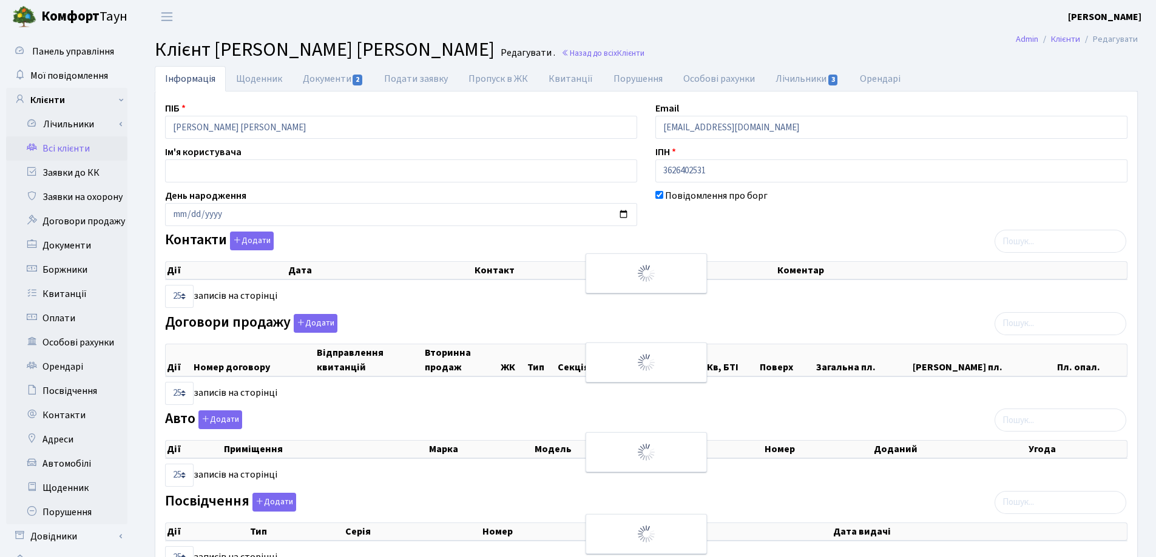
checkbox input "true"
